Goal: Task Accomplishment & Management: Manage account settings

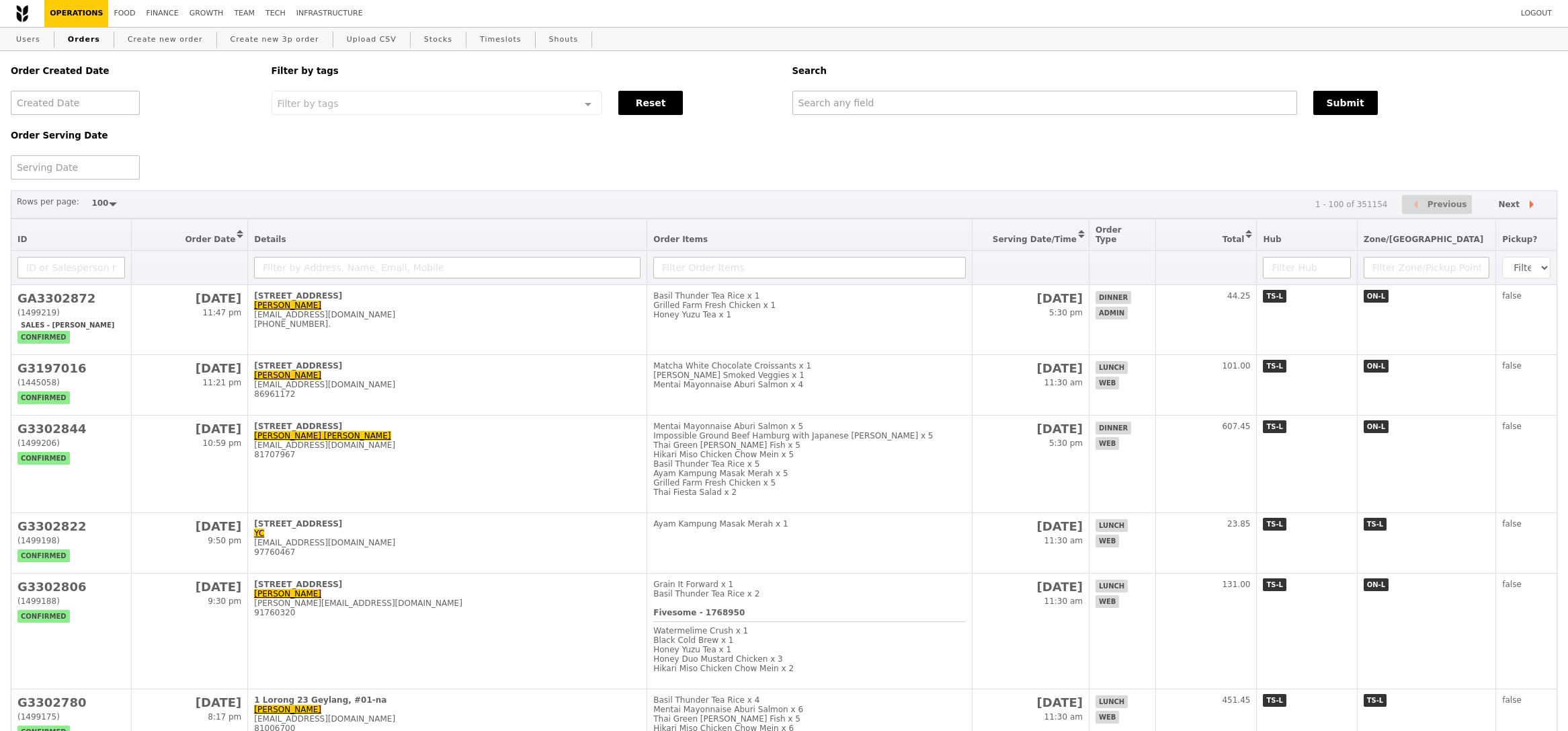
select select "100"
click at [153, 39] on link "Create new order" at bounding box center [165, 40] width 86 height 24
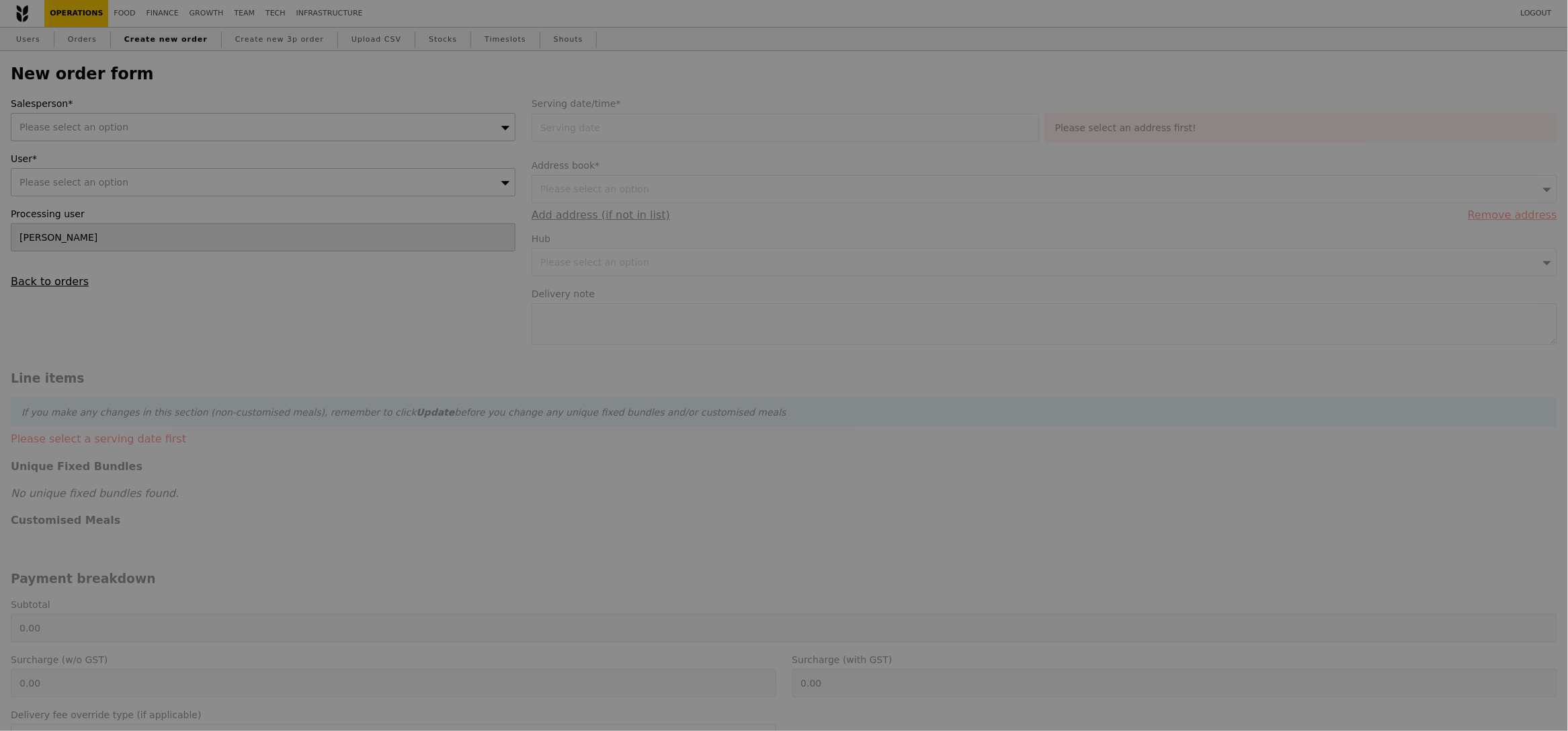
type input "Confirm"
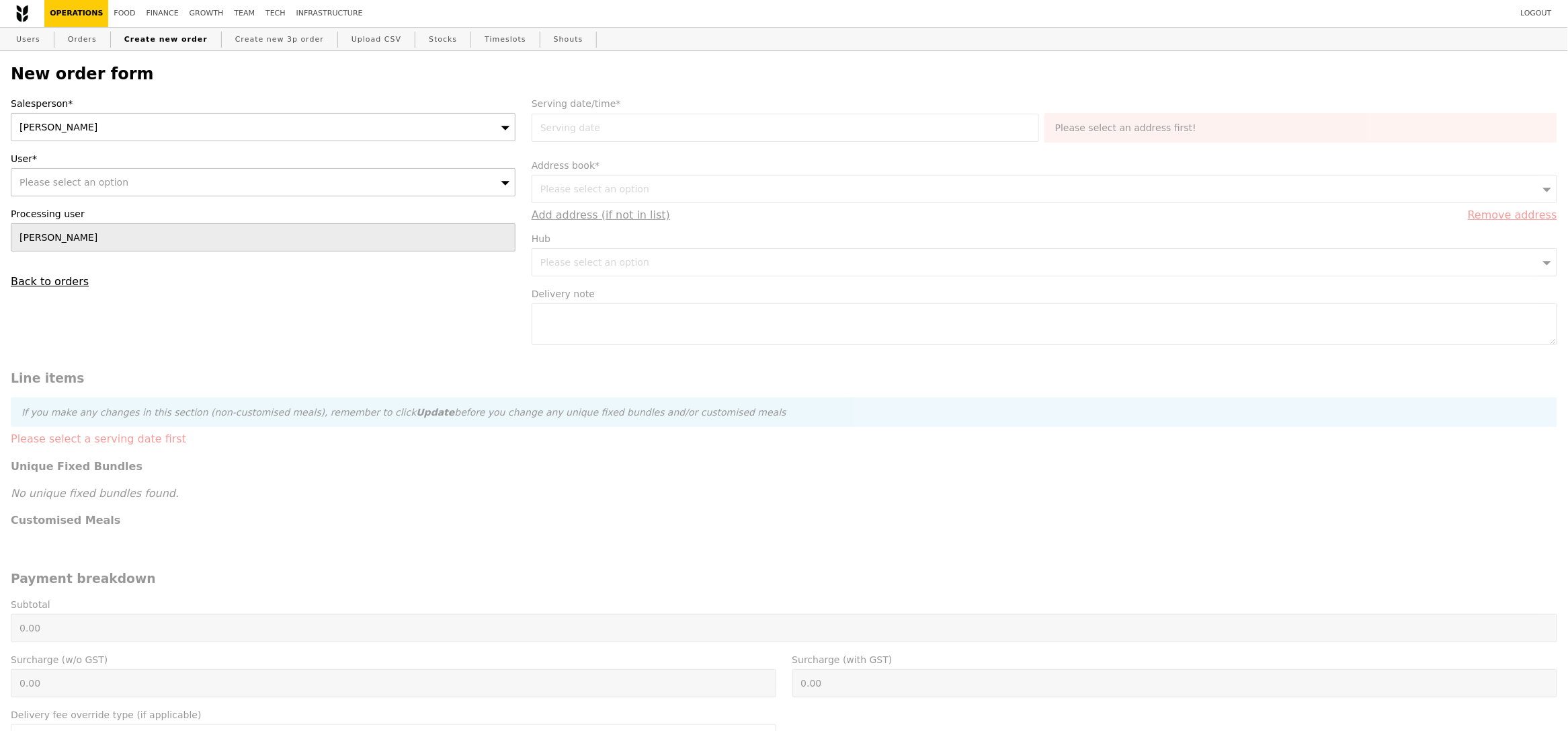
click at [191, 123] on div "Sandy" at bounding box center [263, 127] width 505 height 29
type input "ted"
click at [164, 179] on div "Please select an option" at bounding box center [263, 182] width 505 height 29
type input "shirley_tng@a-star.edu.sg"
type input "Confirm"
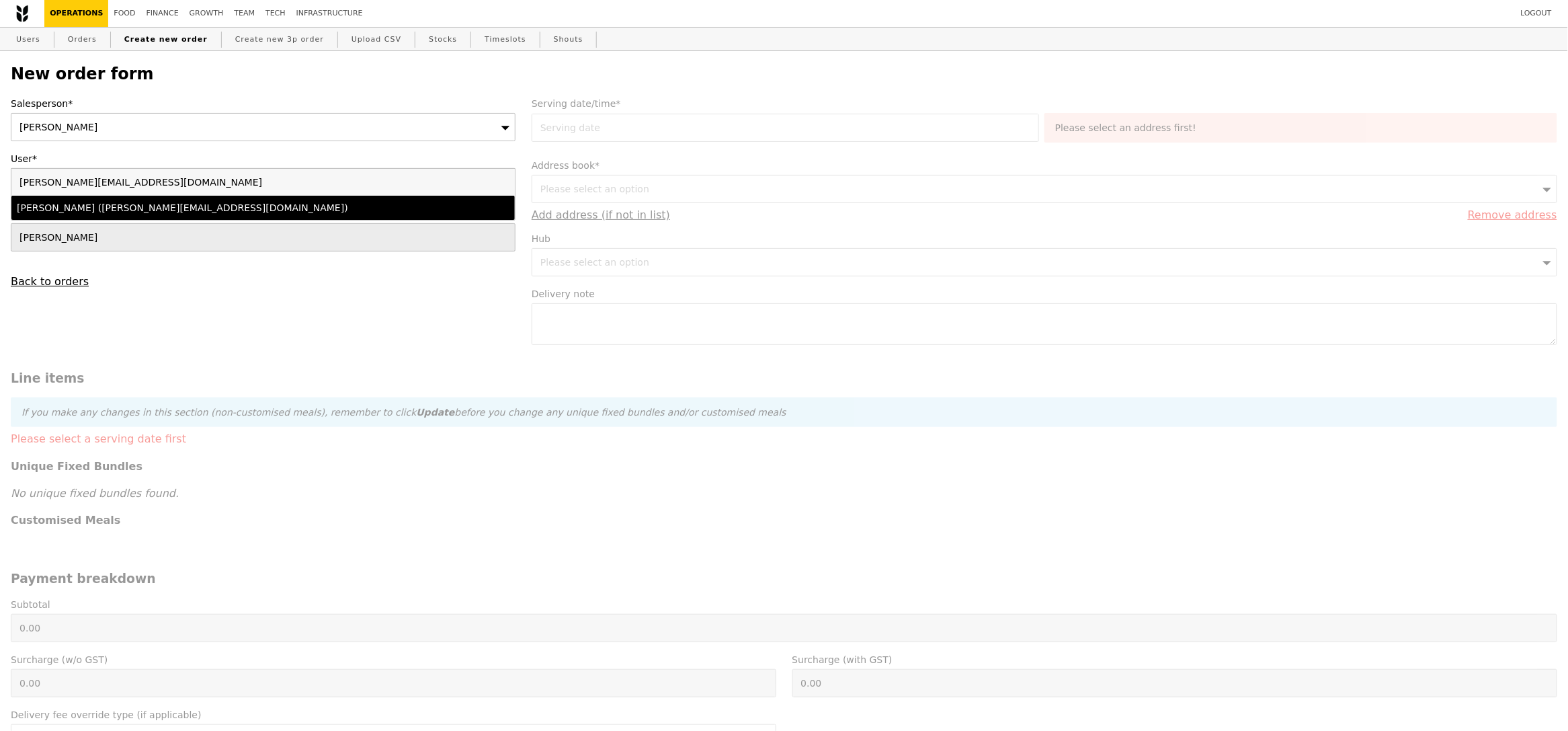
type input "shirley_tng@a-star.edu.sg"
click at [156, 202] on div "Shirley Tng (shirley_tng@a-star.edu.sg)" at bounding box center [202, 207] width 370 height 14
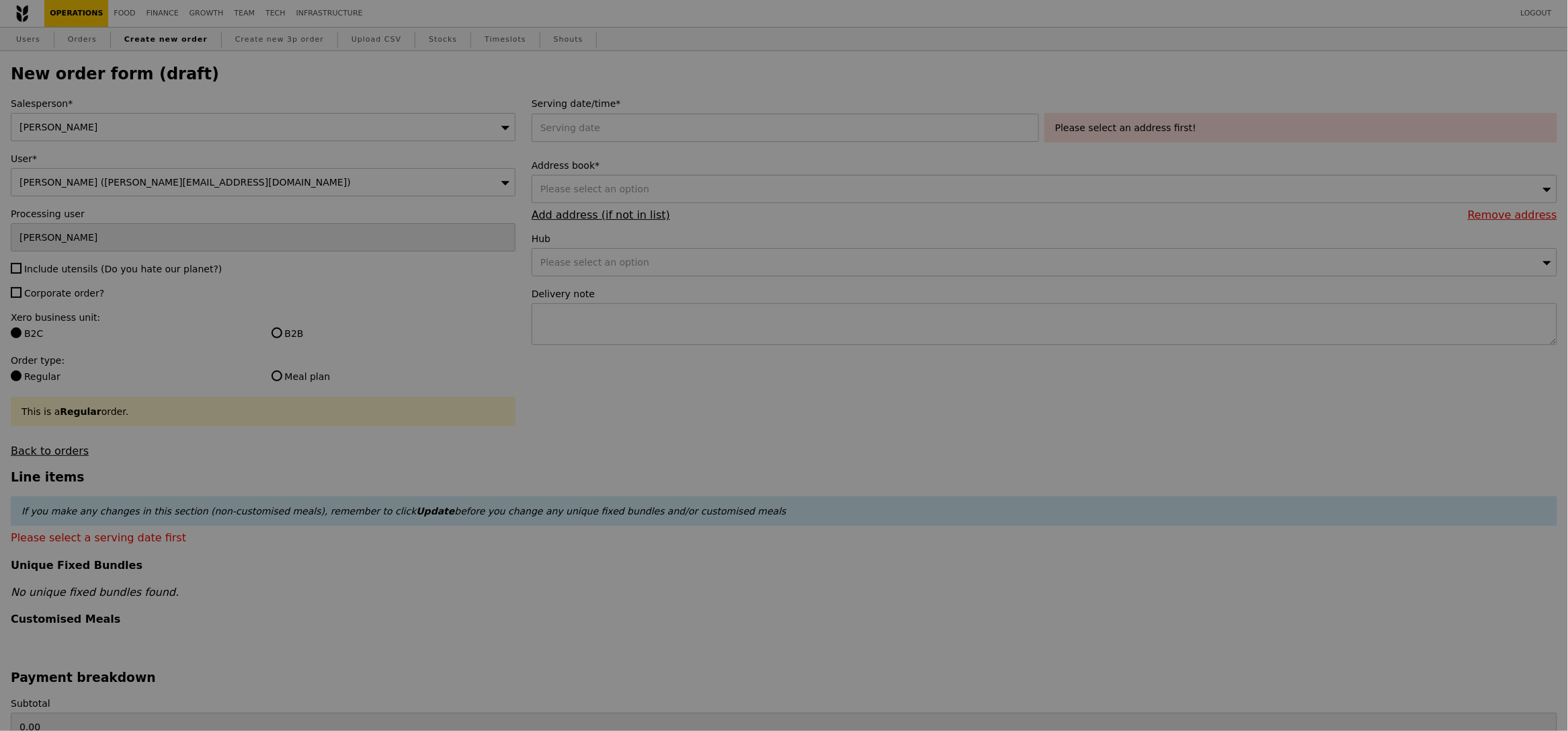
type input "Confirm"
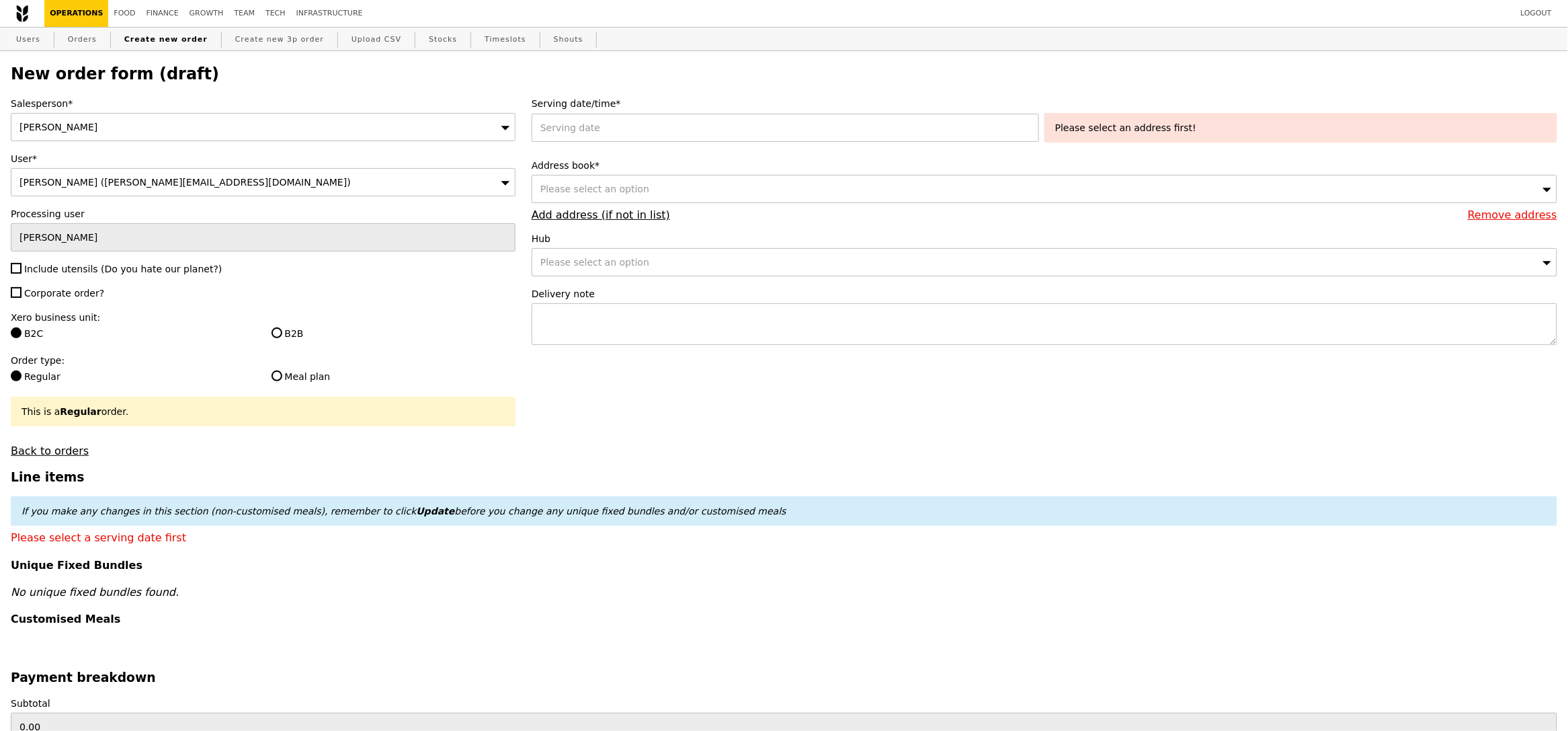
click at [72, 273] on span "Include utensils (Do you hate our planet?)" at bounding box center [122, 269] width 198 height 11
click at [21, 273] on input "Include utensils (Do you hate our planet?)" at bounding box center [17, 269] width 11 height 11
checkbox input "true"
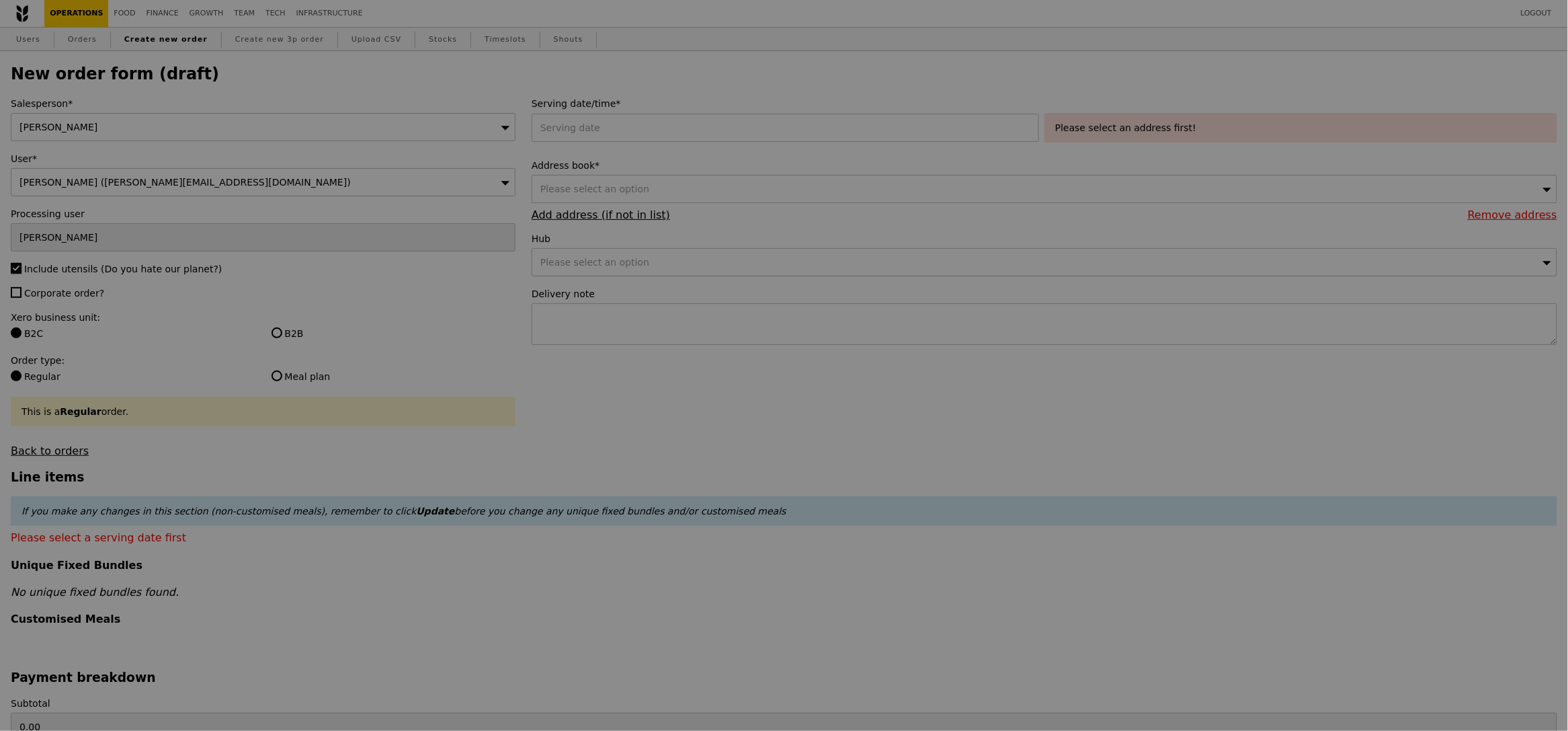
type input "Confirm"
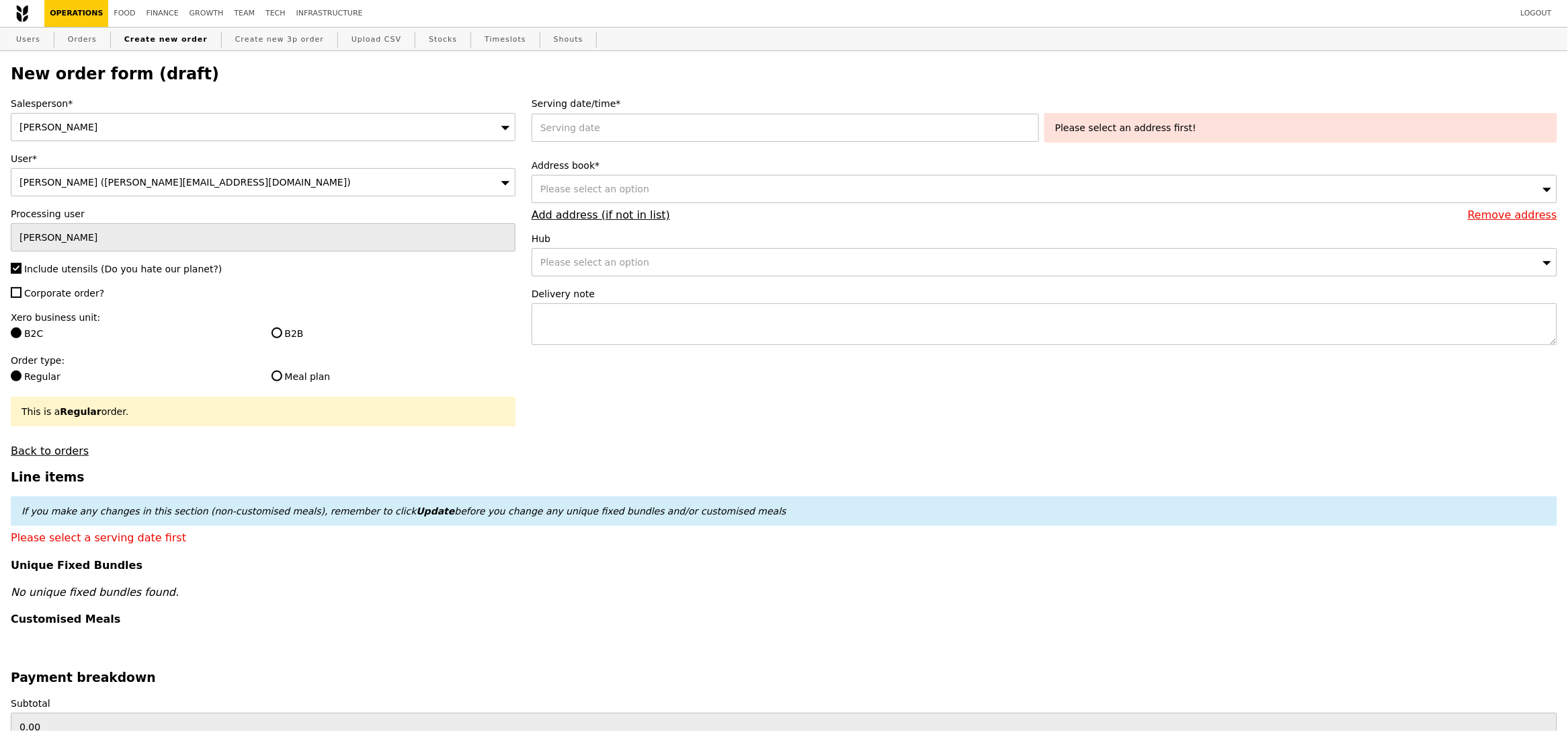
click at [72, 288] on span "Corporate order?" at bounding box center [63, 294] width 80 height 11
click at [21, 288] on input "Corporate order?" at bounding box center [17, 293] width 11 height 11
checkbox input "true"
click at [251, 338] on label "B2C" at bounding box center [133, 333] width 244 height 14
click at [21, 338] on input "B2C" at bounding box center [17, 333] width 11 height 11
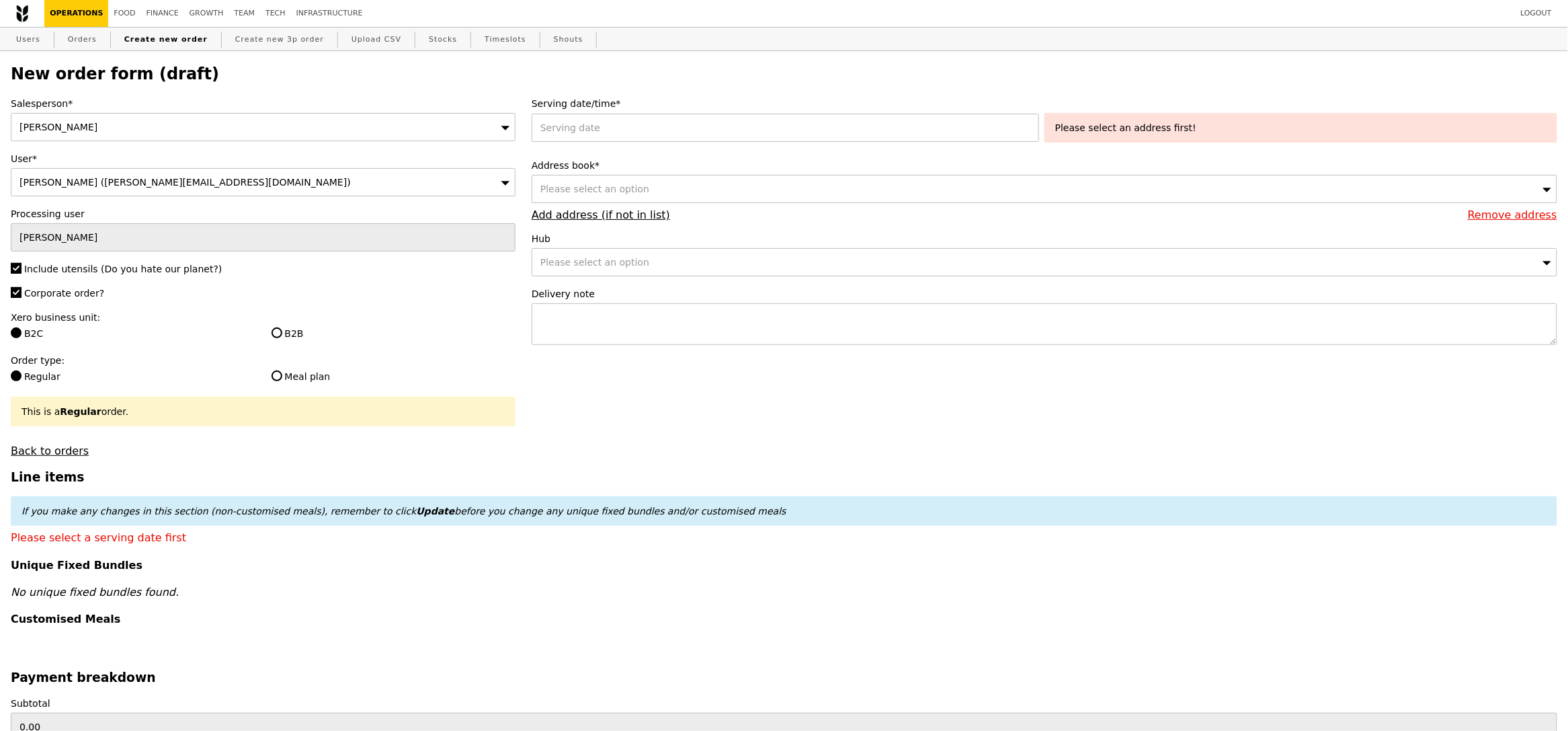
click at [295, 331] on label "B2B" at bounding box center [393, 333] width 244 height 14
click at [282, 331] on input "B2B" at bounding box center [277, 333] width 11 height 11
radio input "true"
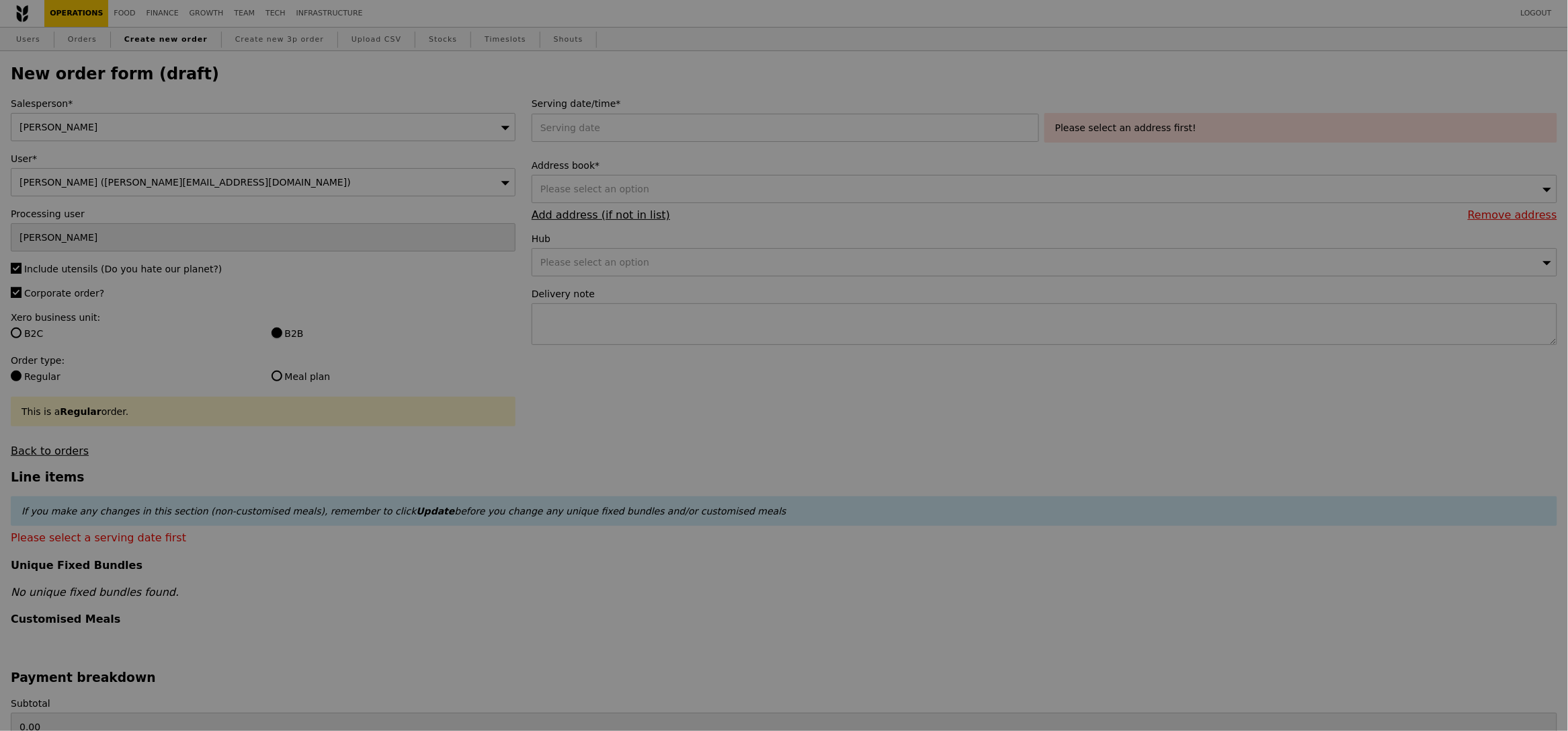
type input "Confirm"
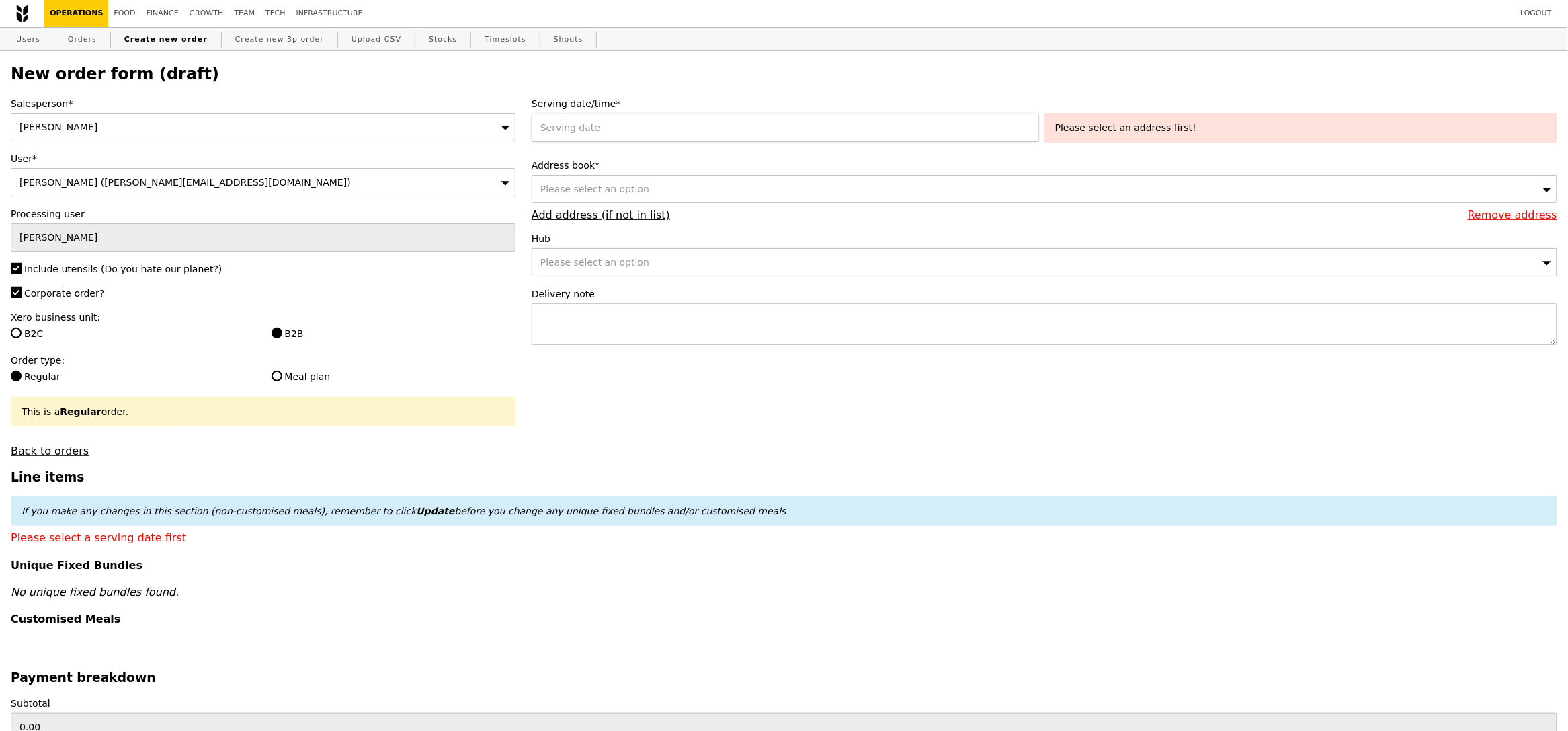
click at [685, 125] on div at bounding box center [788, 127] width 513 height 29
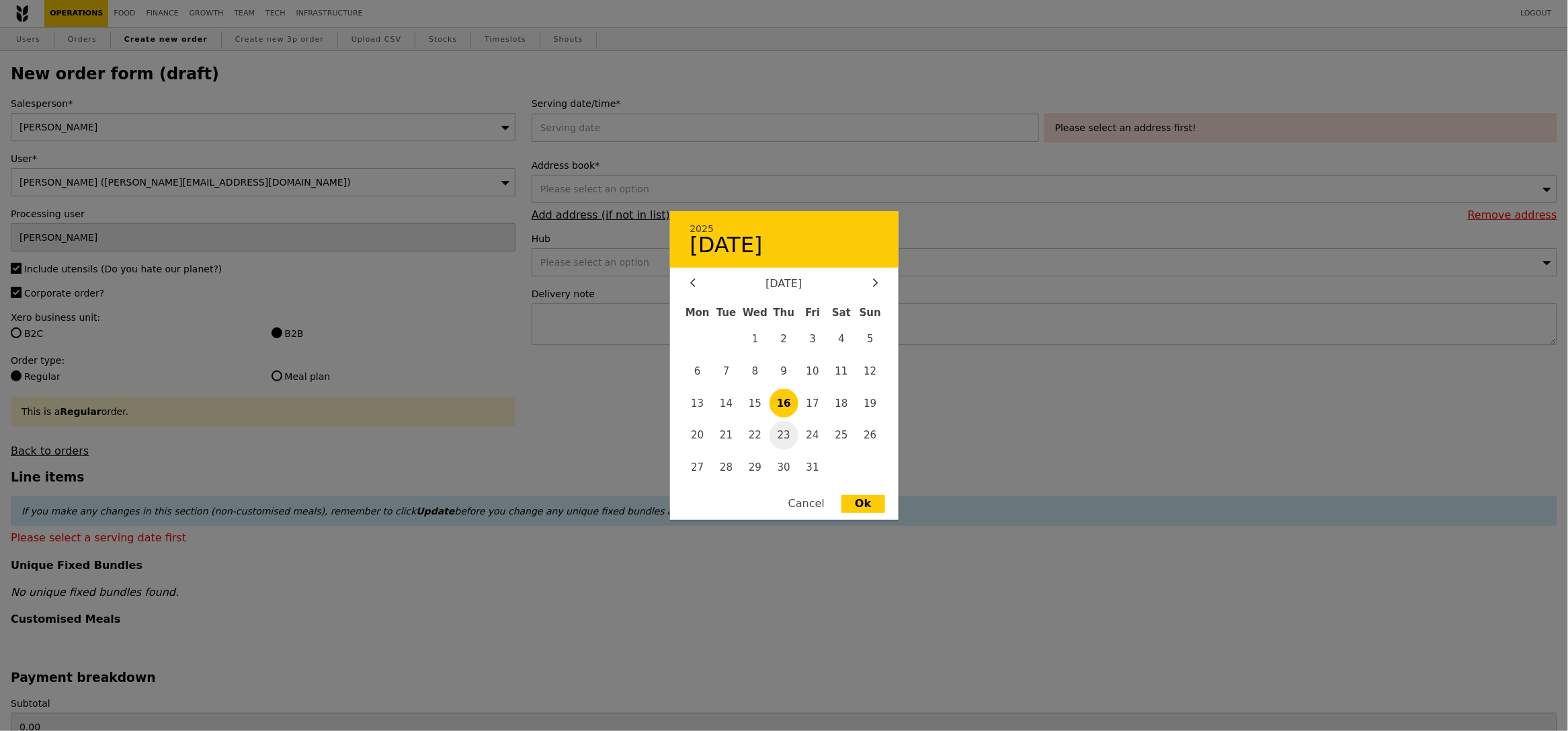
click at [784, 441] on span "23" at bounding box center [783, 435] width 29 height 29
type input "23 Oct 2025"
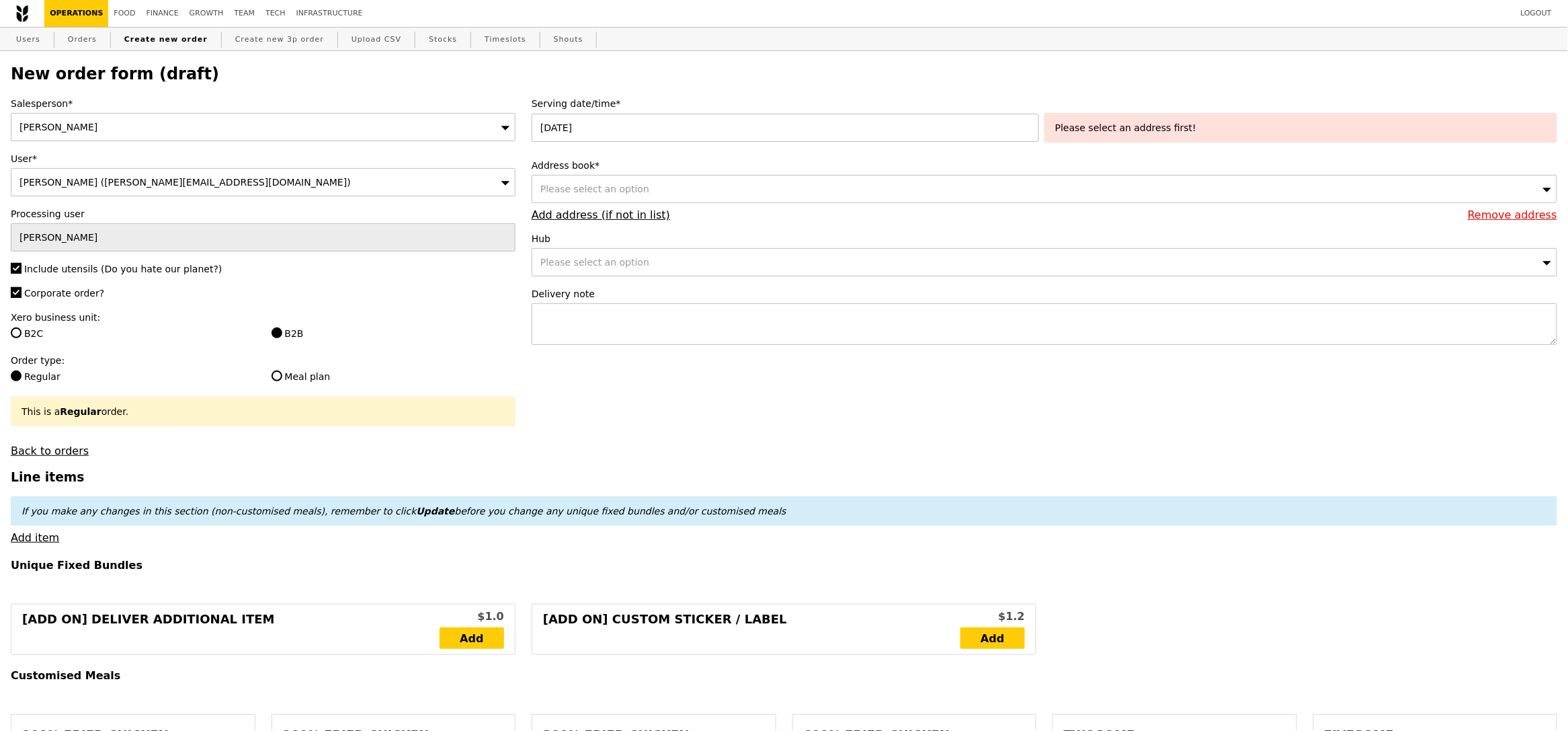
click at [637, 191] on span "Please select an option" at bounding box center [594, 189] width 109 height 11
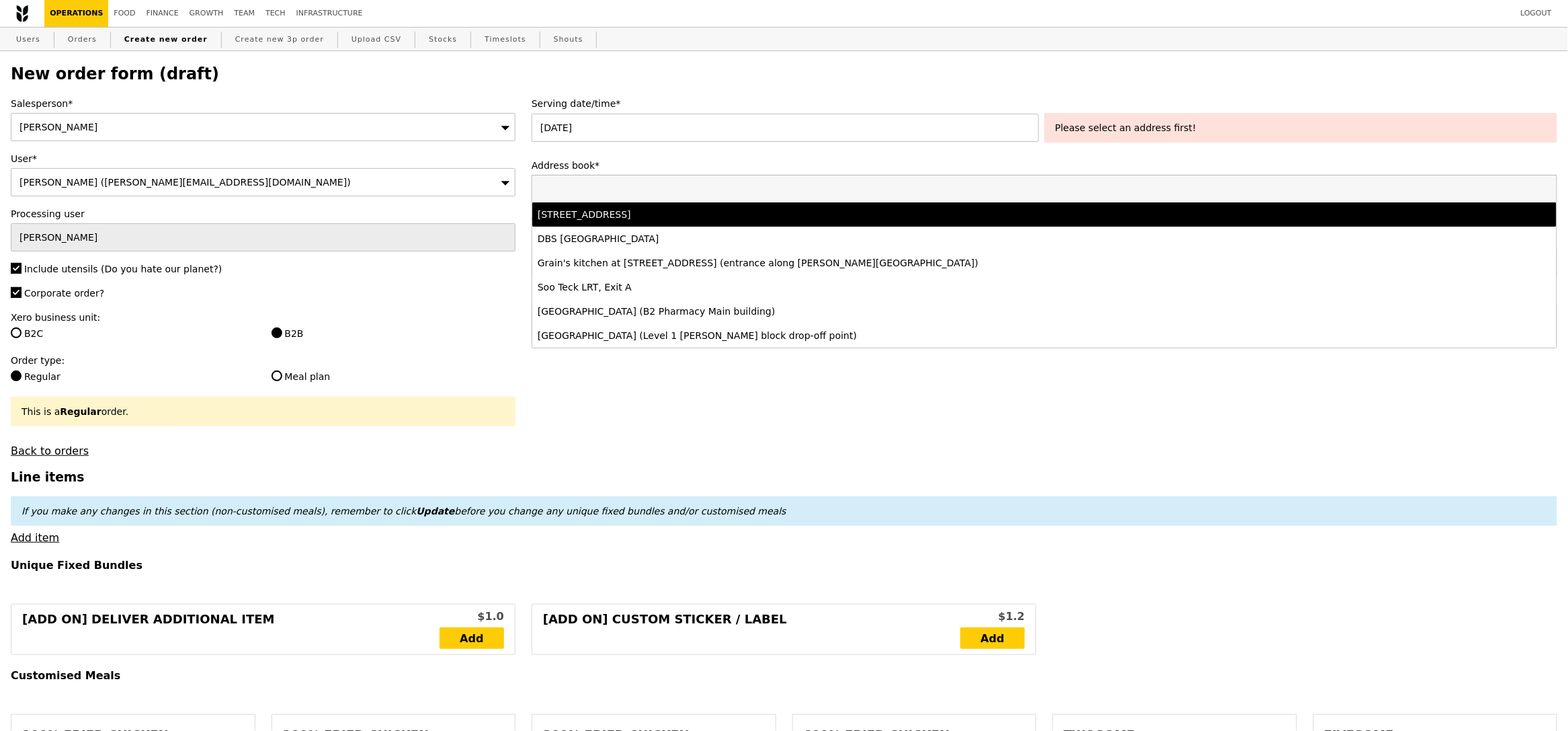
click at [640, 212] on div "8 Cleantech Loop, #09-01, Singapore 637145" at bounding box center [917, 215] width 760 height 14
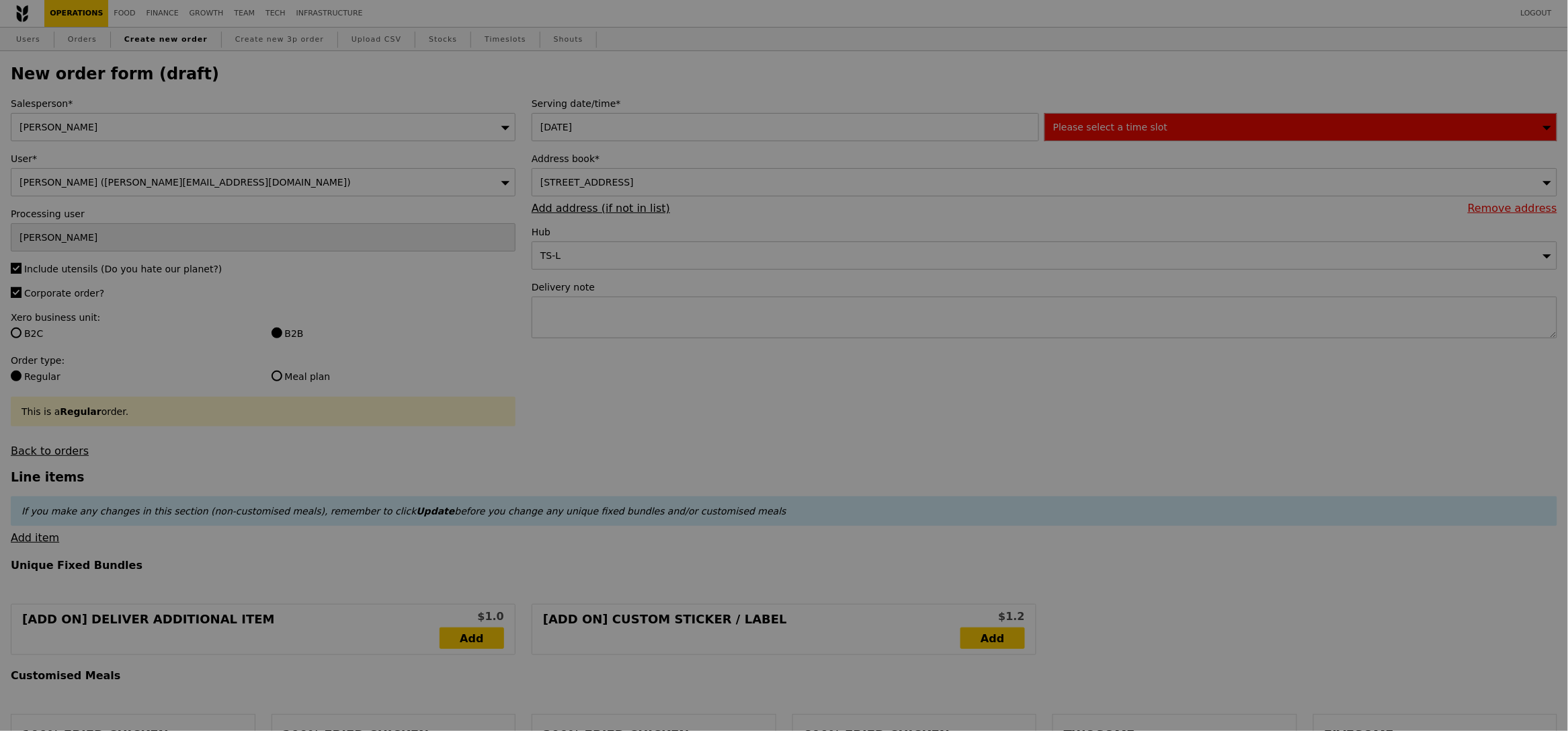
type input "Confirm"
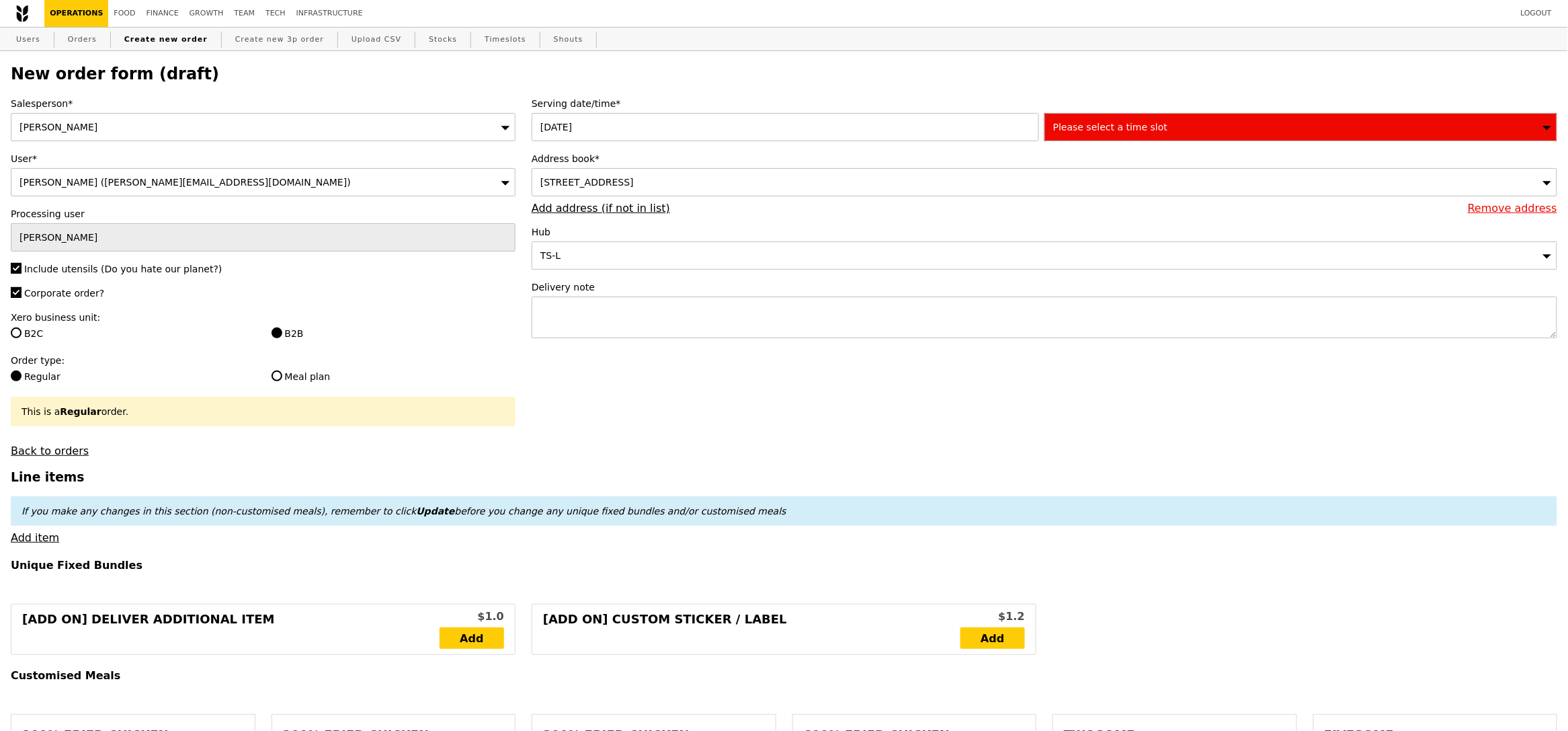
click at [1101, 125] on span "Please select a time slot" at bounding box center [1111, 127] width 114 height 11
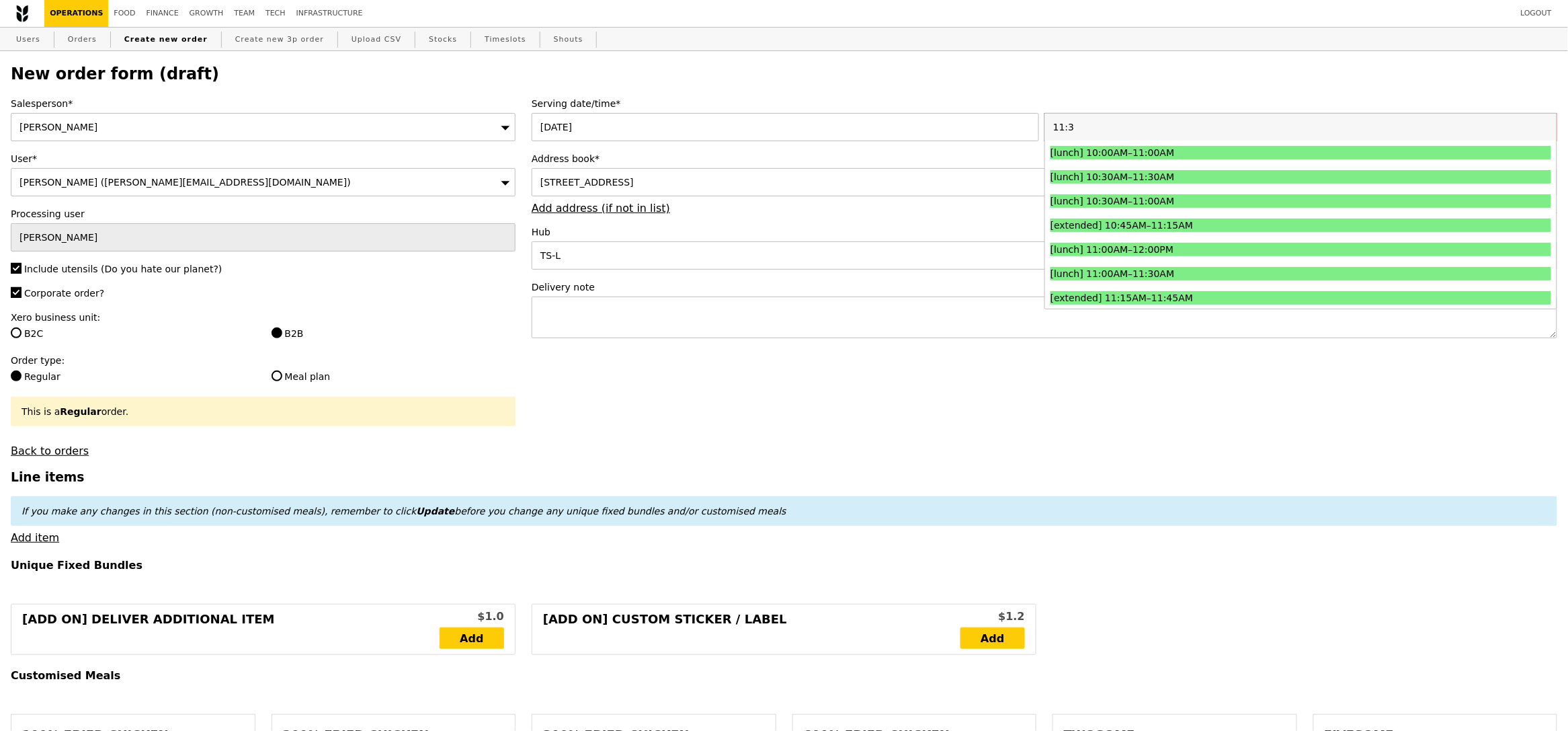
type input "11:30"
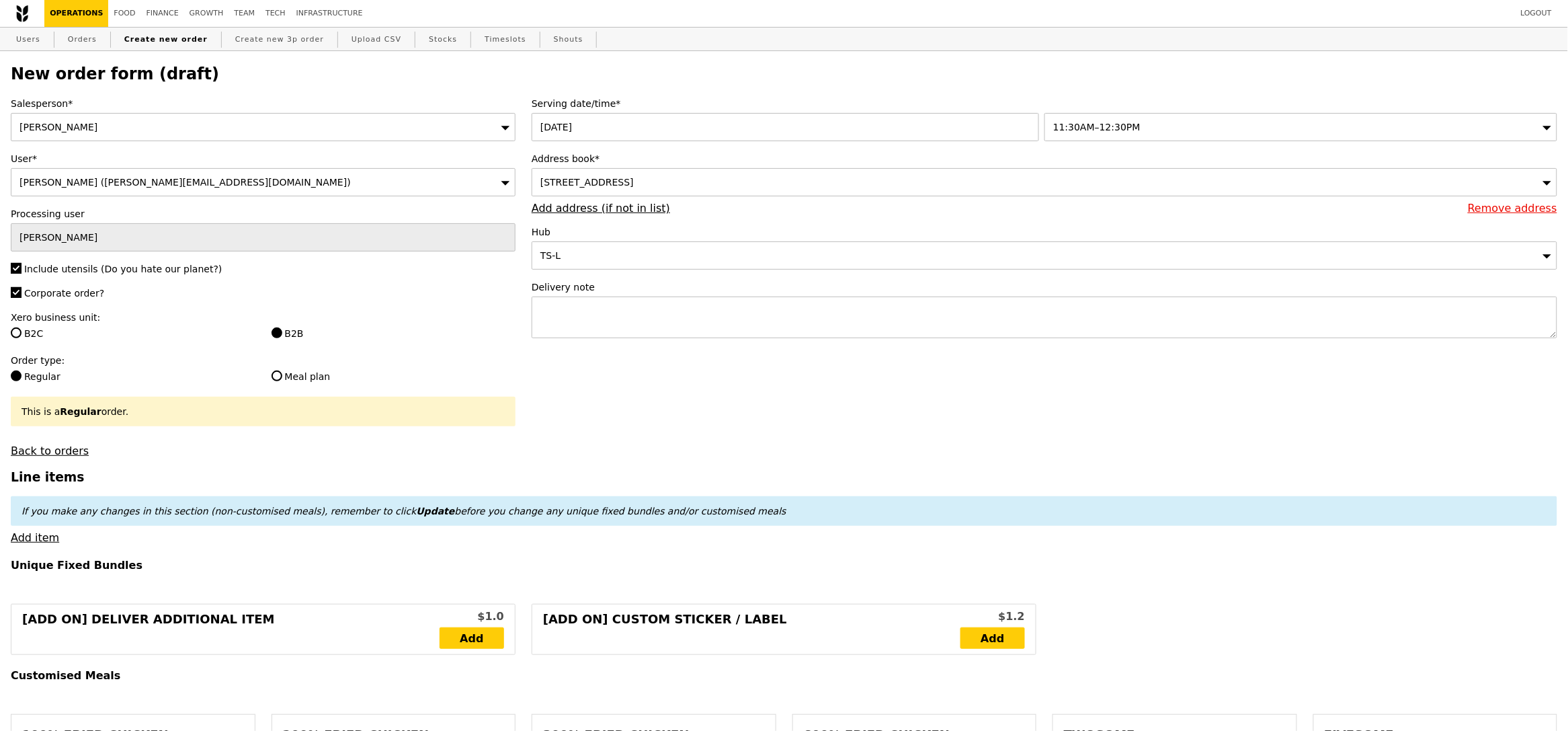
type input "Confirm"
click at [781, 312] on textarea at bounding box center [1044, 317] width 1026 height 41
paste textarea "Please call host upon arrival, thank you!"
type textarea "Please call host upon arrival, thank you!"
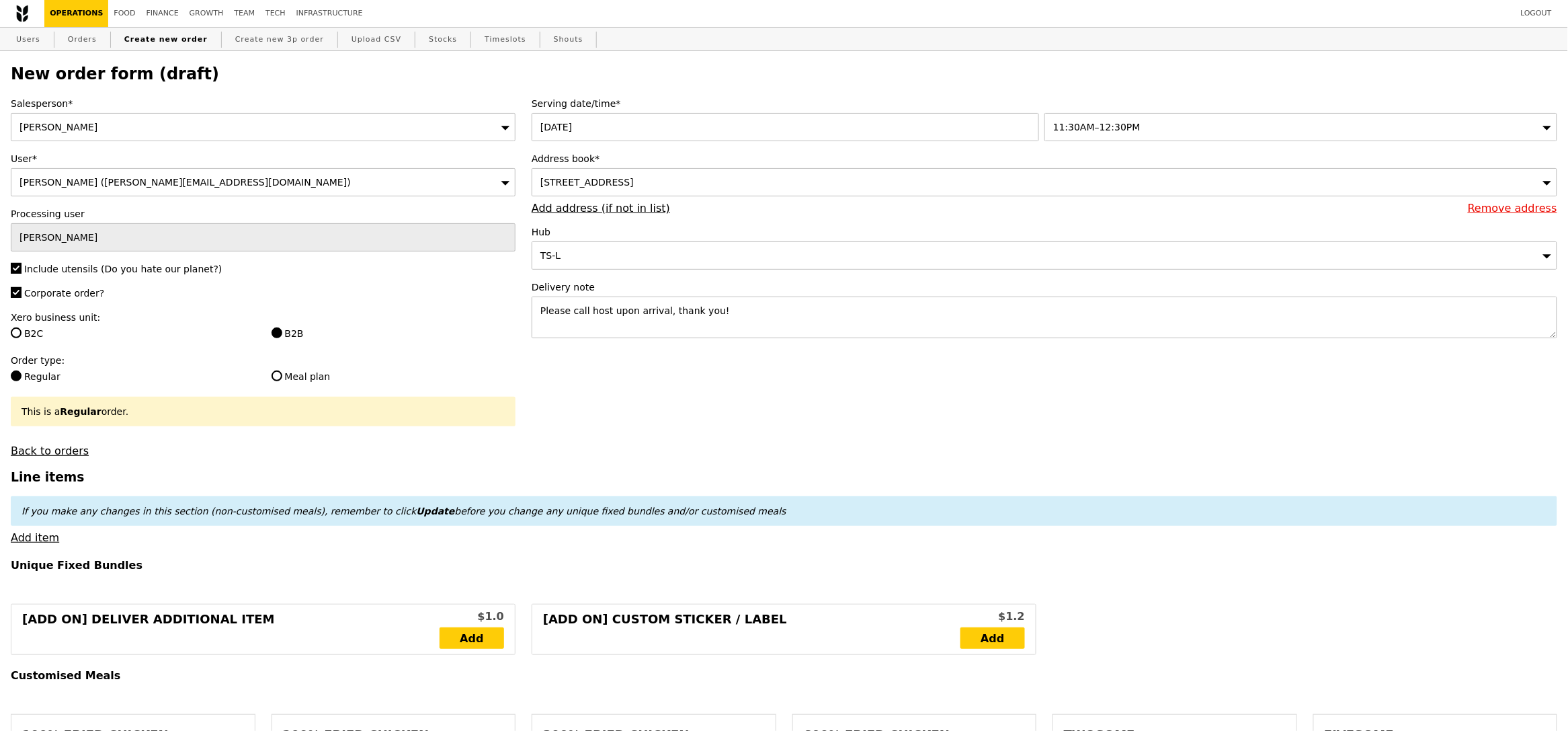
type input "Confirm"
click at [34, 532] on link "Add item" at bounding box center [35, 538] width 49 height 13
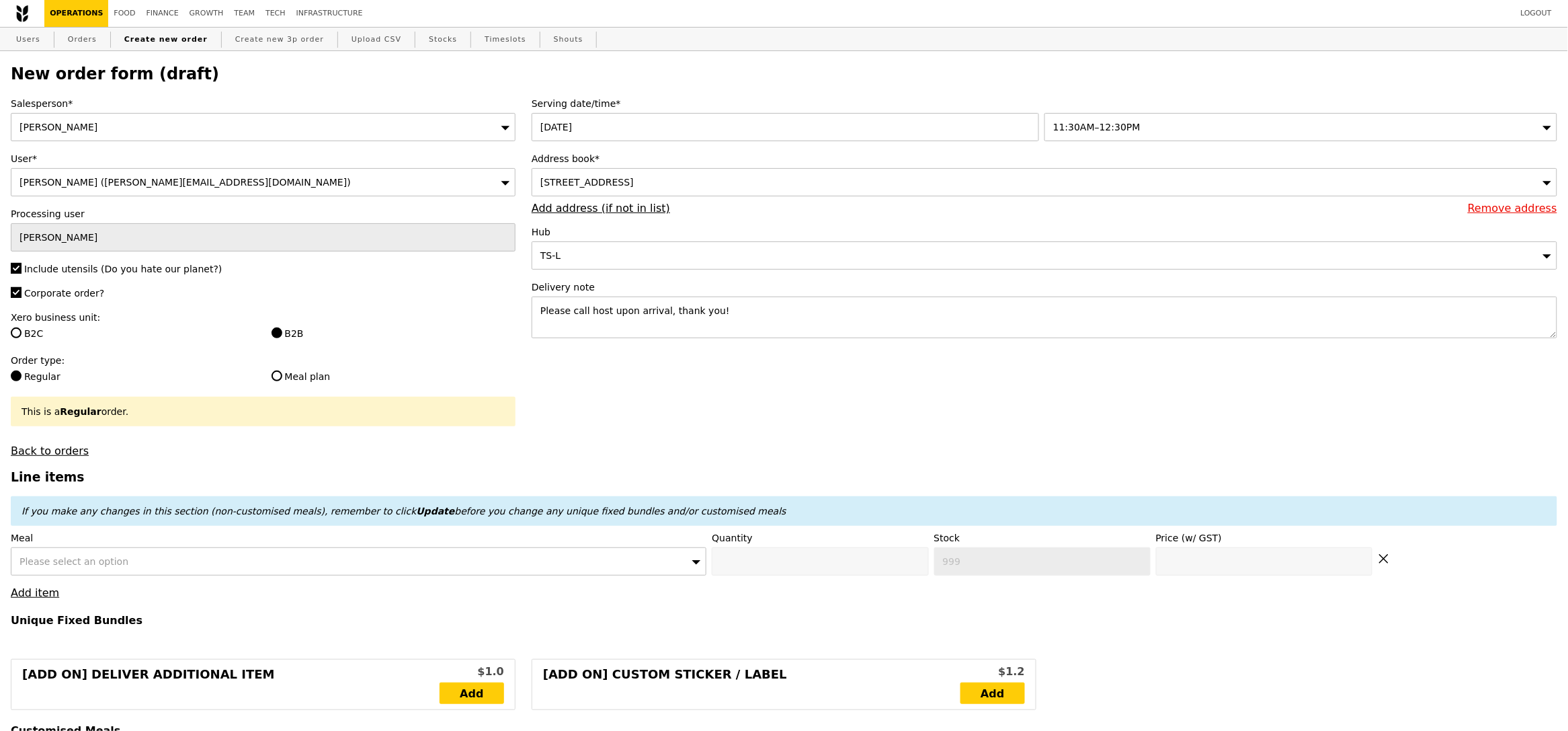
click at [160, 553] on div "Please select an option" at bounding box center [359, 562] width 696 height 29
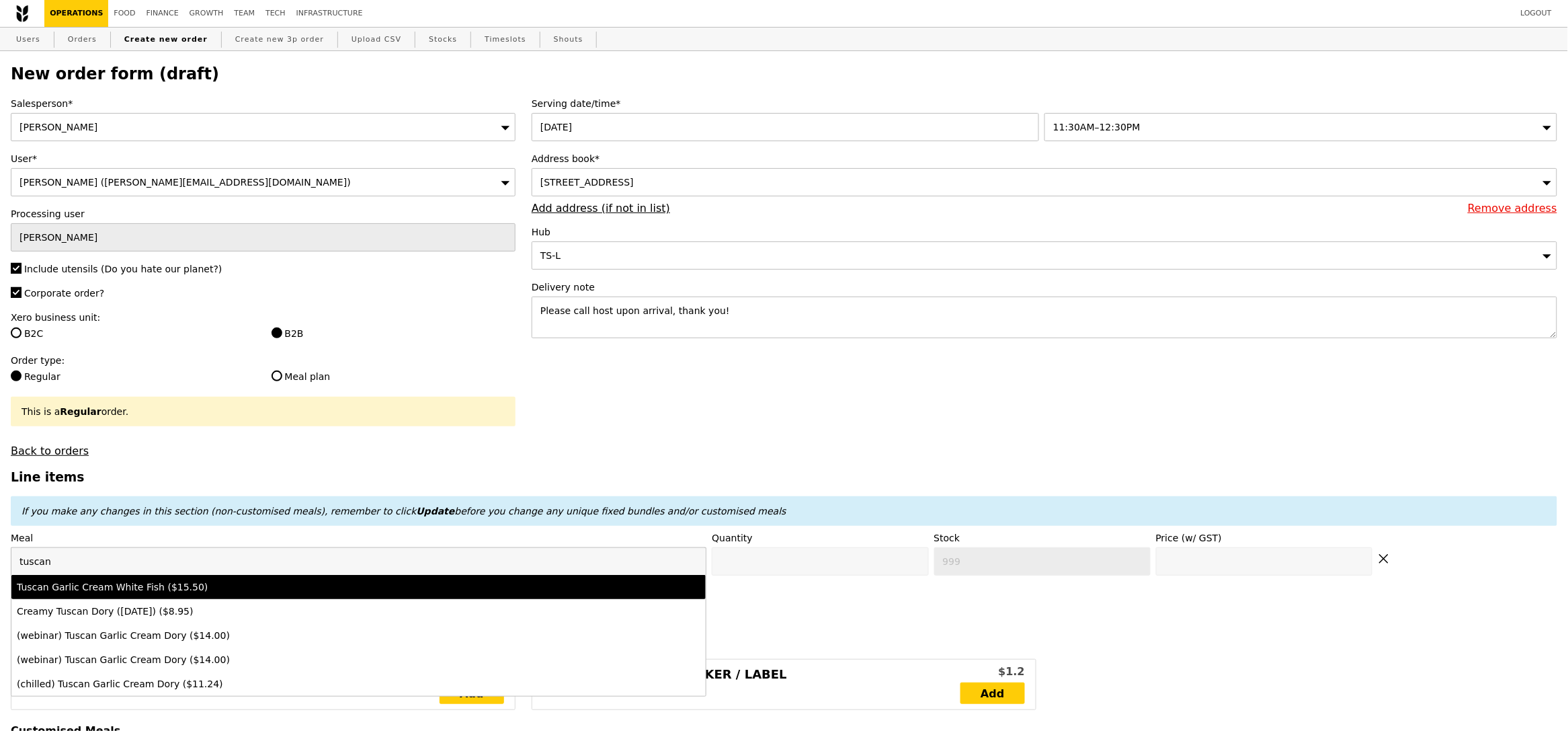
type input "tuscan"
click at [209, 587] on div "Tuscan Garlic Cream White Fish ($15.50)" at bounding box center [272, 586] width 513 height 14
type input "Confirm anyway"
type input "0"
type input "500"
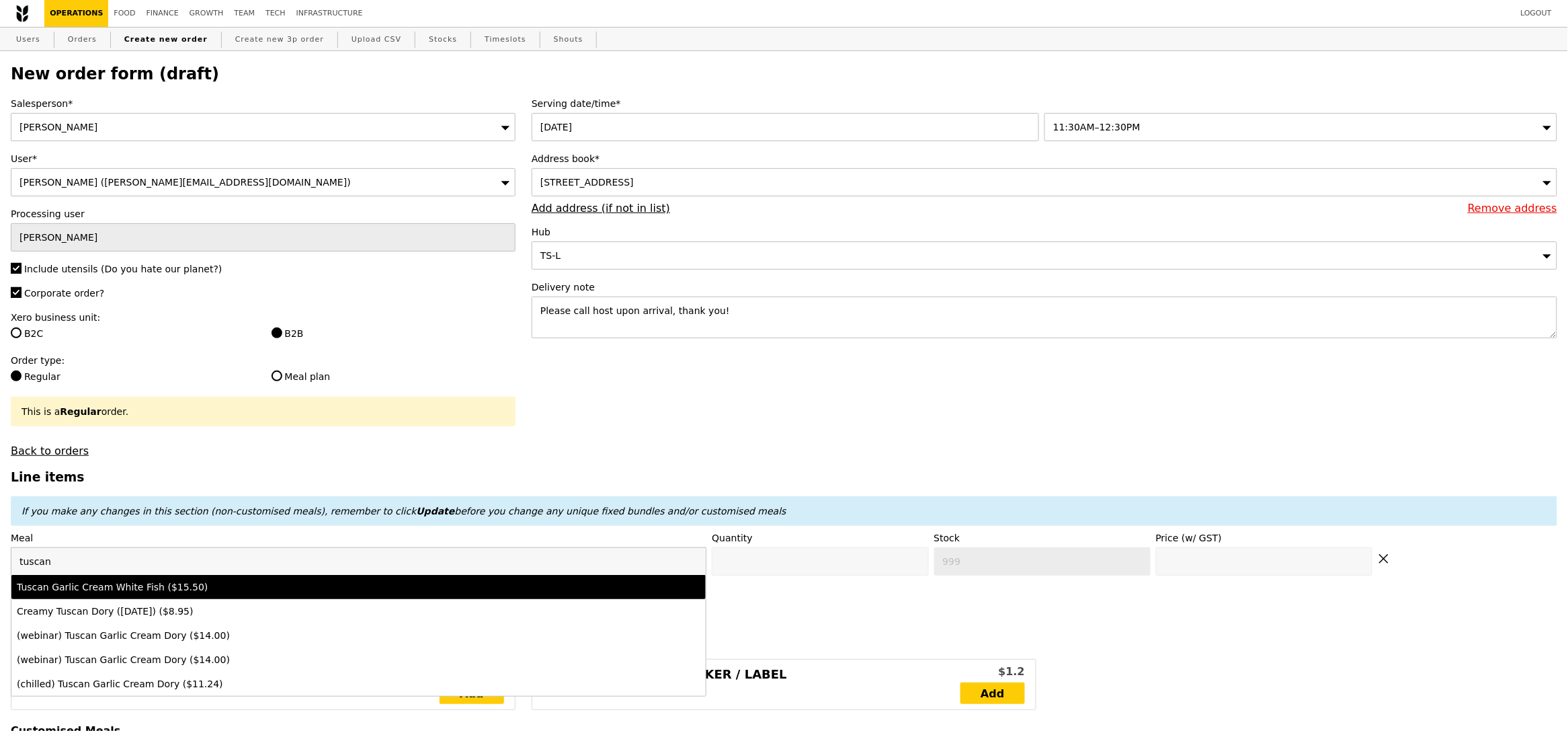
type input "15.5"
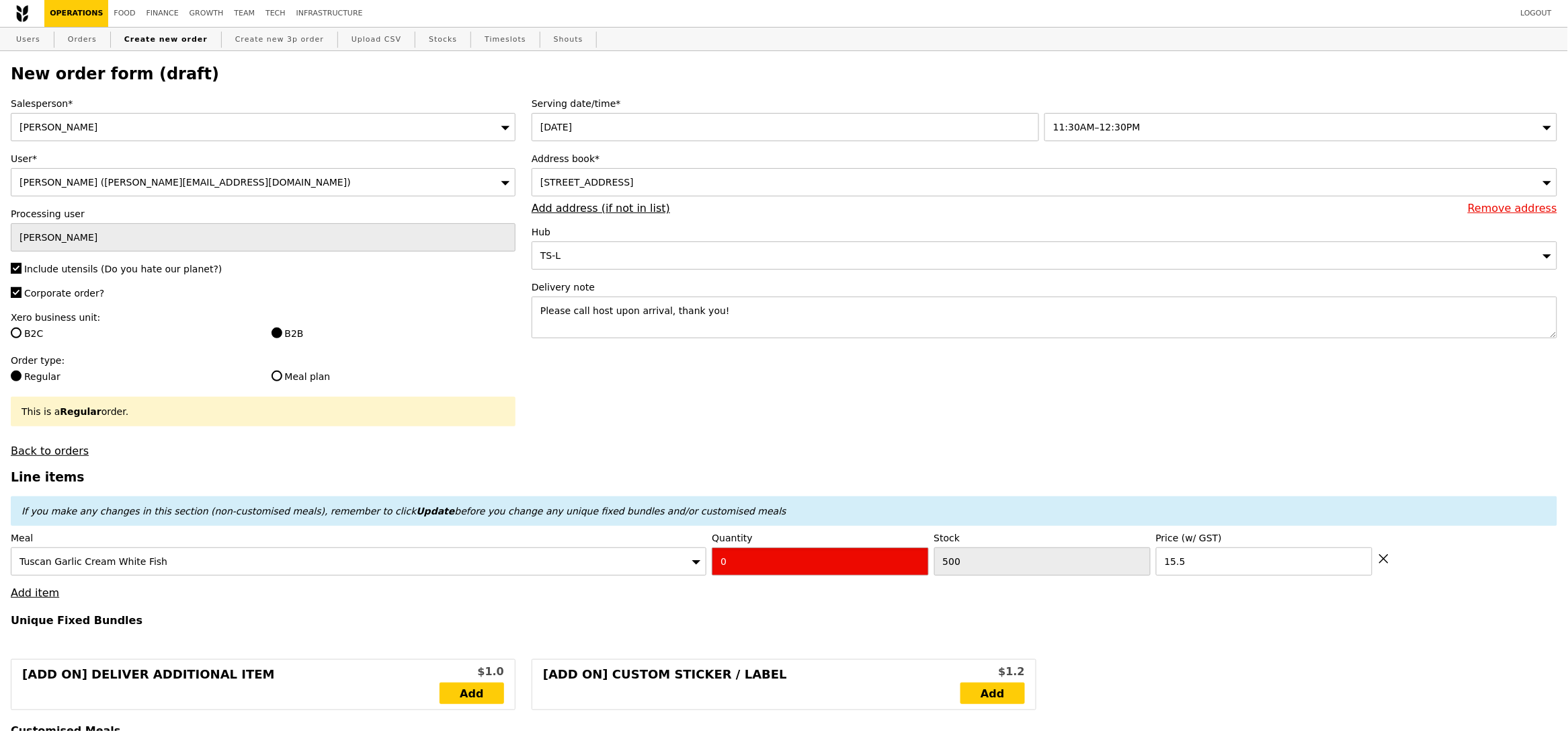
click at [759, 562] on input "0" at bounding box center [820, 562] width 216 height 29
click at [786, 568] on input "0" at bounding box center [820, 562] width 216 height 29
type input "Confirm"
type input "8"
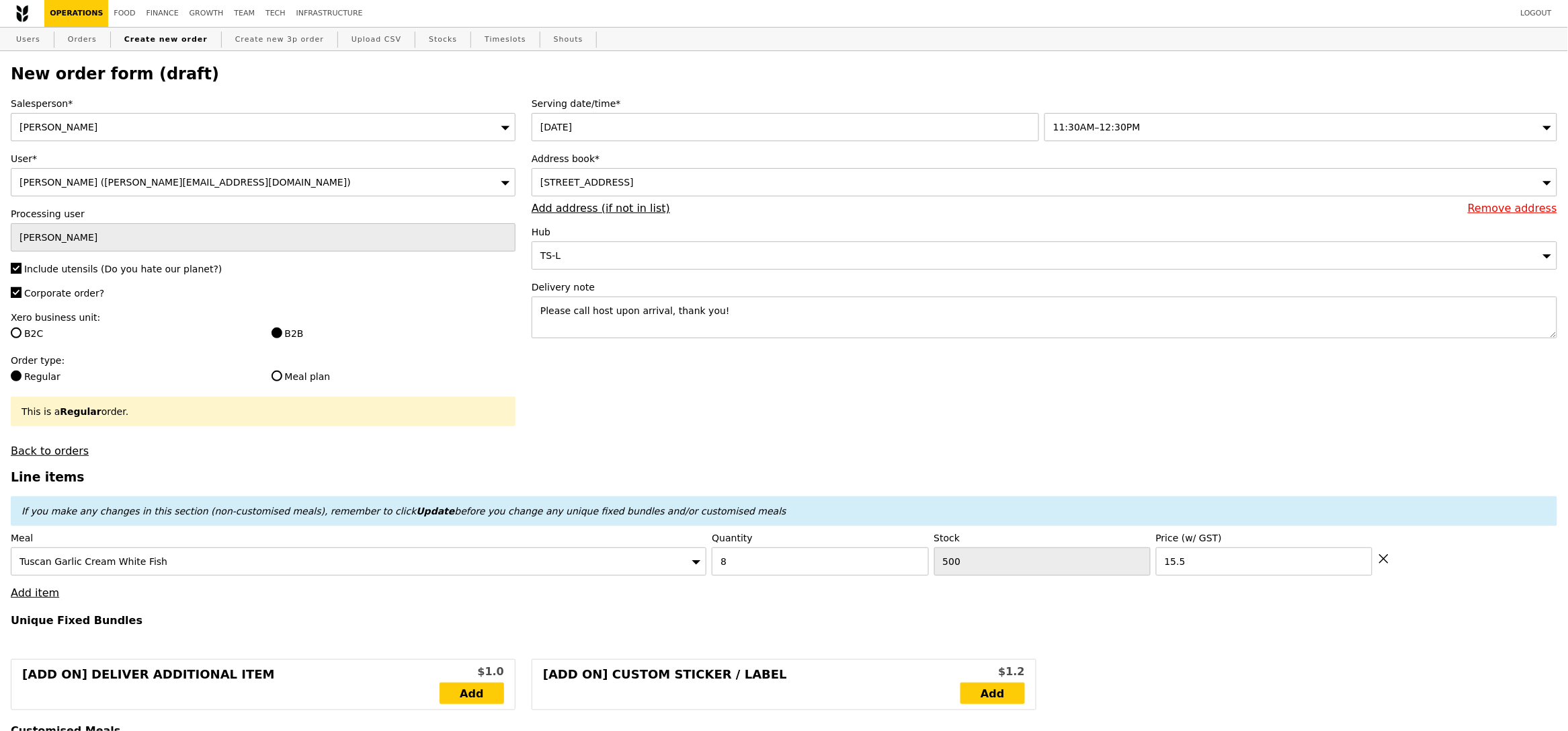
type input "Loading..."
type input "124.00"
type input "11.06"
type input "12.05"
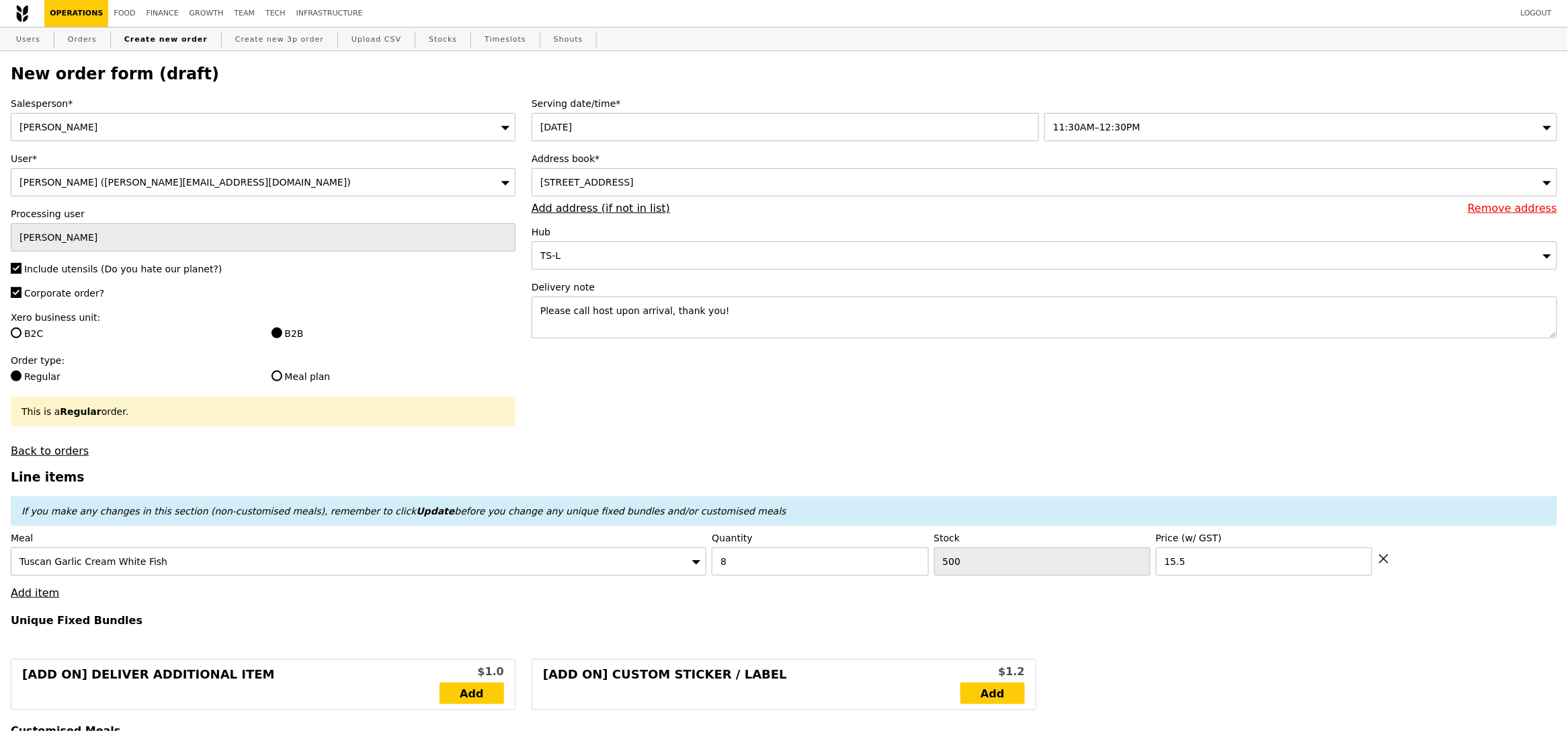
type input "136.05"
type input "Confirm"
click at [38, 598] on link "Add item" at bounding box center [35, 593] width 49 height 13
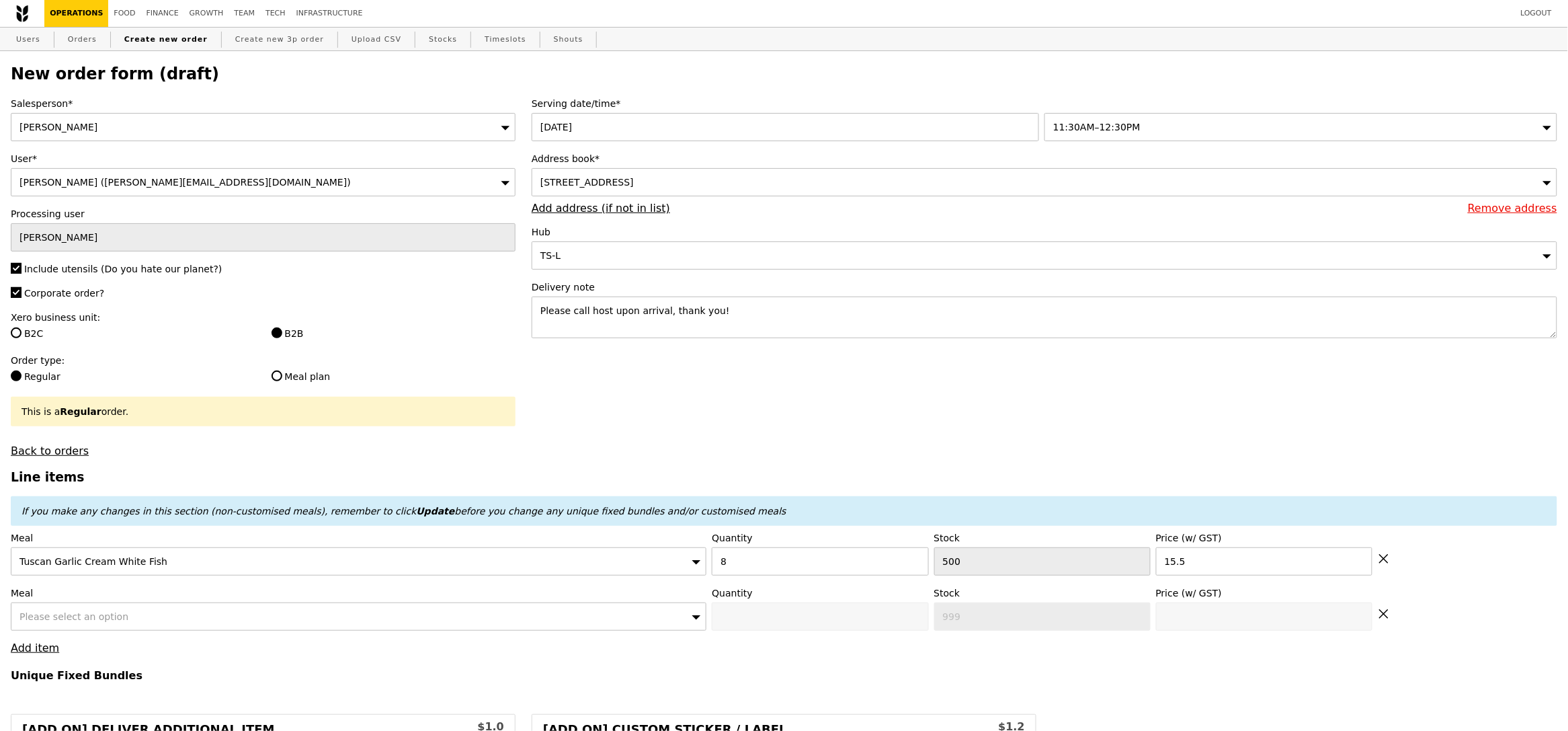
click at [127, 620] on div "Please select an option" at bounding box center [359, 616] width 696 height 29
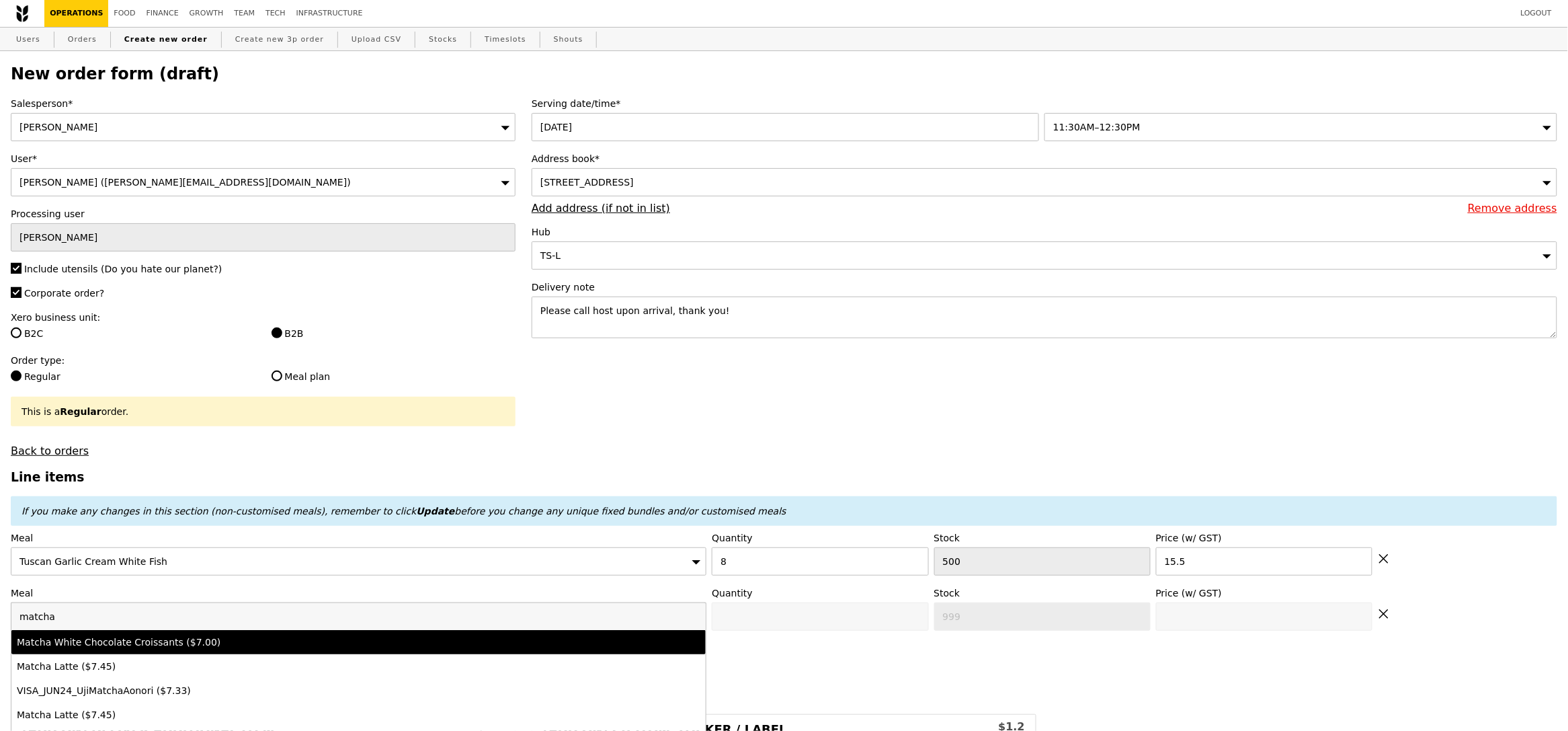
type input "matcha"
click at [141, 637] on div "Matcha White Chocolate Croissants ($7.00)" at bounding box center [272, 642] width 513 height 14
type input "Confirm anyway"
type input "0"
type input "500"
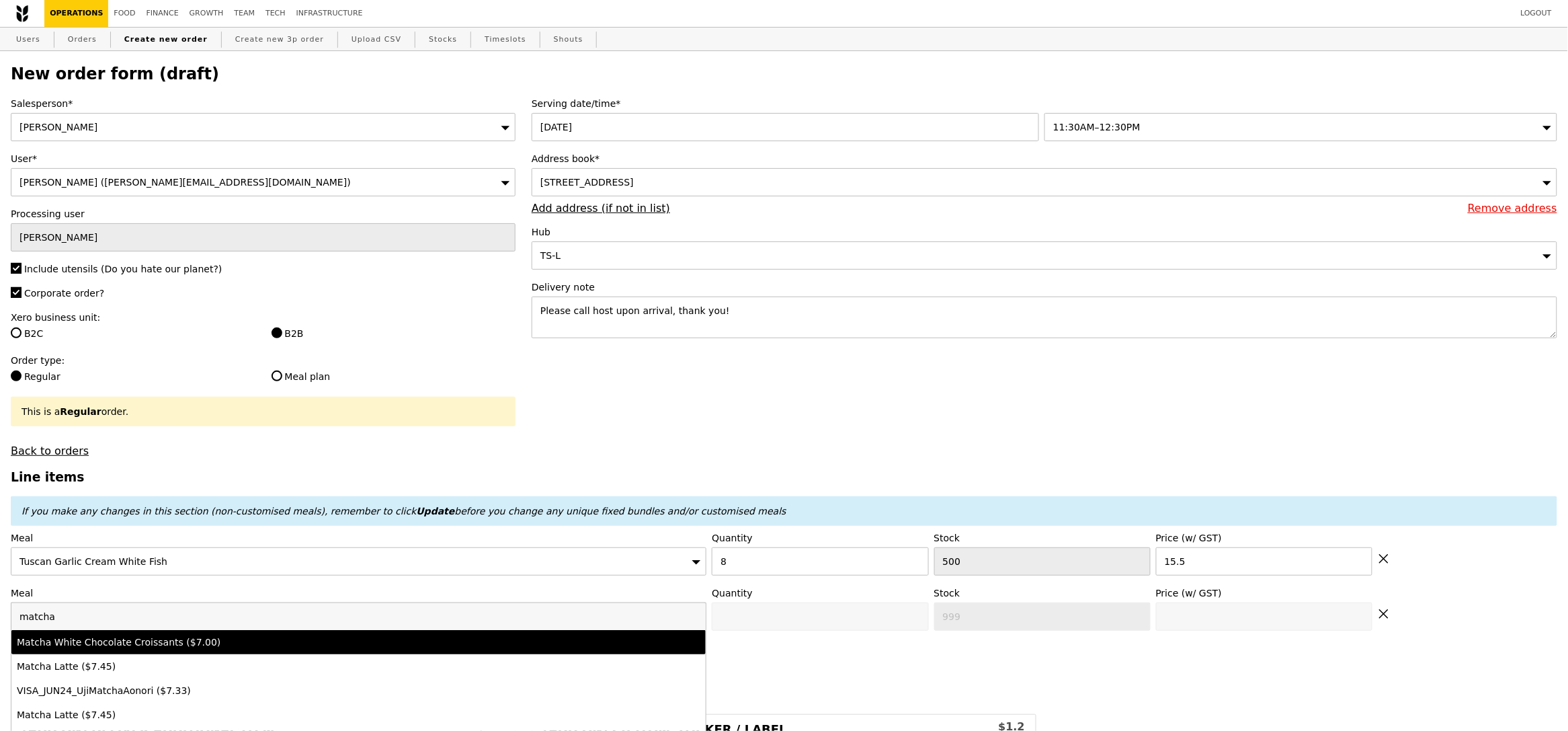
type input "7.0"
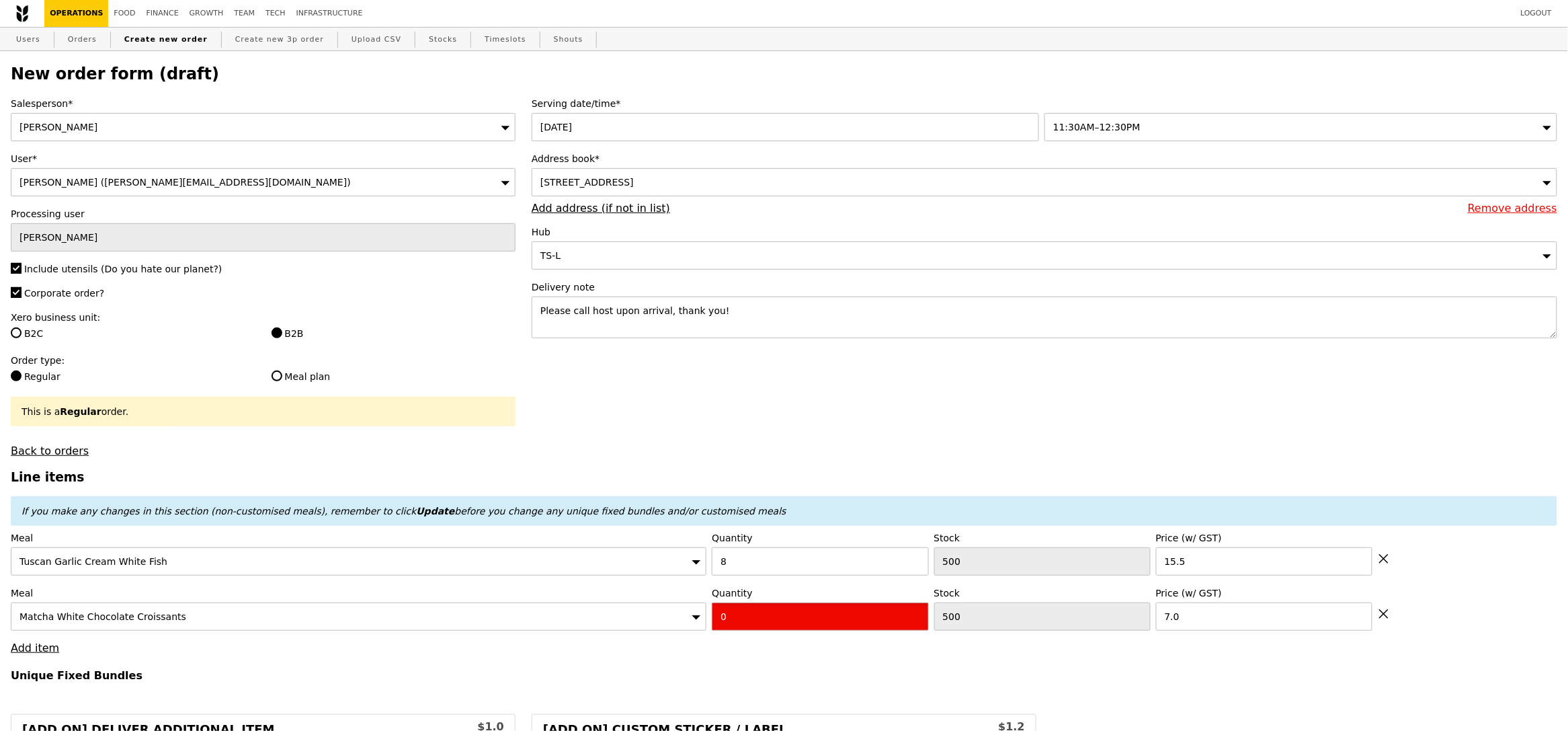
click at [758, 626] on input "0" at bounding box center [820, 616] width 216 height 29
type input "Confirm"
type input "8"
click at [779, 679] on h4 "Unique Fixed Bundles" at bounding box center [784, 676] width 1547 height 13
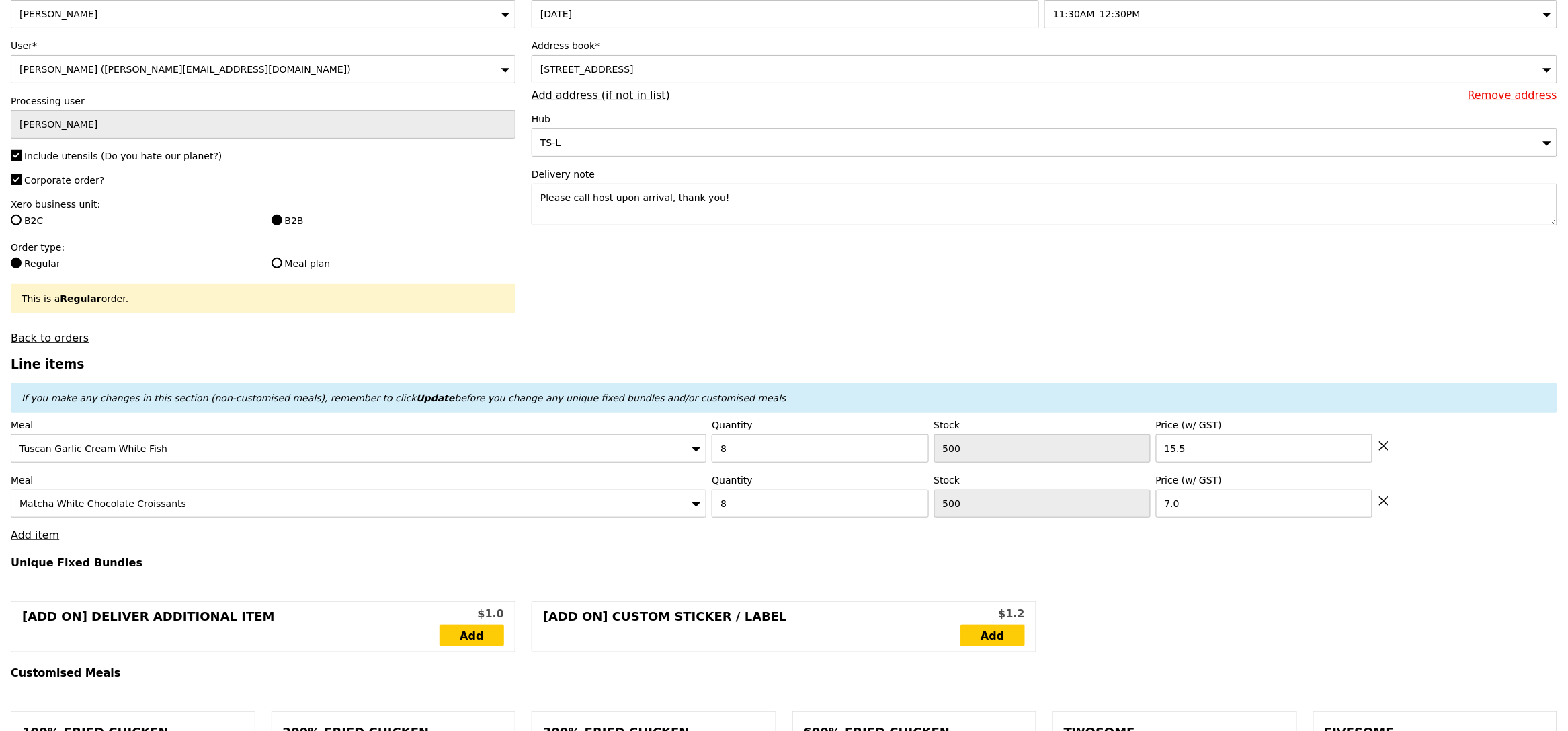
scroll to position [161, 0]
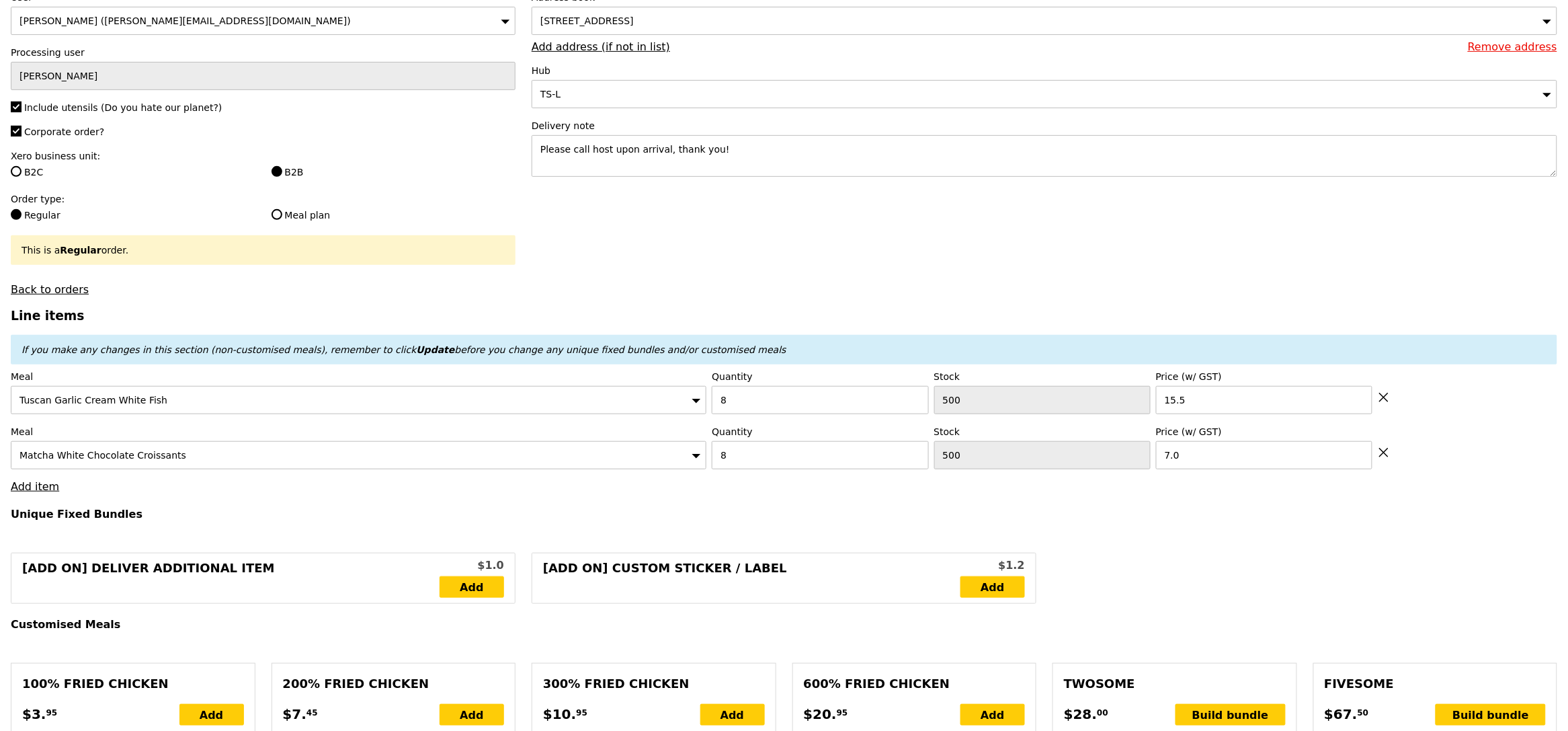
type input "Loading..."
type input "180.00"
type input "5.92"
type input "6.45"
type input "186.45"
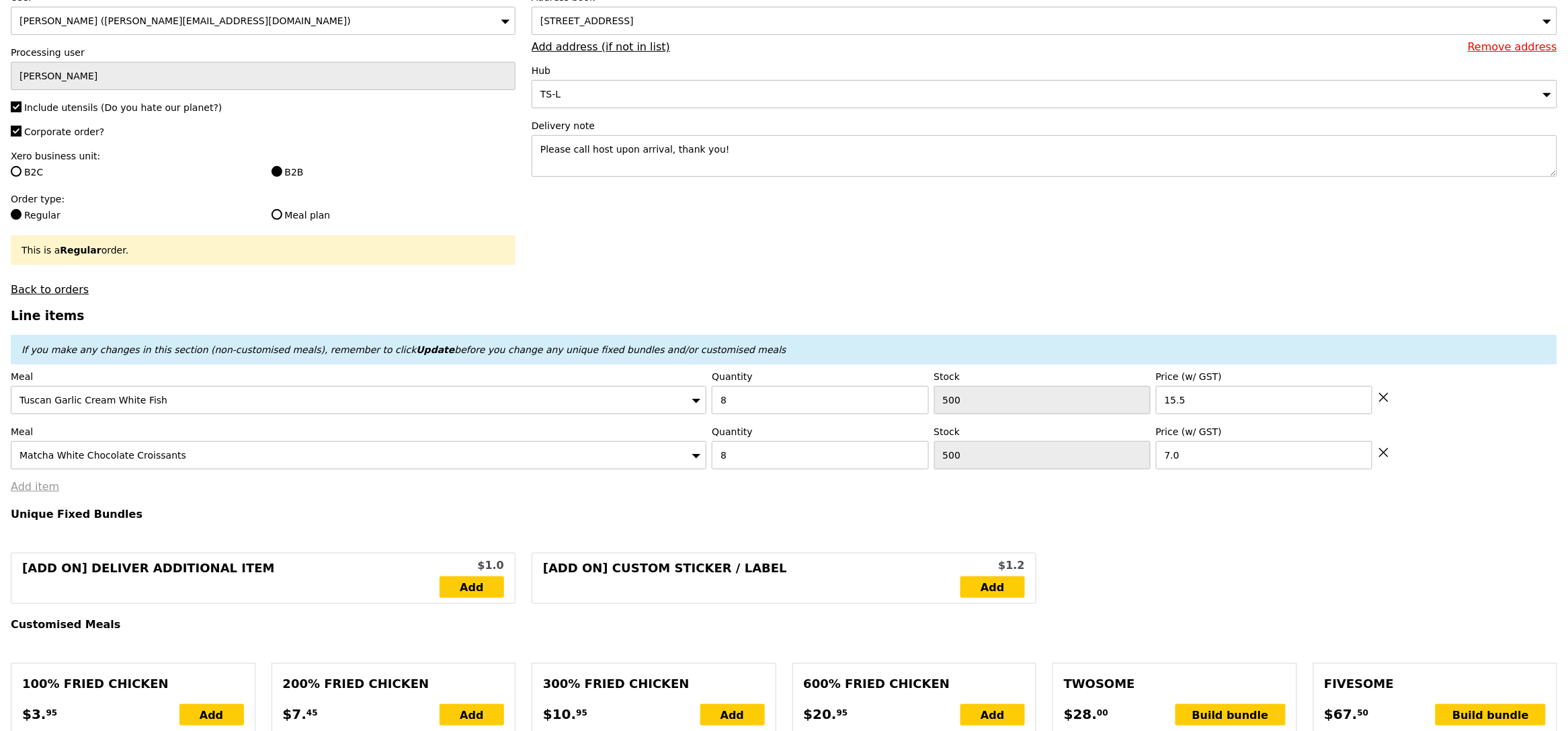
click at [31, 488] on link "Add item" at bounding box center [35, 487] width 49 height 13
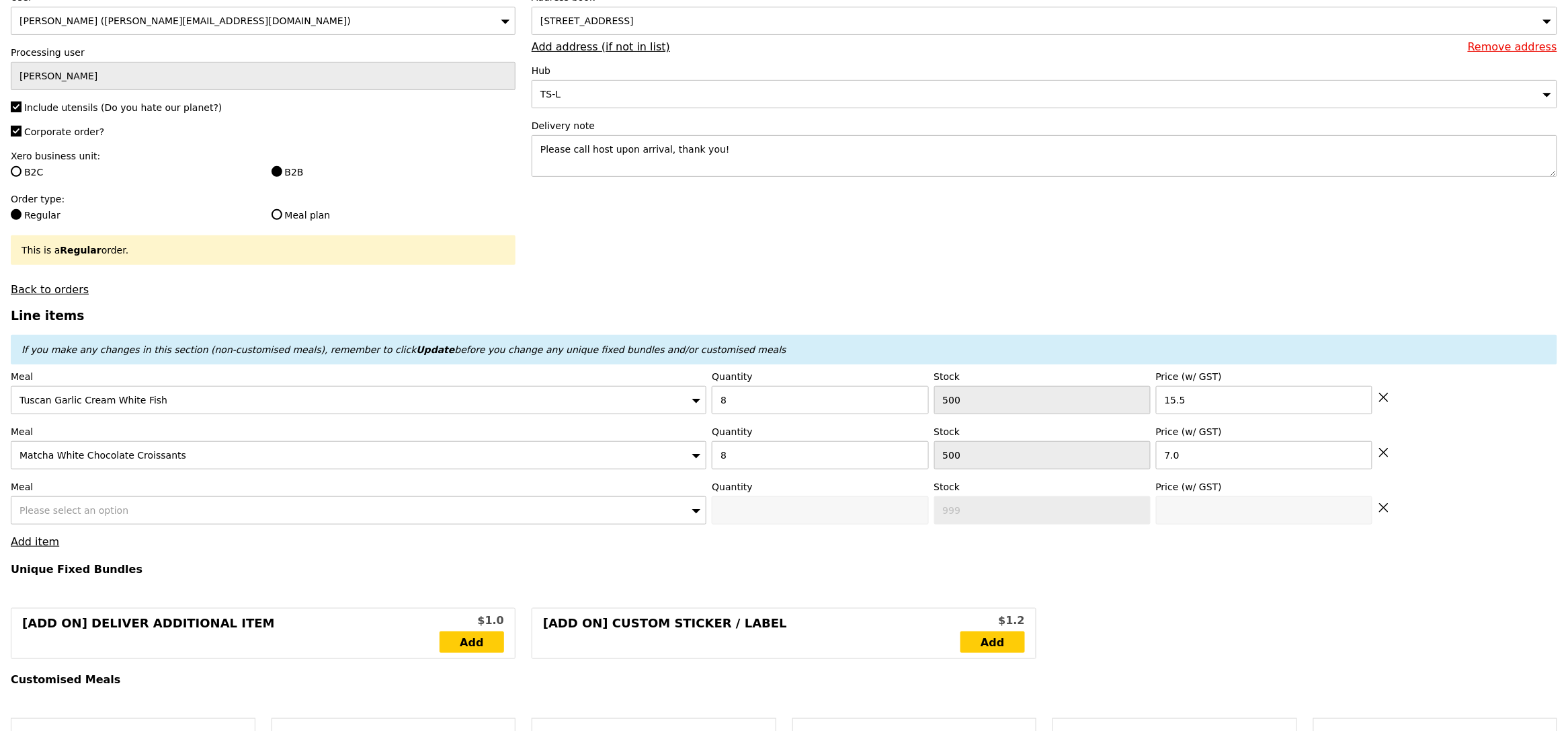
type input "Confirm"
click at [148, 515] on div "Please select an option" at bounding box center [359, 510] width 696 height 29
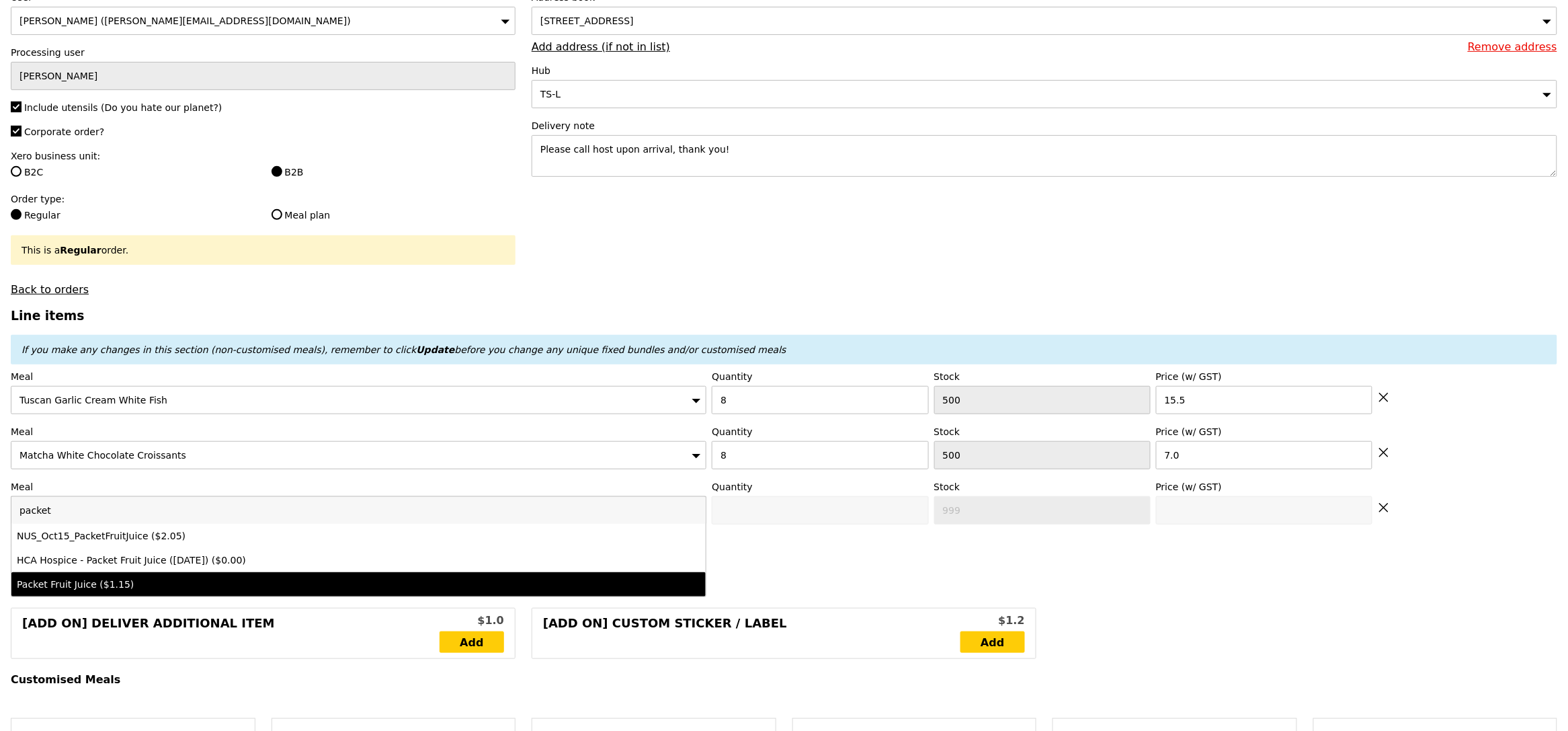
type input "packet"
click at [156, 576] on li "Packet Fruit Juice ($1.15)" at bounding box center [358, 585] width 695 height 24
type input "Confirm anyway"
type input "0"
type input "1.15"
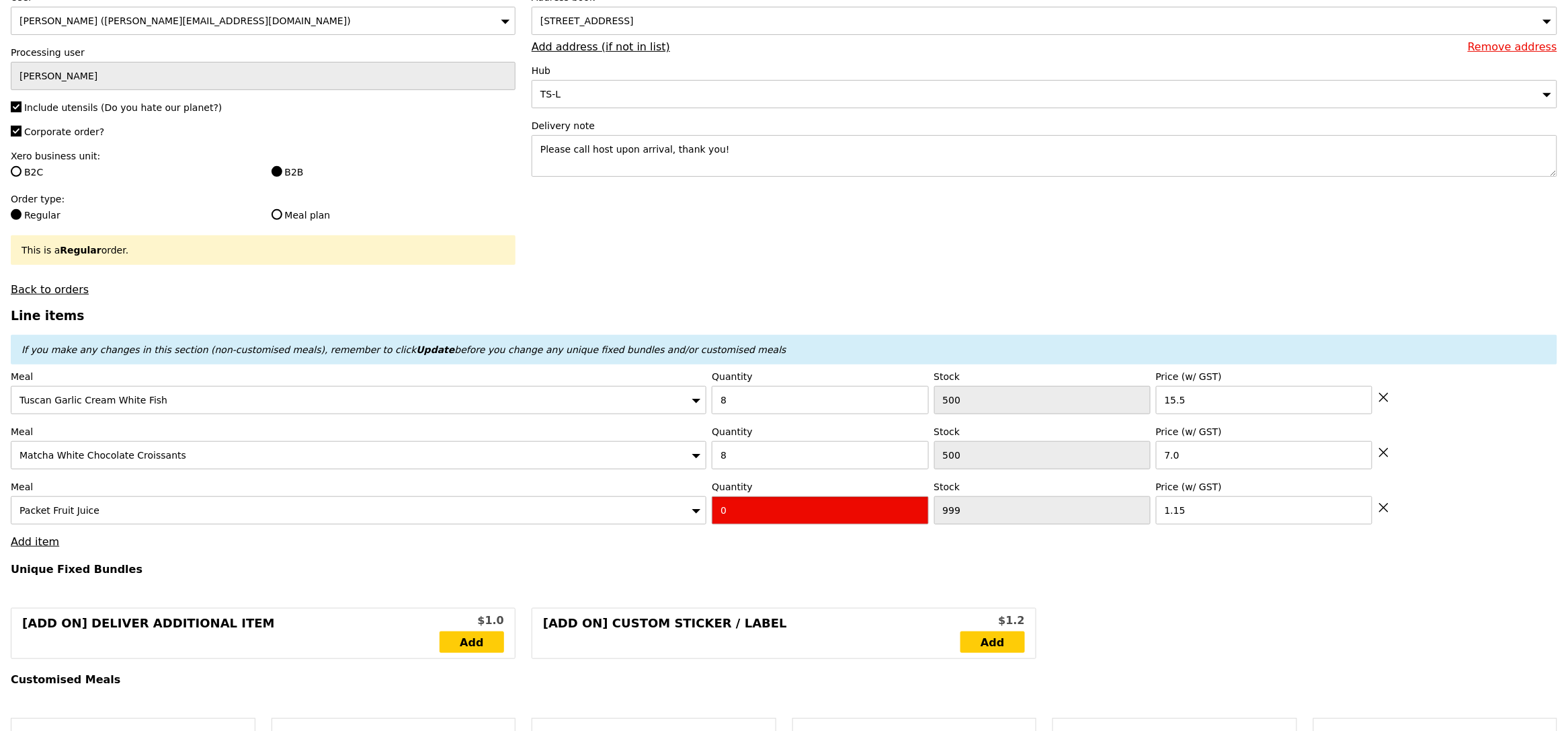
click at [806, 514] on input "0" at bounding box center [820, 510] width 216 height 29
type input "Confirm"
type input "16"
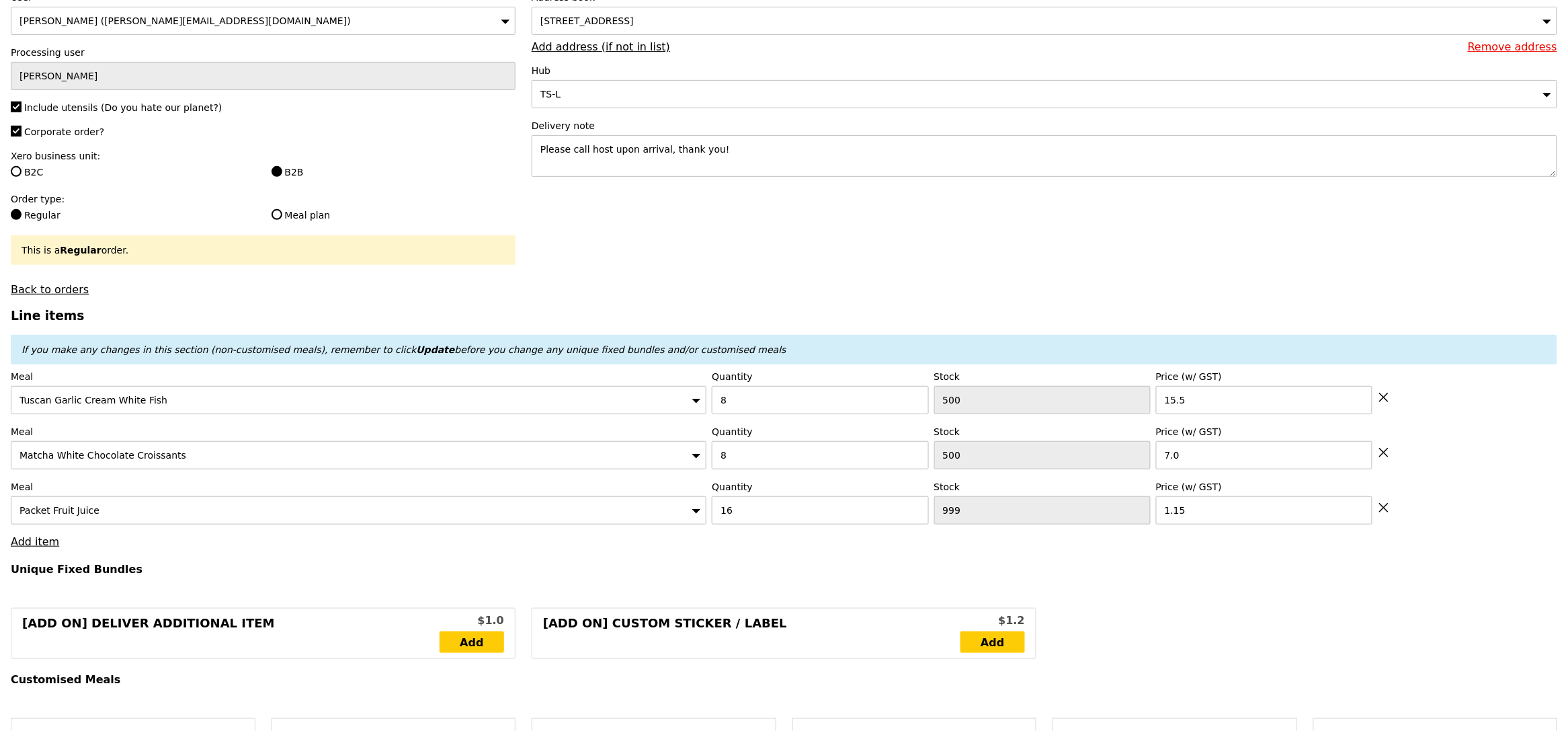
type input "Loading..."
type input "198.40"
type input "4.22"
type input "4.60"
type input "203.00"
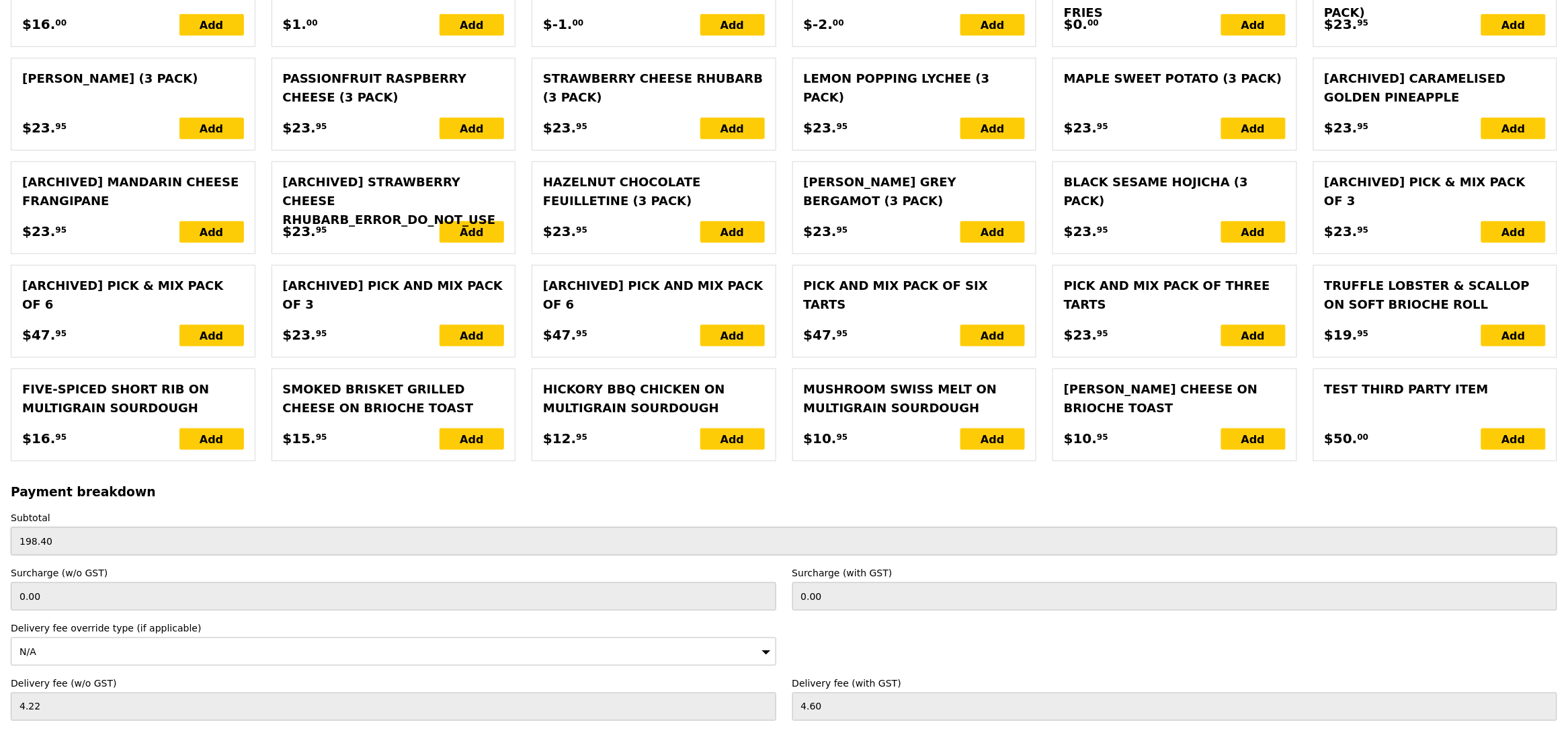
scroll to position [2778, 0]
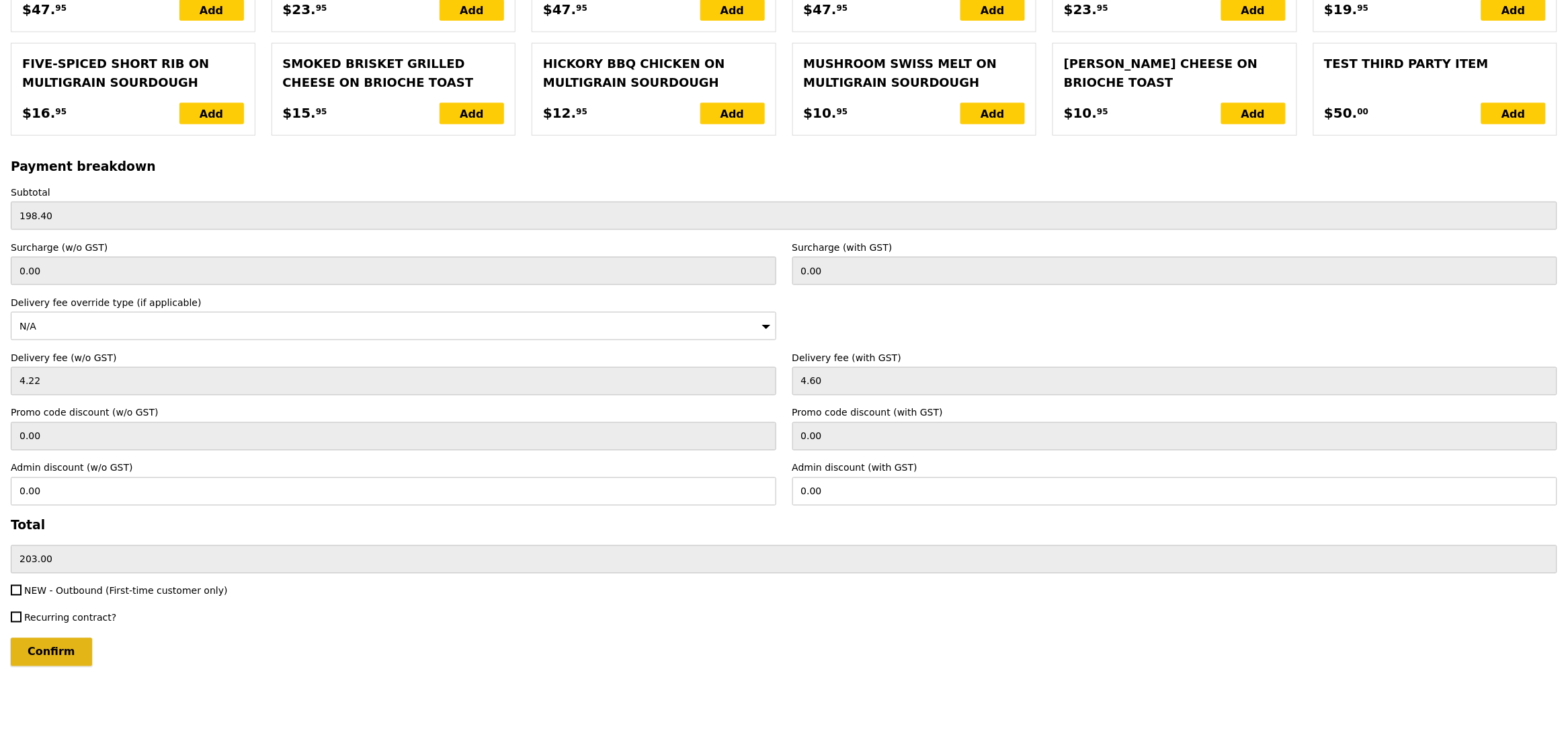
click at [44, 647] on input "Confirm" at bounding box center [52, 652] width 81 height 29
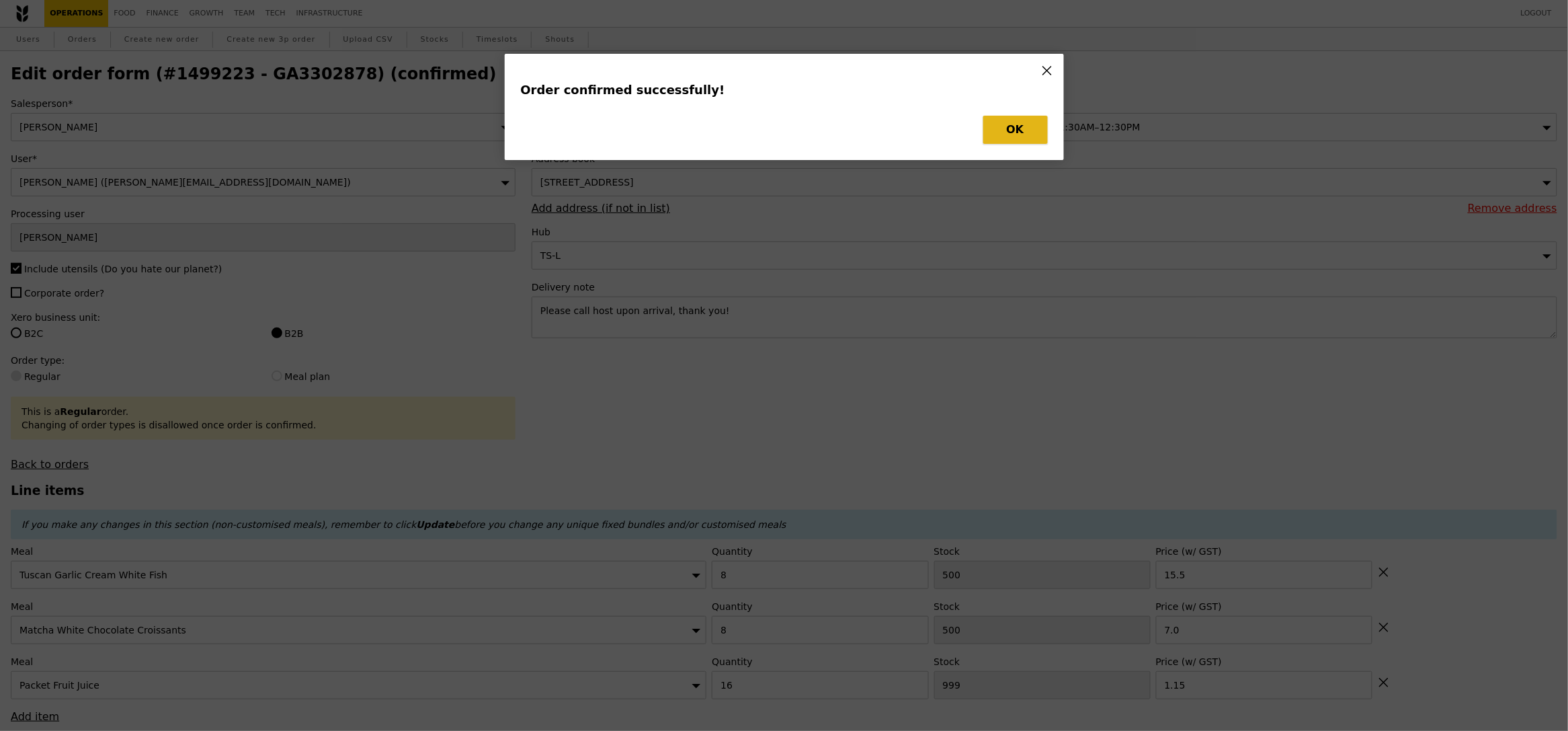
type input "Loading..."
checkbox input "false"
type input "16"
type input "1015"
type input "1.15"
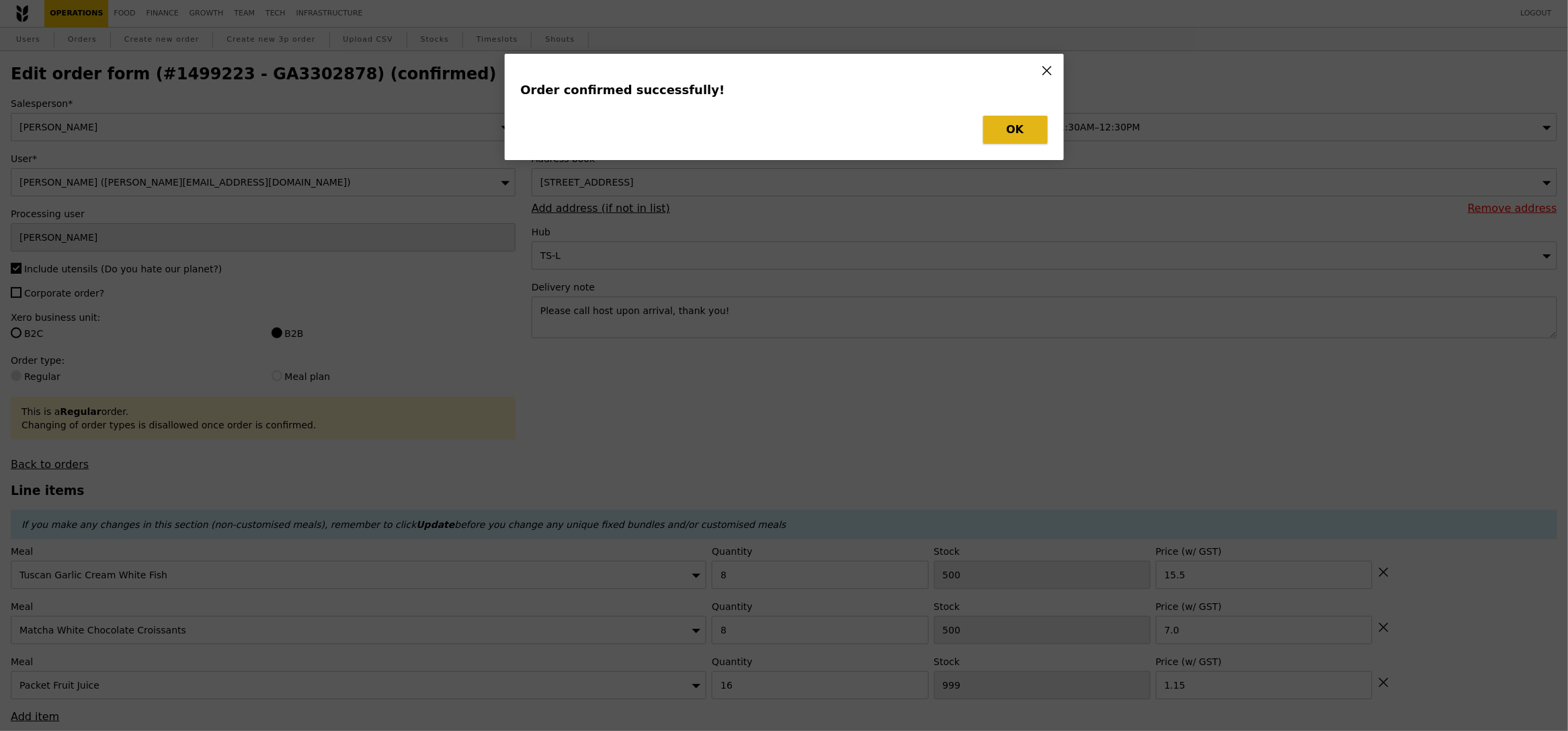
type input "7.00"
type input "8"
type input "500"
type input "15.50"
click at [1026, 141] on button "OK" at bounding box center [1016, 130] width 64 height 29
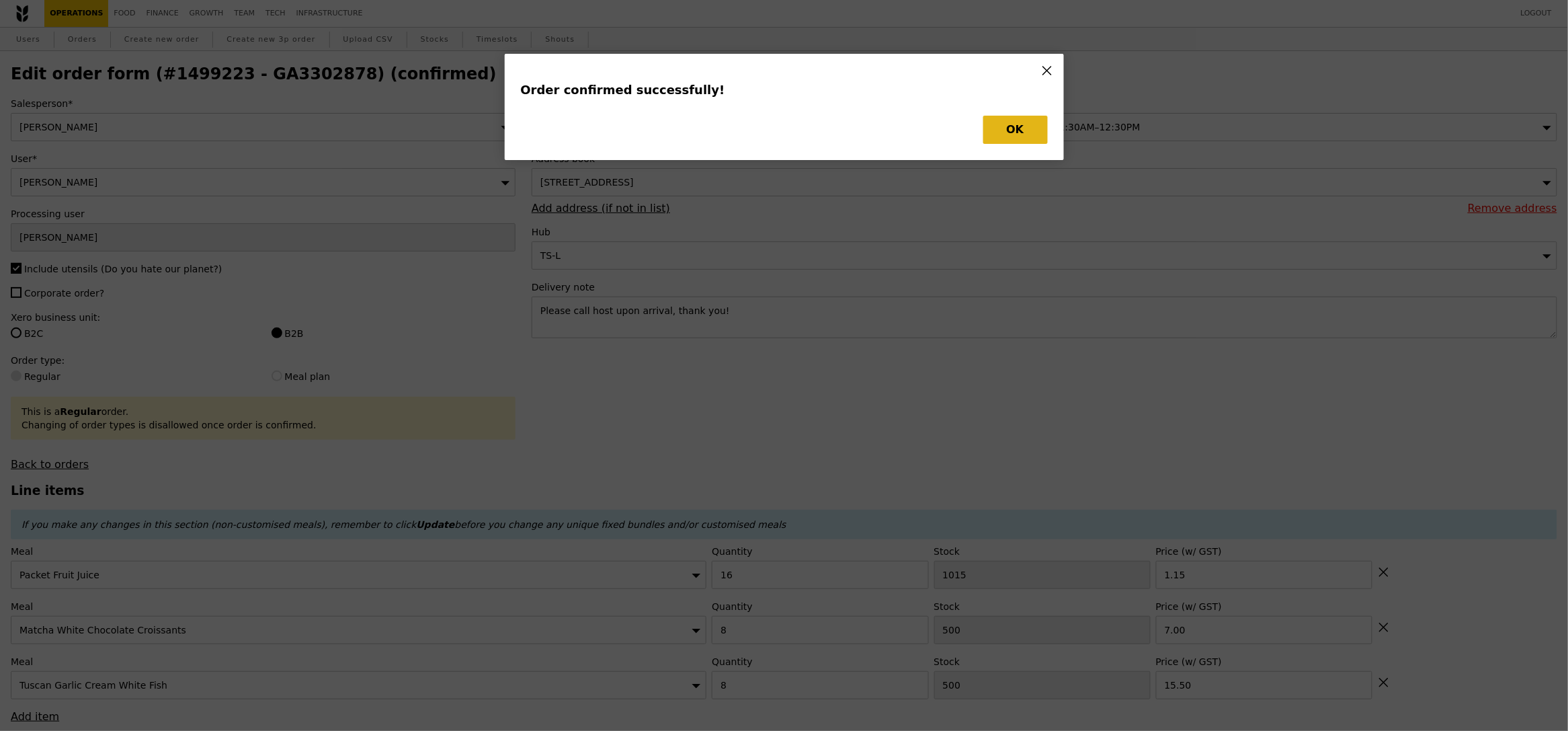
type input "492"
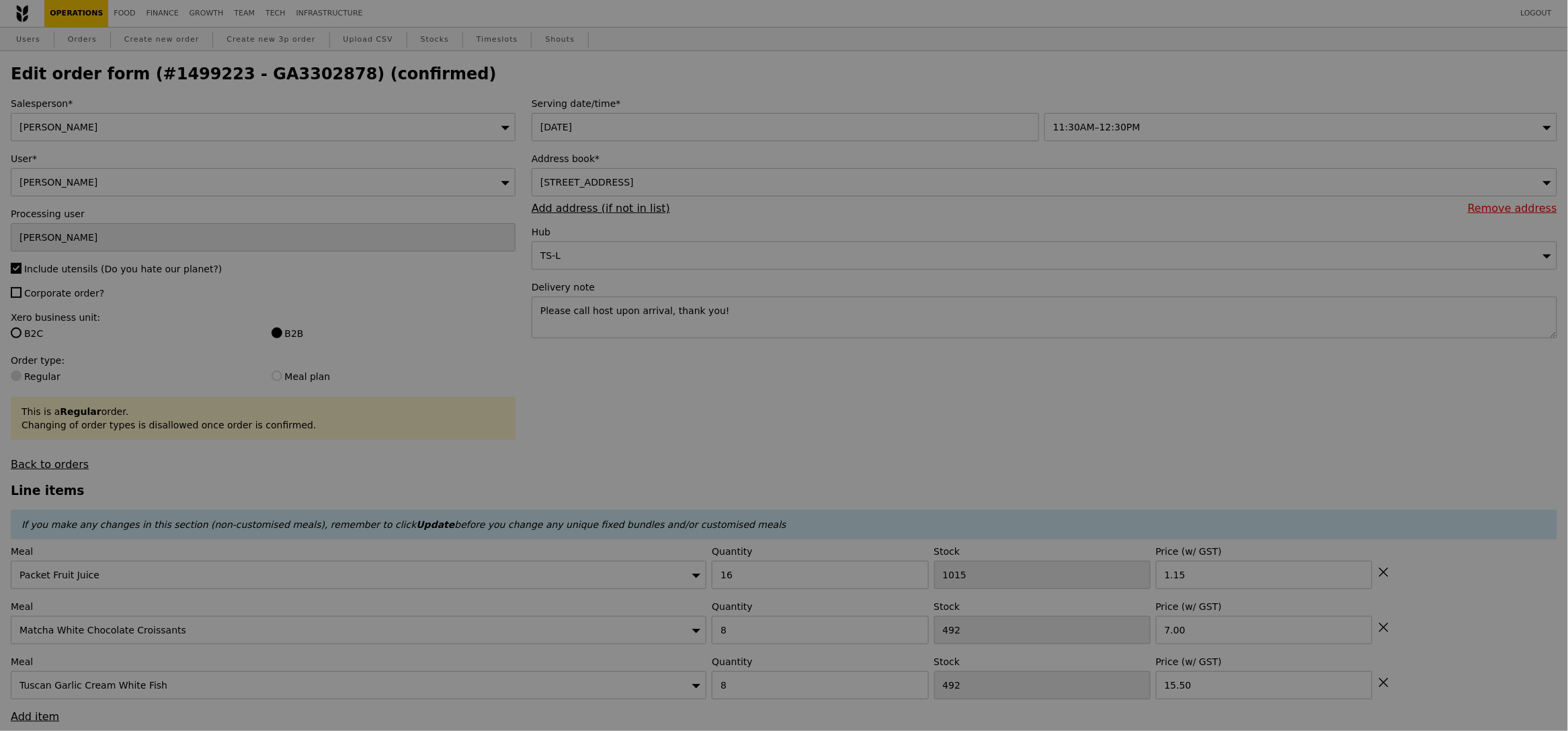
type input "Update"
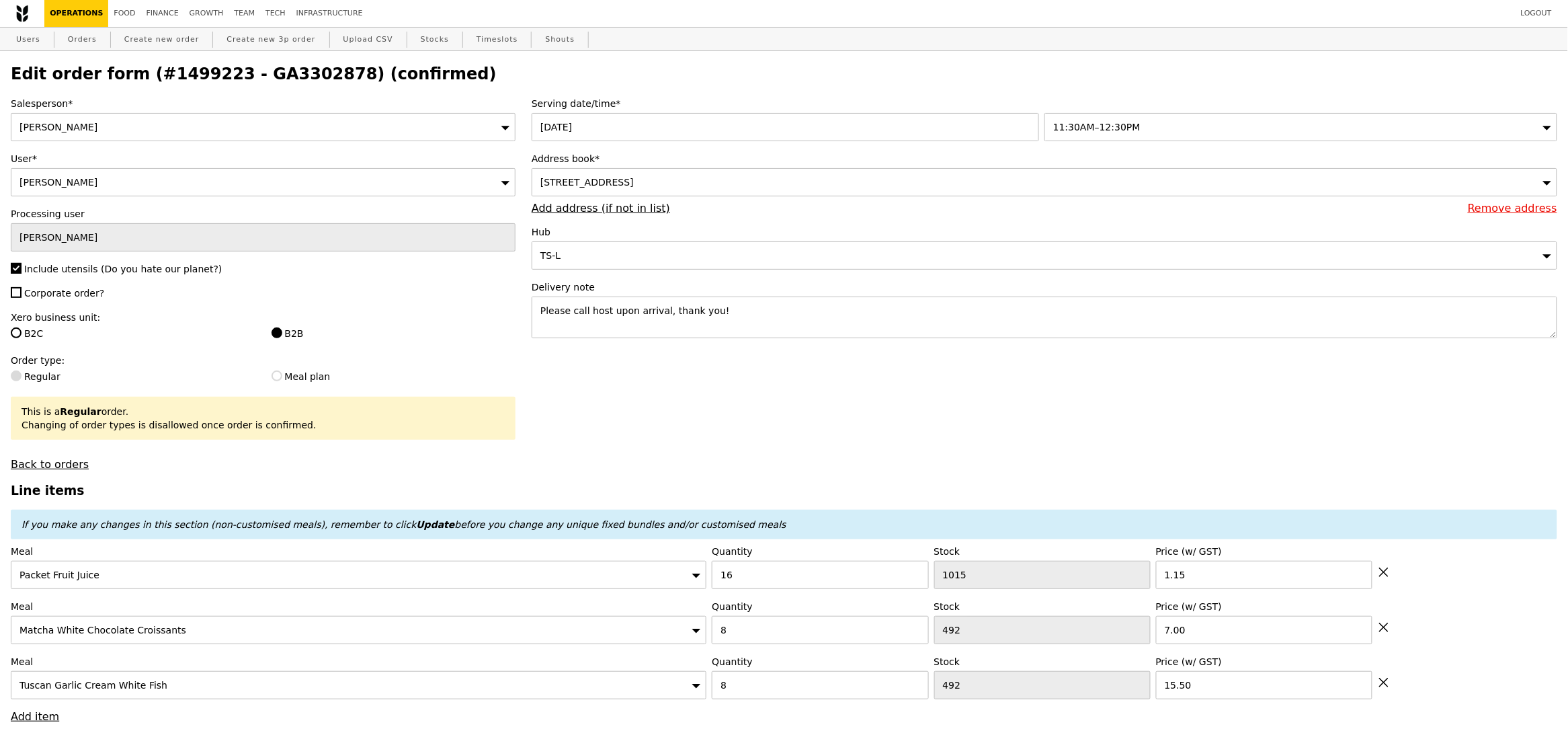
click at [328, 77] on h2 "Edit order form (#1499223 - GA3302878) (confirmed)" at bounding box center [784, 74] width 1547 height 18
click at [296, 72] on h2 "Edit order form (#1499223 - GA3302878) (confirmed)" at bounding box center [784, 74] width 1547 height 18
copy h2 "GA3302878"
click at [63, 37] on link "Orders" at bounding box center [82, 40] width 40 height 24
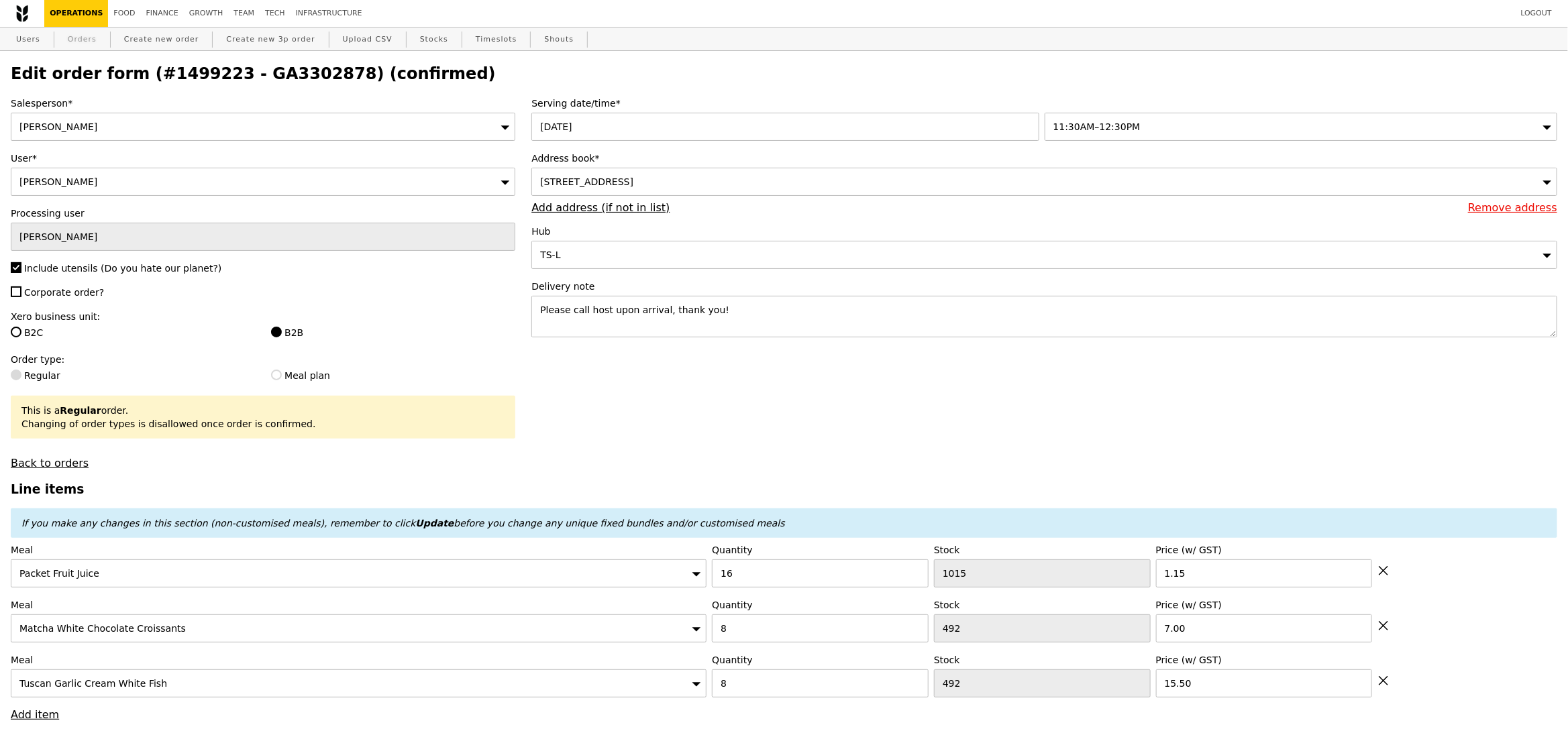
select select "100"
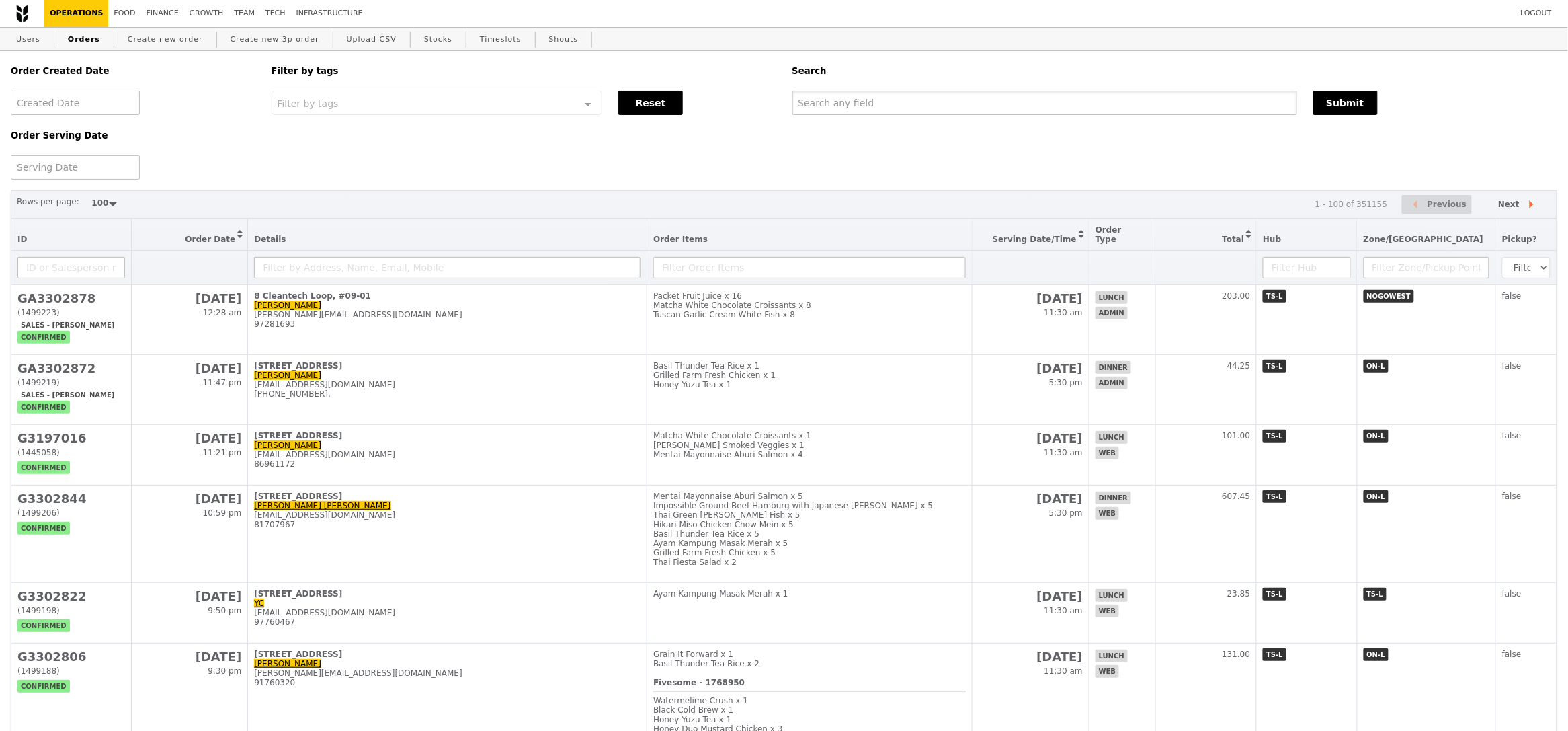
click at [945, 93] on input "text" at bounding box center [1044, 103] width 505 height 24
paste input "GA3302878"
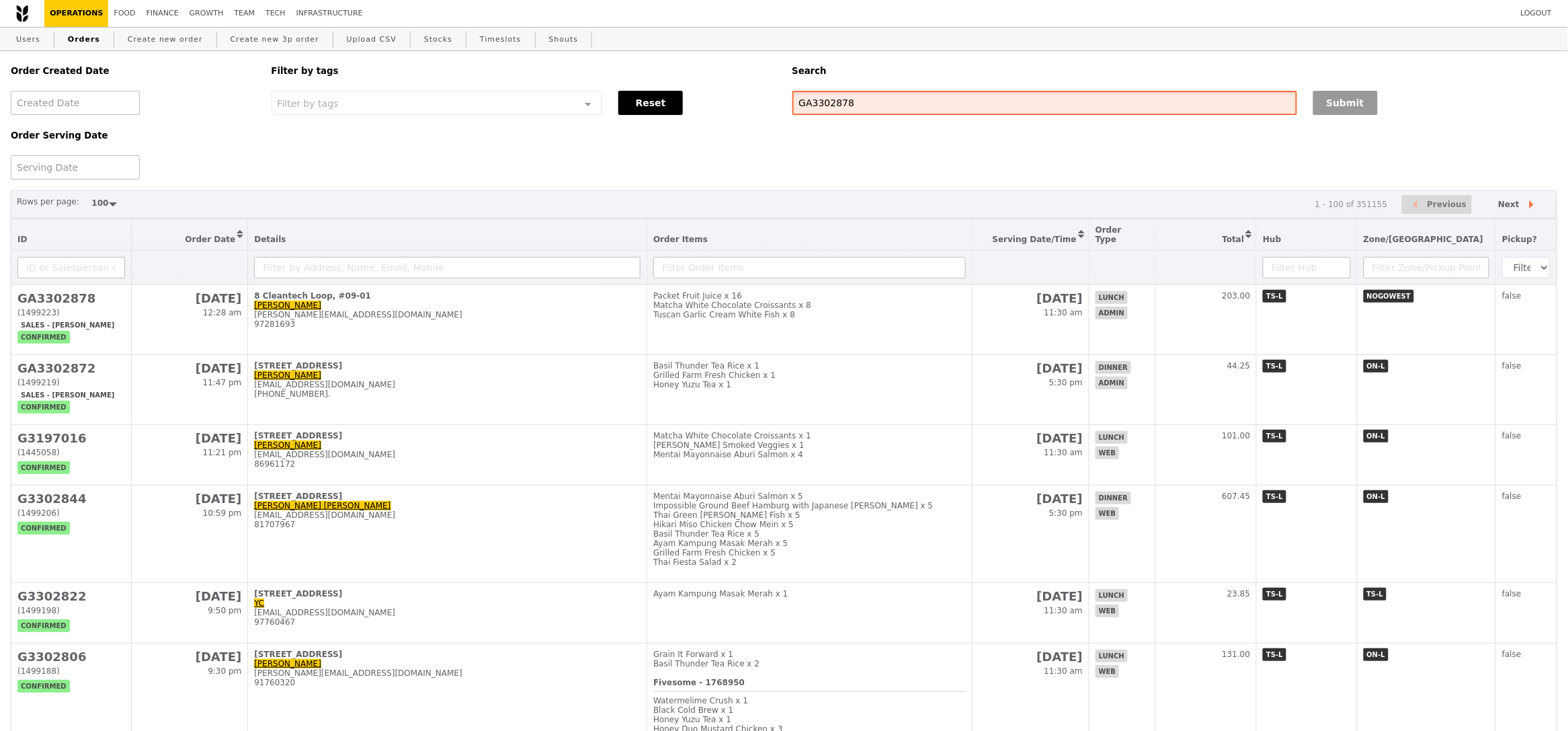
type input "GA3302878"
click at [1323, 108] on button "Submit" at bounding box center [1345, 103] width 64 height 24
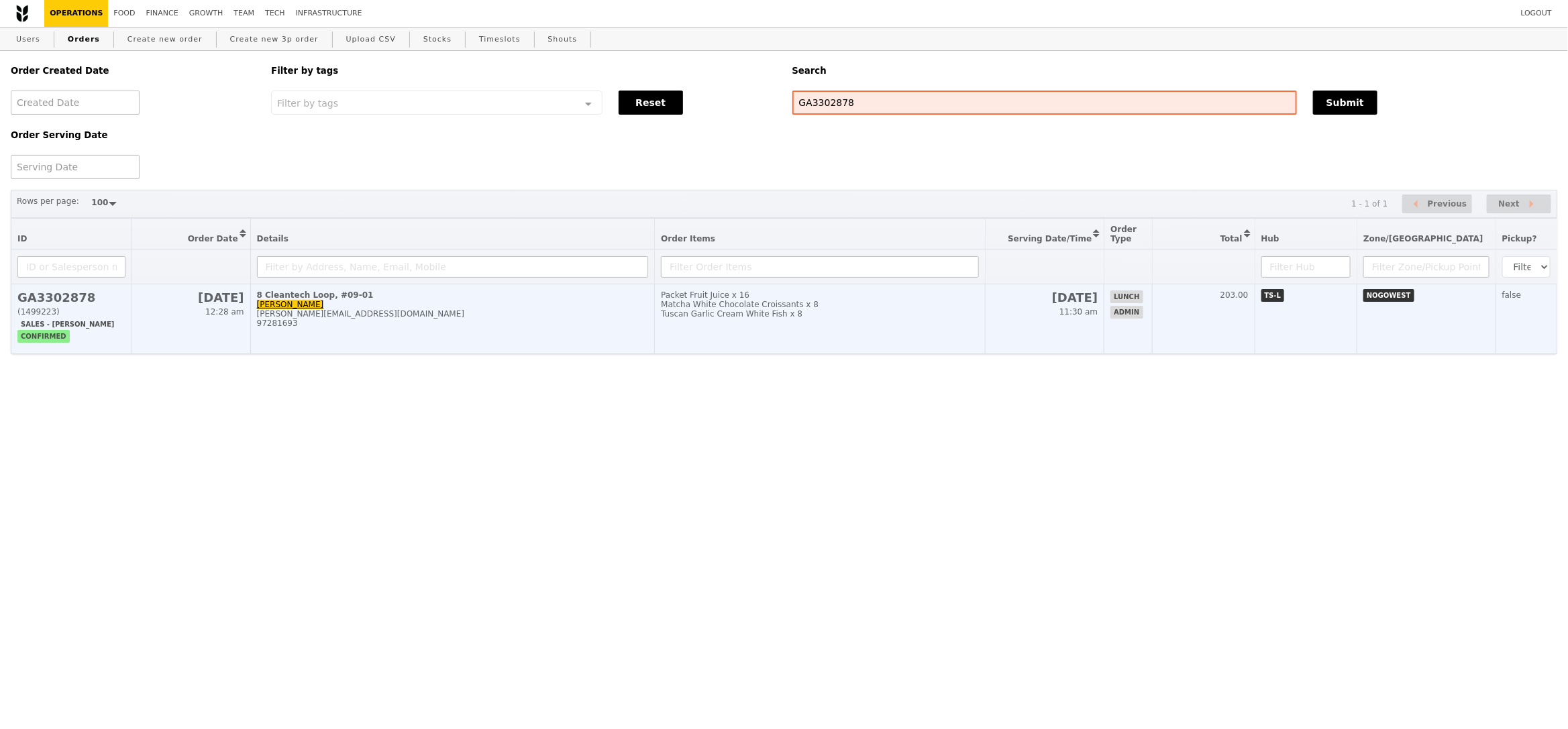
click at [896, 350] on td "Packet Fruit Juice x 16 Matcha White Chocolate Croissants x 8 Tuscan Garlic Cre…" at bounding box center [820, 320] width 331 height 70
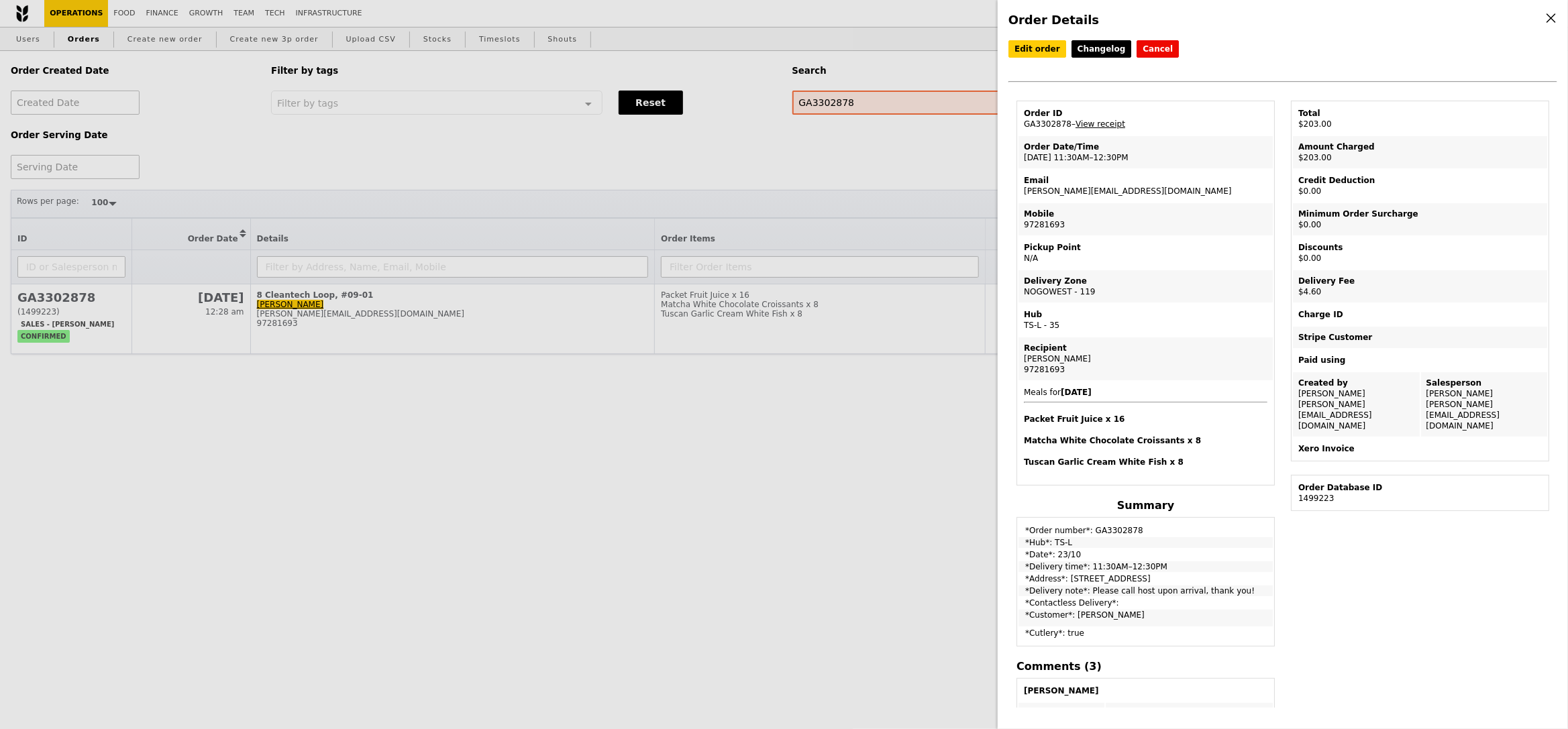
click at [1092, 188] on td "Email shirley_tng@a-star.edu.sg" at bounding box center [1145, 185] width 254 height 32
copy td "shirley_tng@a-star.edu.sg"
click at [592, 182] on div "Order Details Edit order Changelog Cancel Order ID GA3302878 – View receipt Ord…" at bounding box center [784, 364] width 1568 height 729
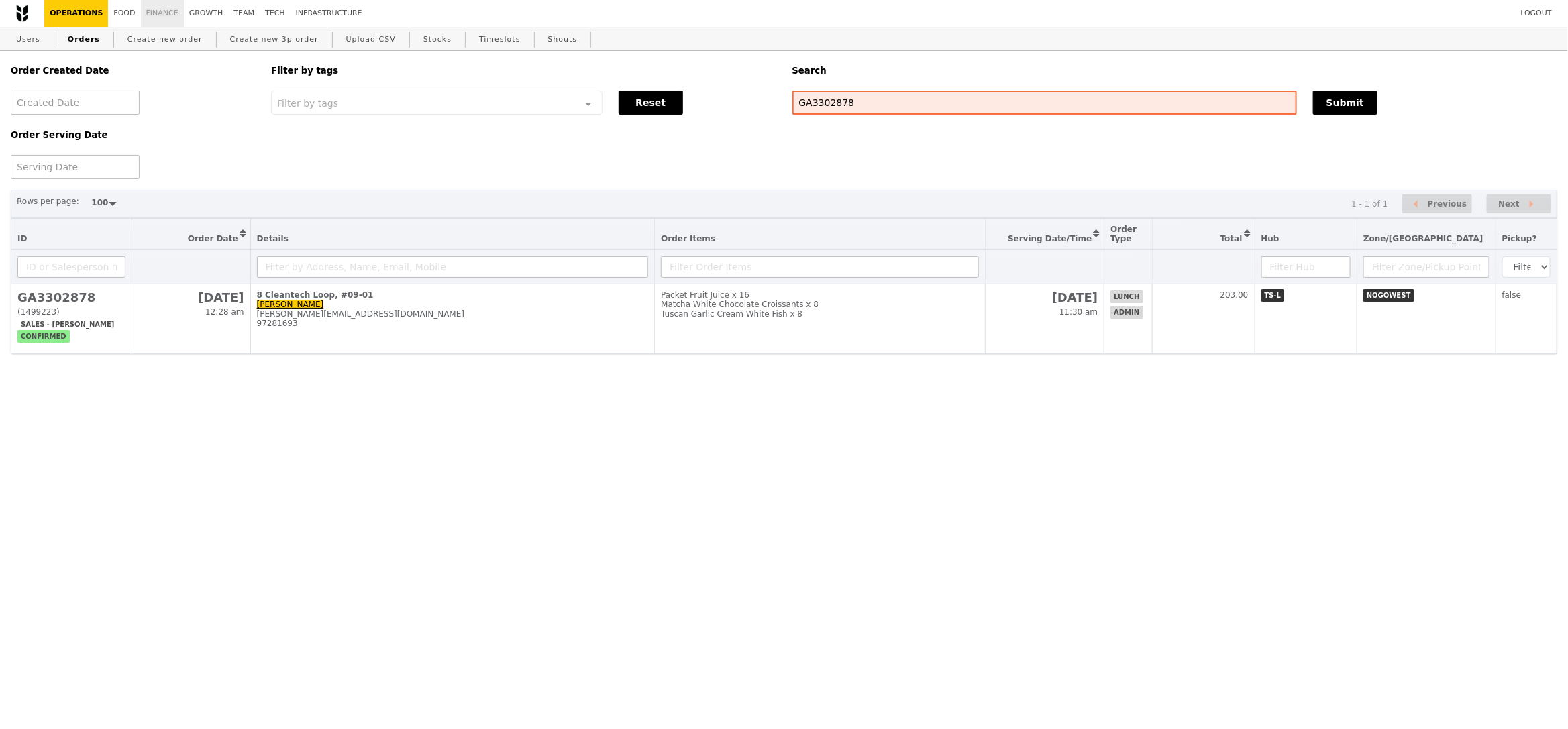
click at [144, 18] on link "Finance" at bounding box center [162, 13] width 43 height 27
select select "100"
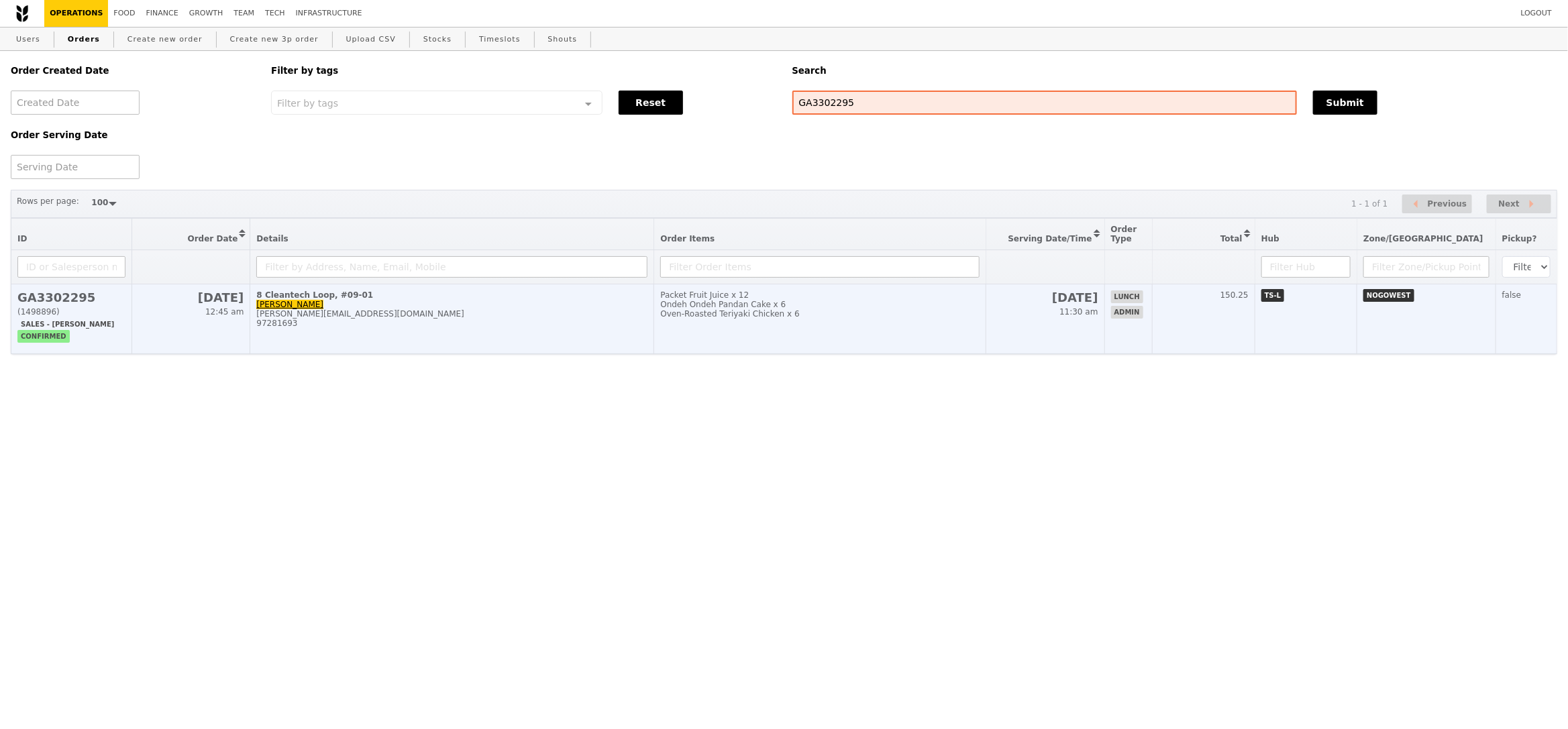
click at [833, 318] on div "Oven‑Roasted Teriyaki Chicken x 6" at bounding box center [819, 314] width 319 height 9
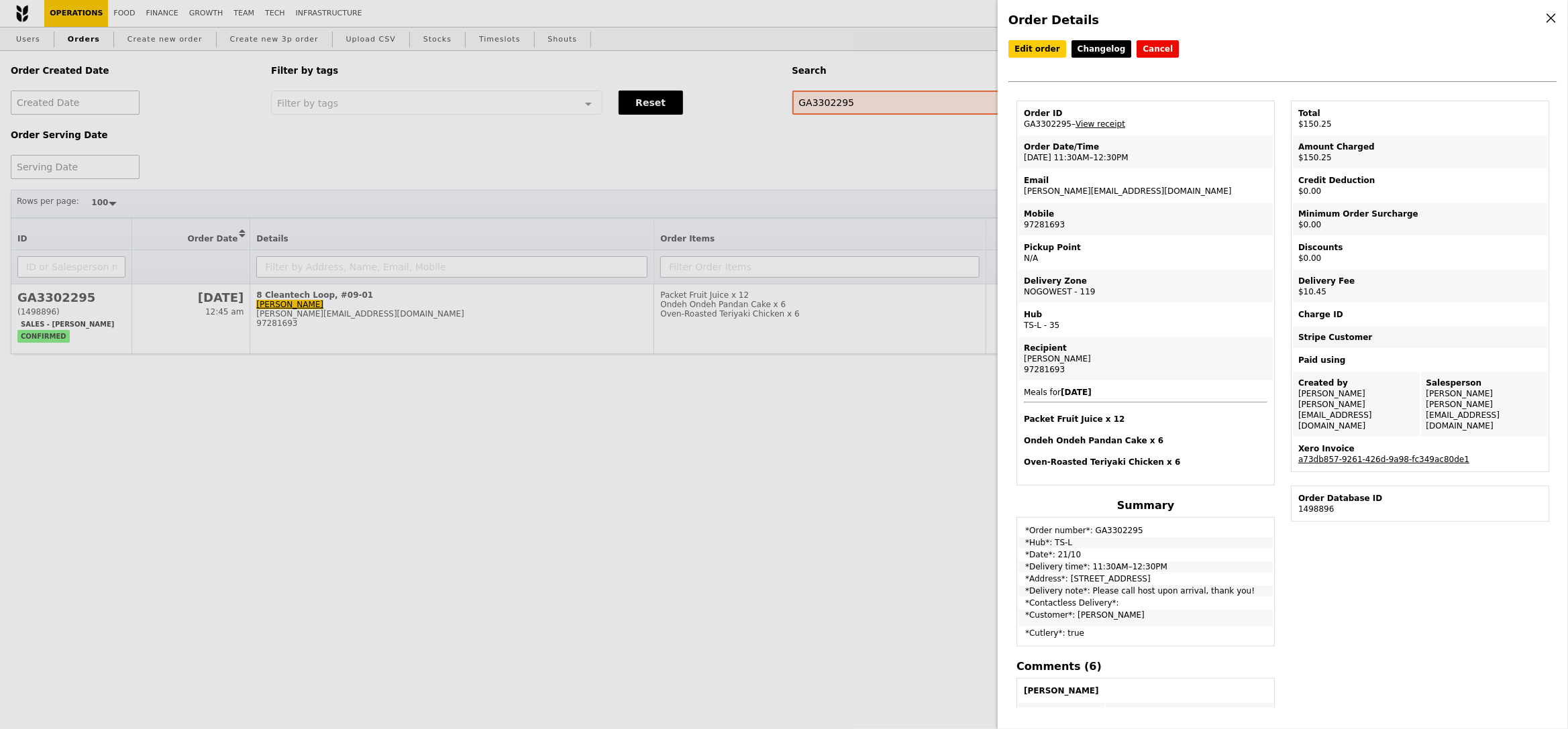
drag, startPoint x: 1089, startPoint y: 584, endPoint x: 1261, endPoint y: 581, distance: 172.0
click at [1261, 586] on td "*Delivery note*: Please call host upon arrival, thank you!" at bounding box center [1145, 591] width 254 height 11
copy td "Please call host upon arrival, thank you!"
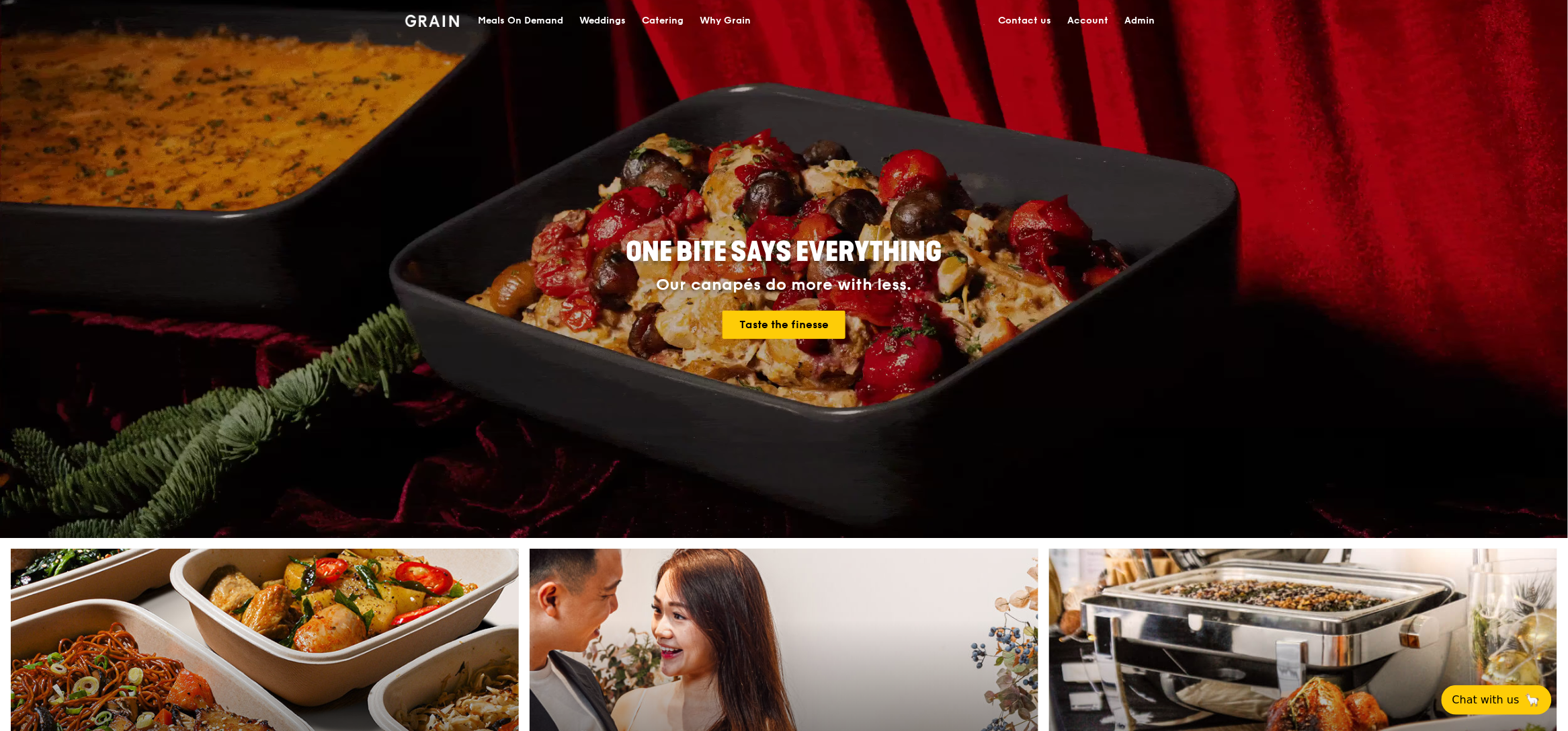
click at [533, 17] on div "Meals On Demand" at bounding box center [520, 21] width 86 height 41
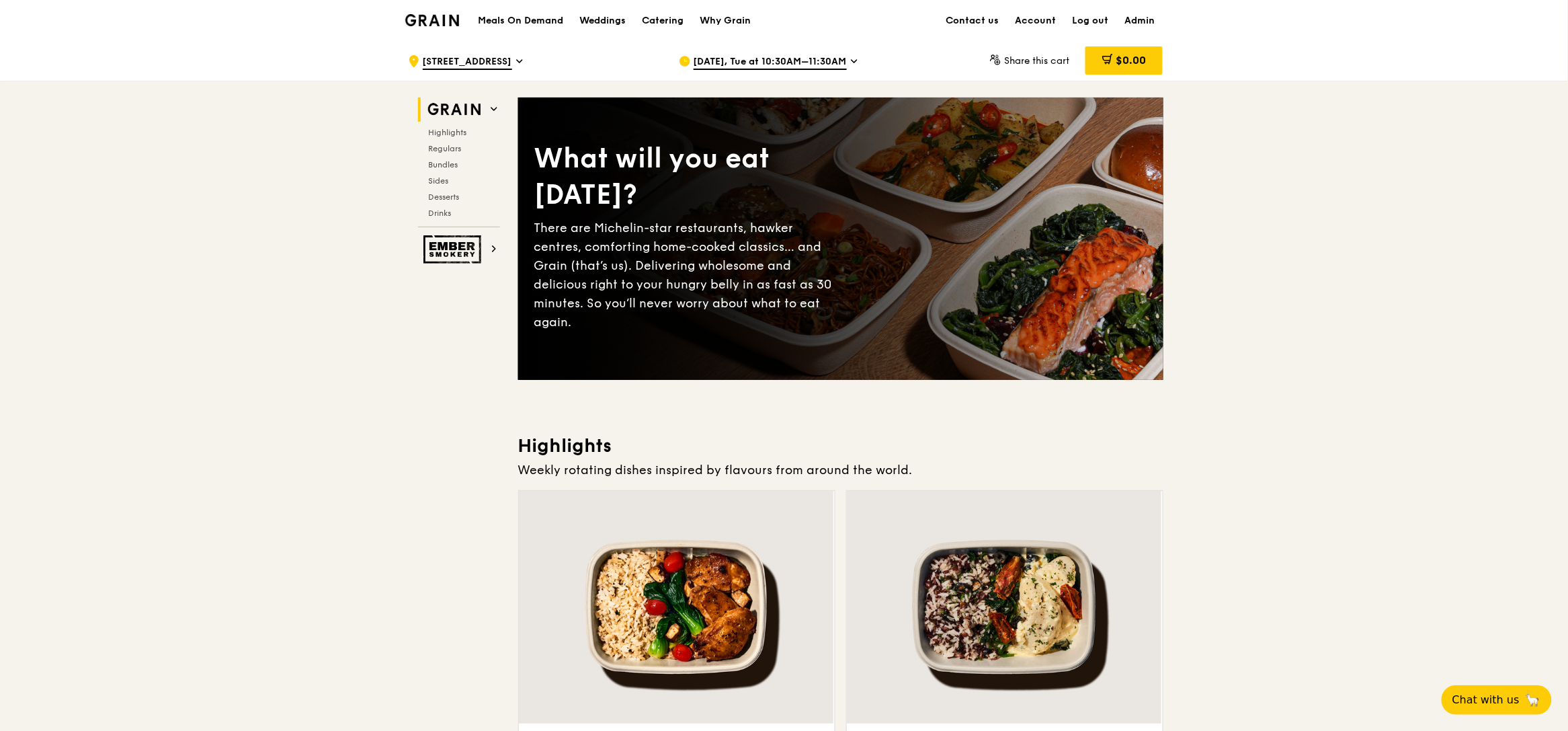
click at [743, 64] on span "[DATE], Tue at 10:30AM–11:30AM" at bounding box center [770, 63] width 154 height 15
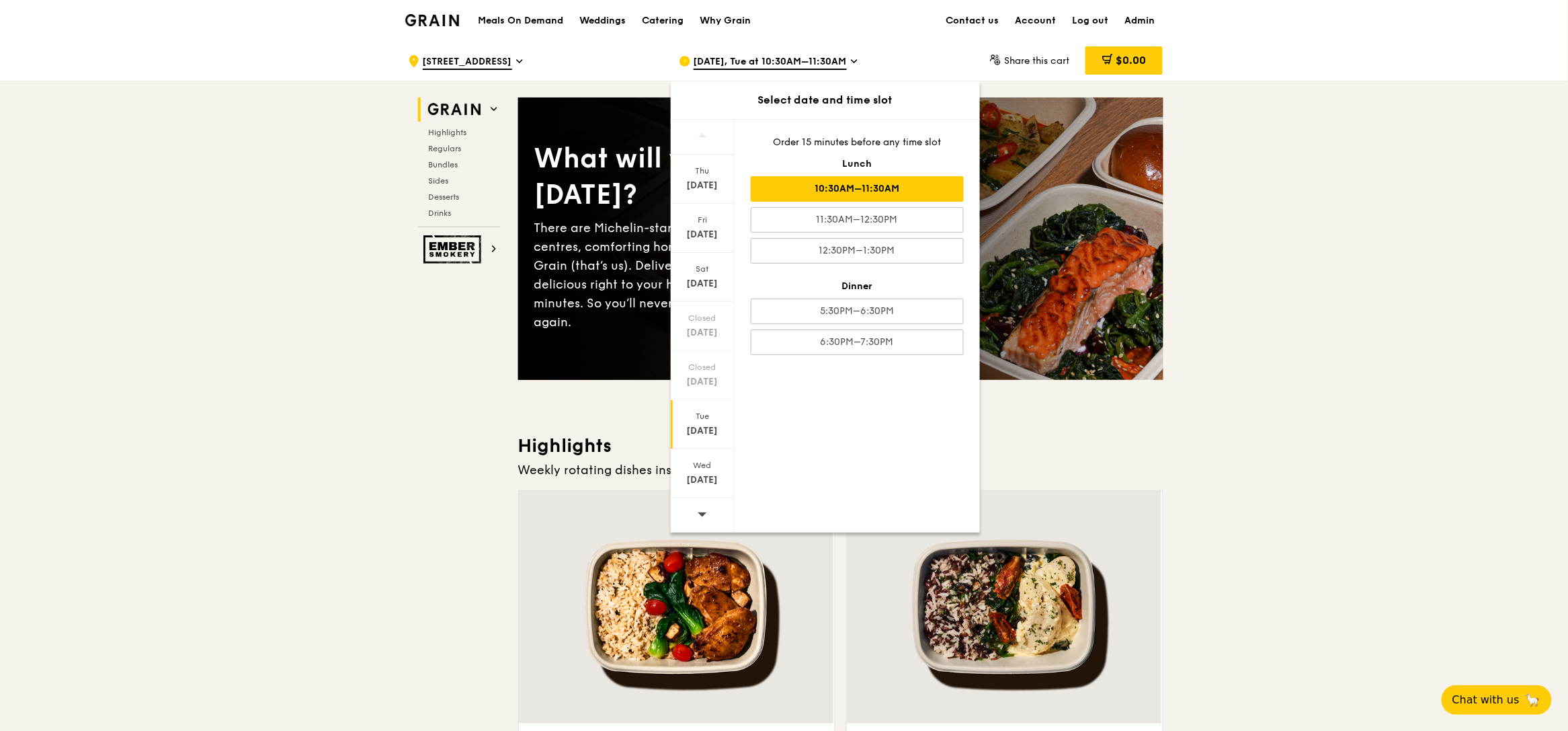
click at [703, 515] on icon at bounding box center [701, 515] width 8 height 4
click at [702, 191] on div "[DATE]" at bounding box center [702, 185] width 60 height 14
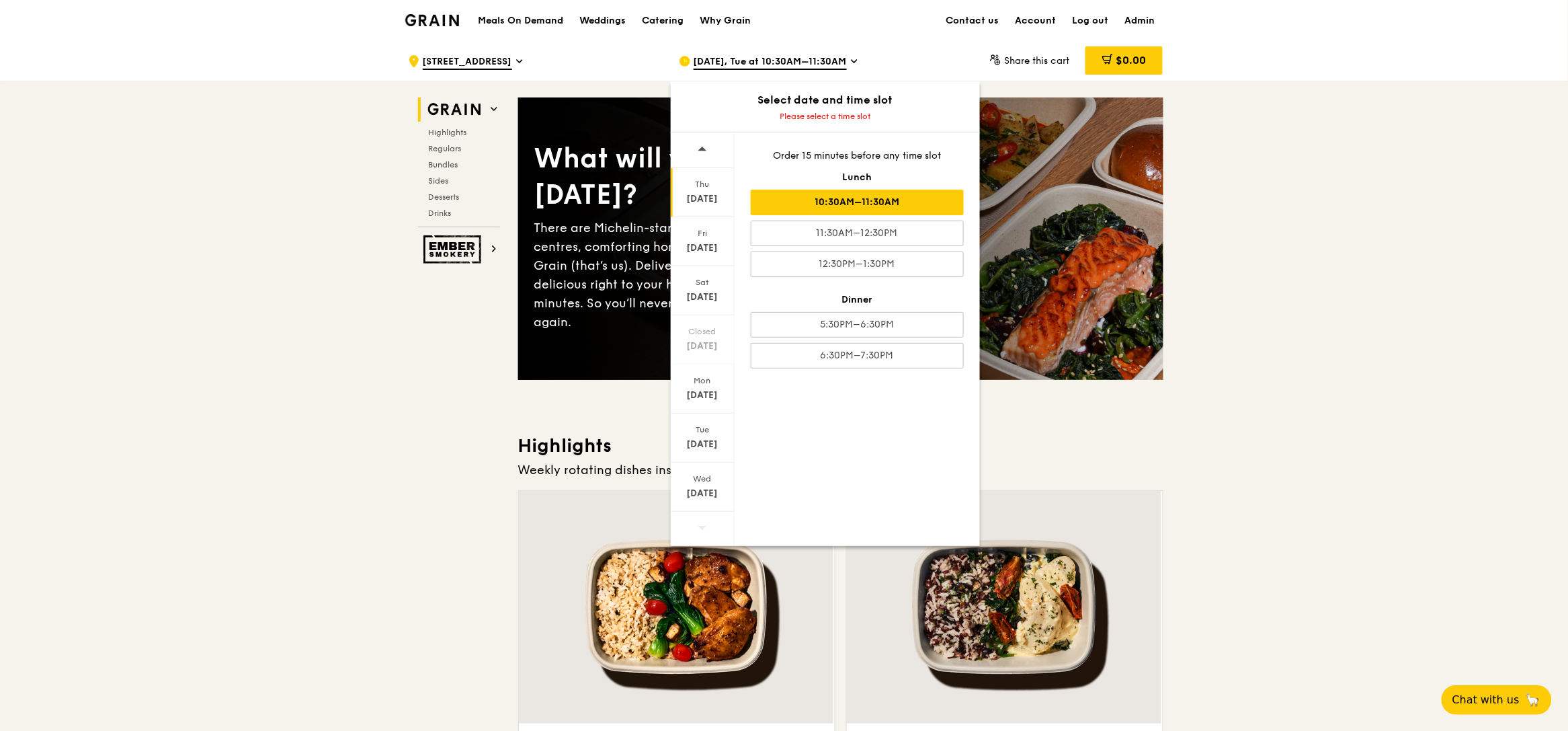
click at [830, 207] on div "10:30AM–11:30AM" at bounding box center [858, 203] width 213 height 26
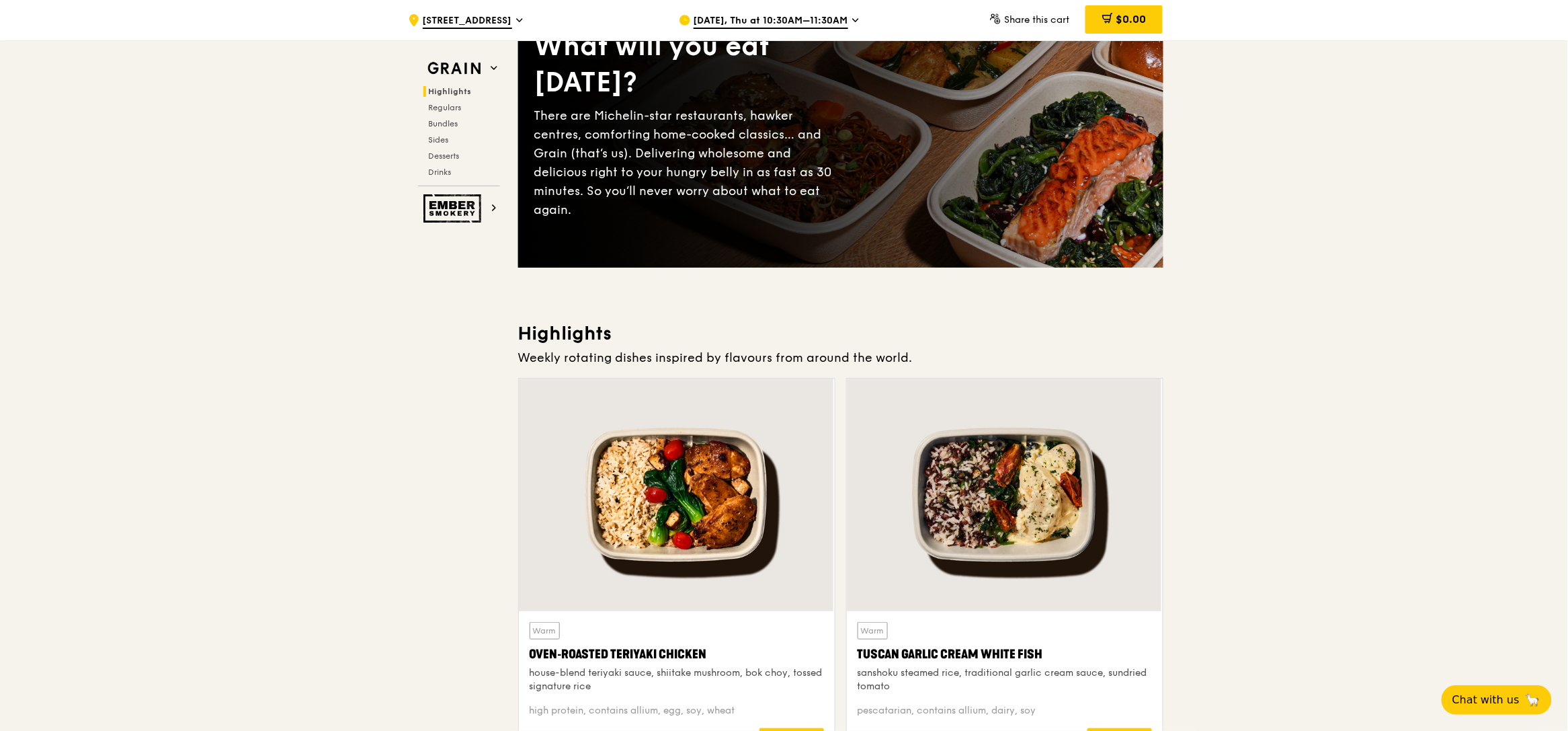
scroll to position [45, 0]
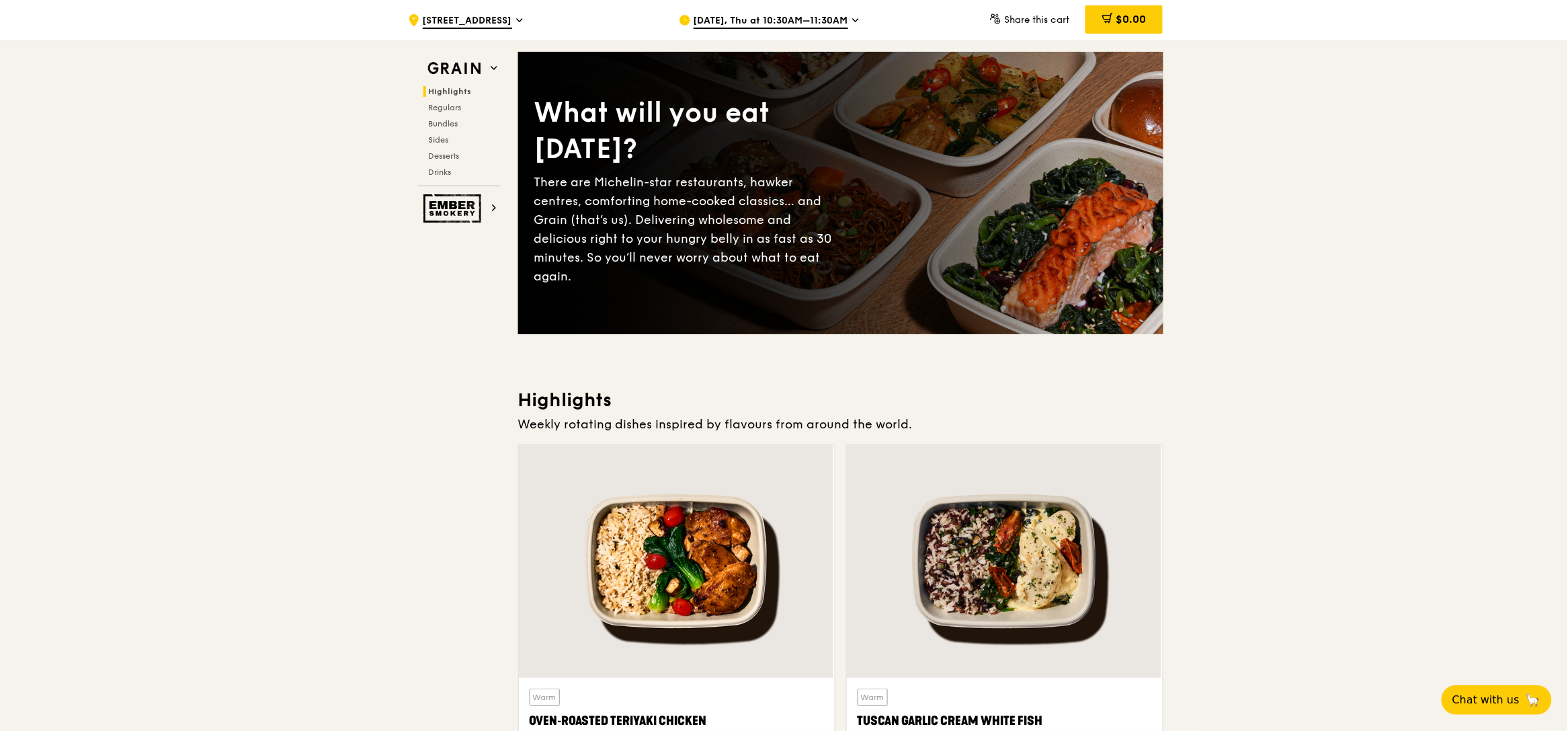
click at [840, 18] on span "[DATE], Thu at 10:30AM–11:30AM" at bounding box center [771, 21] width 155 height 15
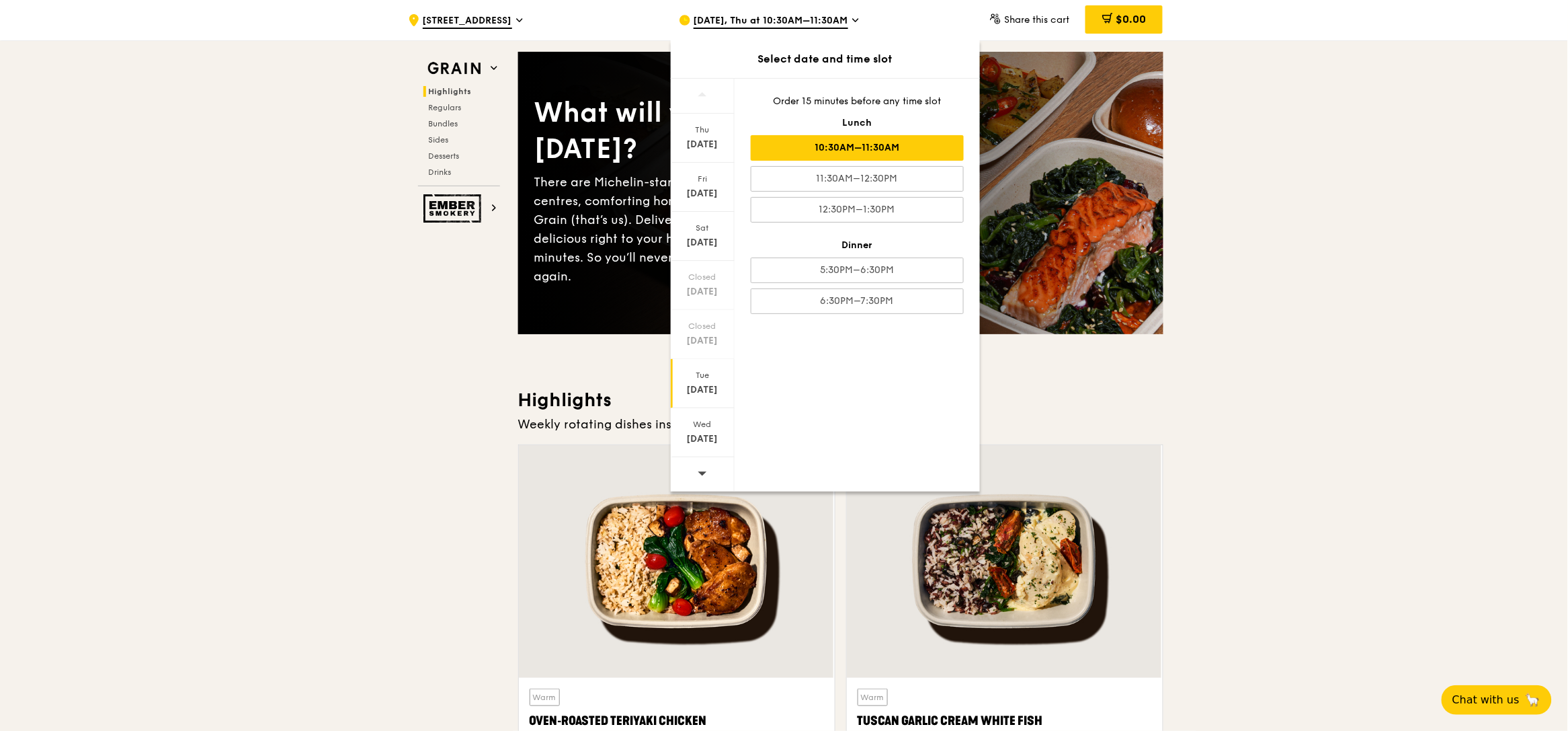
click at [700, 376] on div "Tue" at bounding box center [702, 376] width 60 height 11
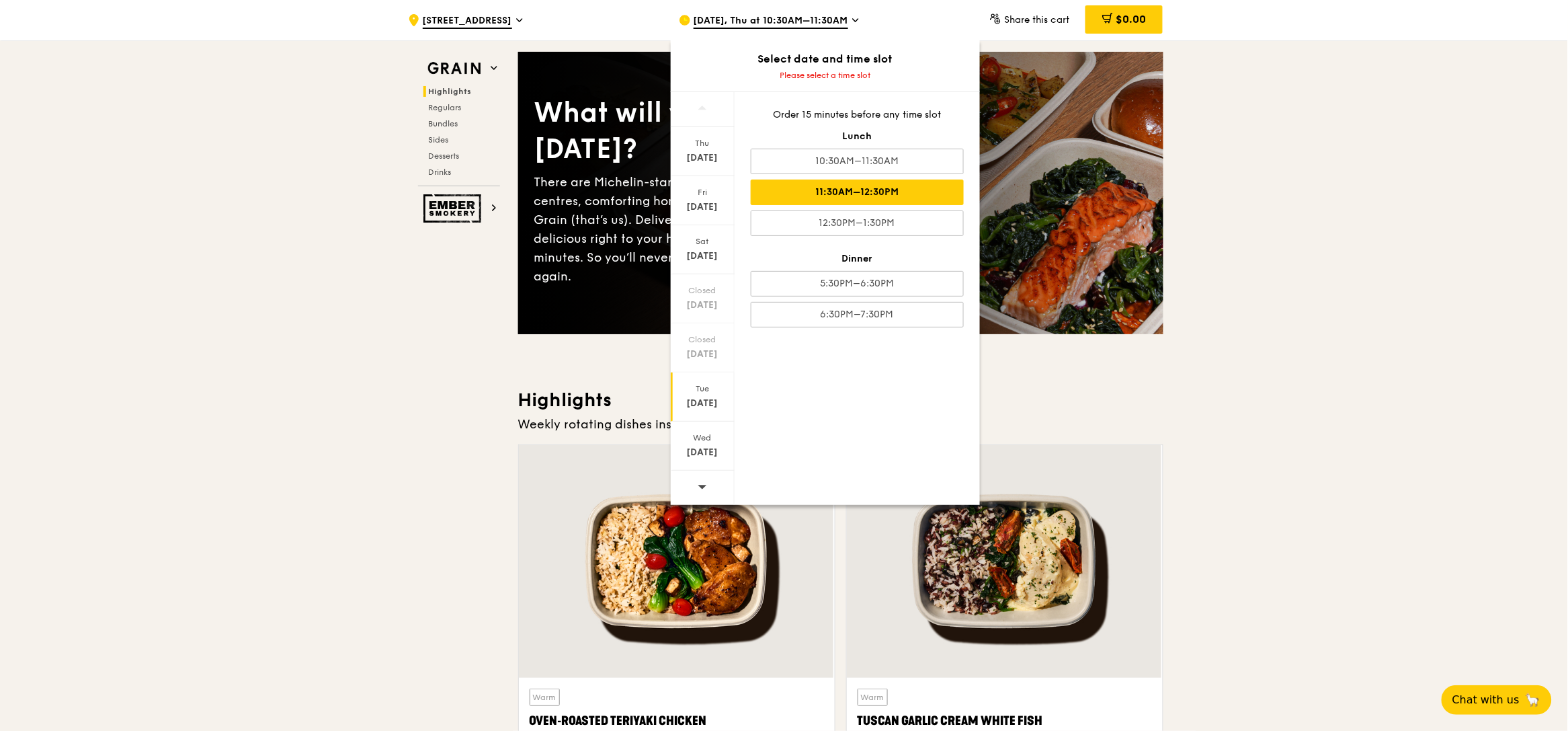
click at [901, 195] on div "11:30AM–12:30PM" at bounding box center [858, 192] width 213 height 26
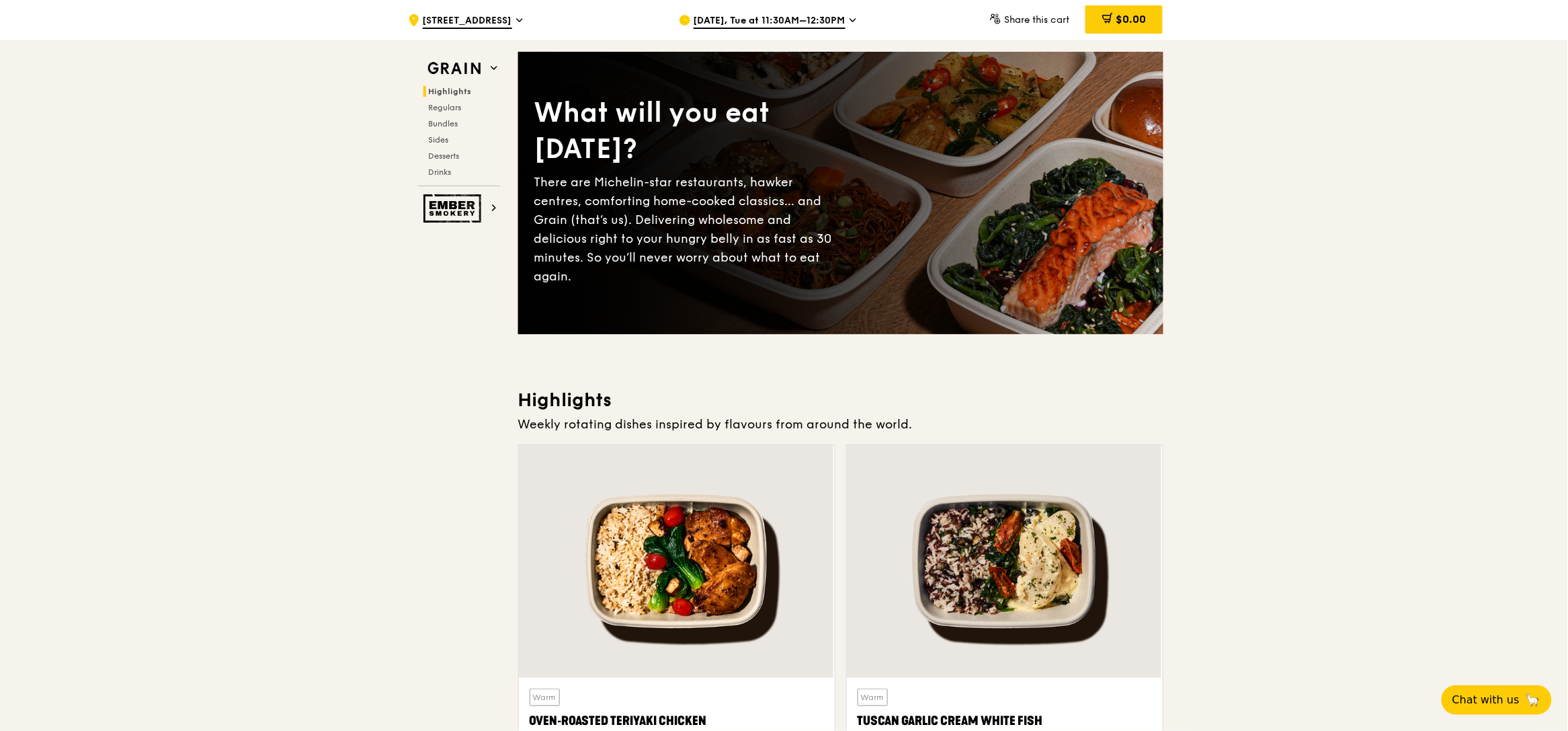
scroll to position [191, 0]
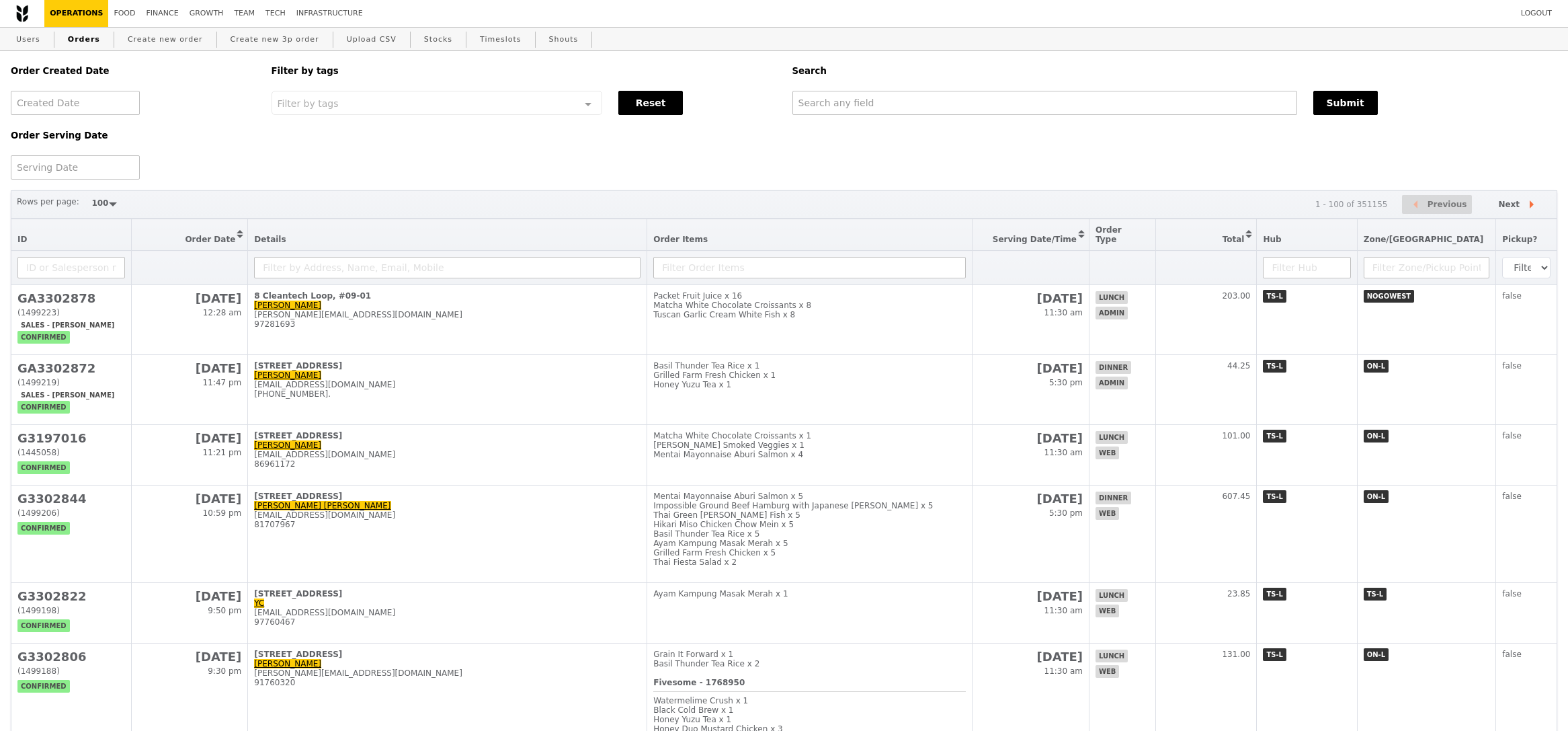
select select "100"
click at [738, 322] on td "Packet Fruit Juice x 16 Matcha White Chocolate Croissants x 8 Tuscan Garlic Cre…" at bounding box center [809, 320] width 325 height 70
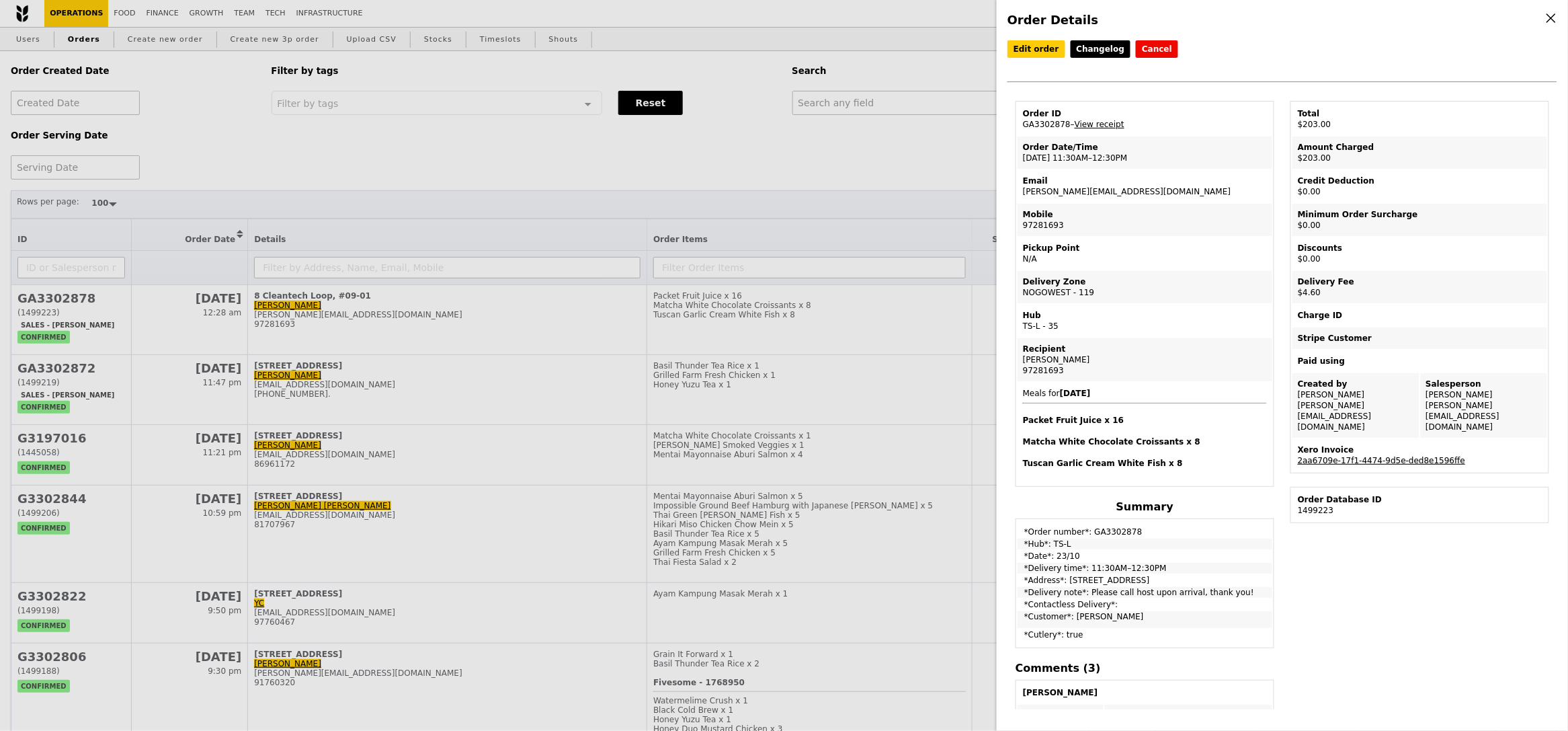
click at [1371, 456] on link "2aa6709e-17f1-4474-9d5e-ded8e1596ffe" at bounding box center [1381, 460] width 167 height 9
